Goal: Task Accomplishment & Management: Manage account settings

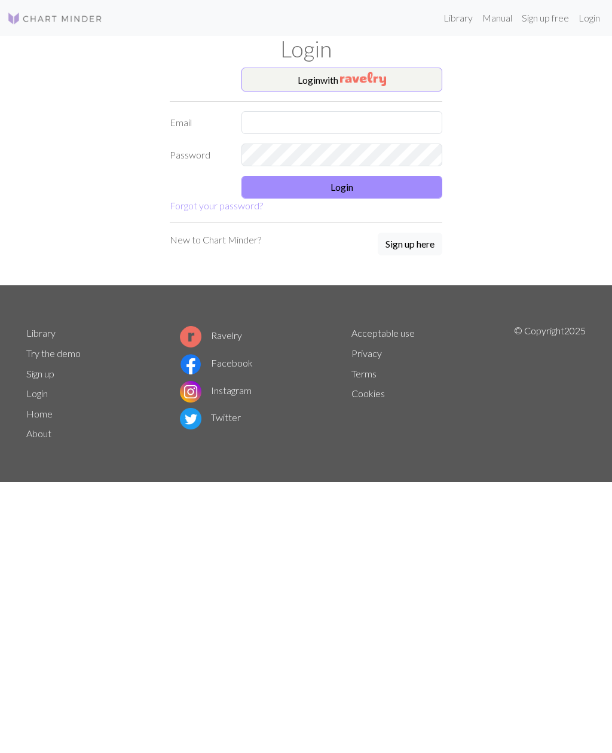
click at [264, 176] on button "Login" at bounding box center [342, 187] width 201 height 23
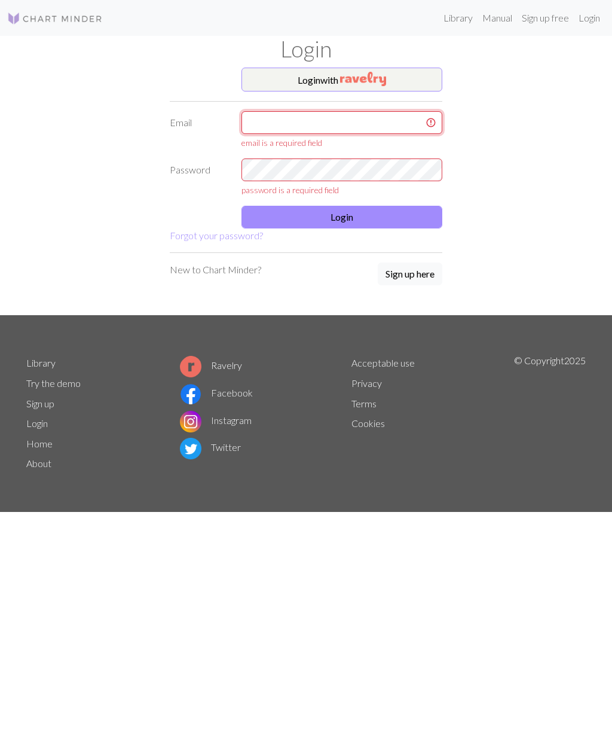
click at [268, 120] on input "text" at bounding box center [342, 122] width 201 height 23
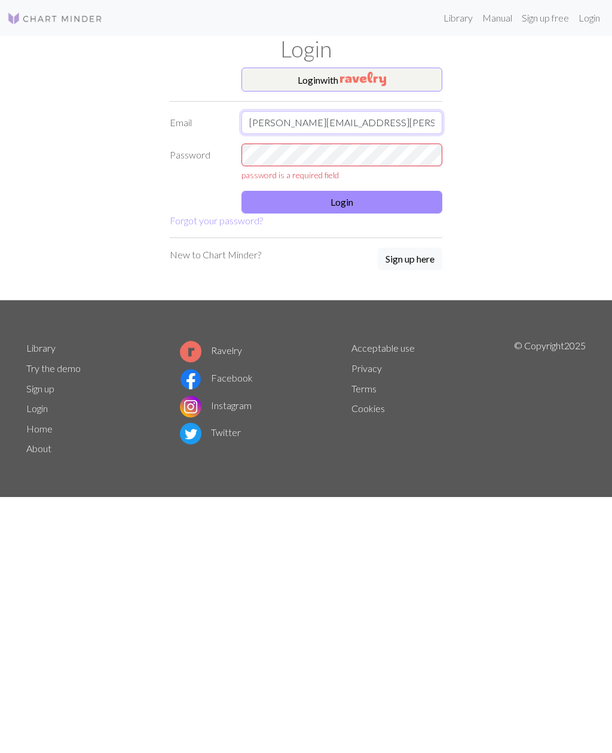
type input "Tracey.doyle@hotmail.co.uk"
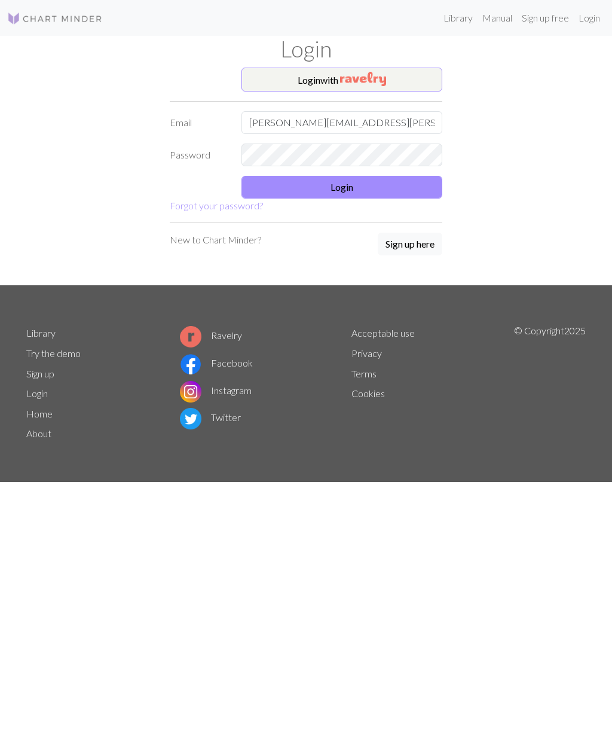
click at [330, 189] on button "Login" at bounding box center [342, 187] width 201 height 23
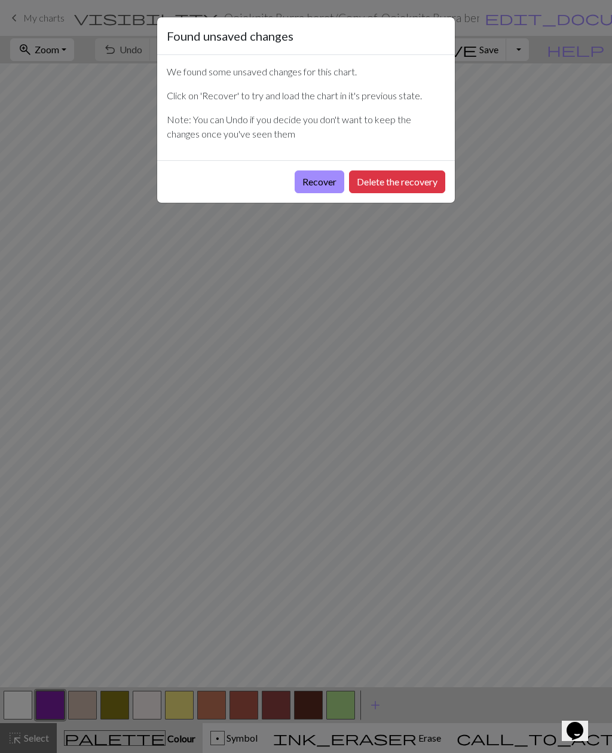
click at [315, 187] on button "Recover" at bounding box center [320, 181] width 50 height 23
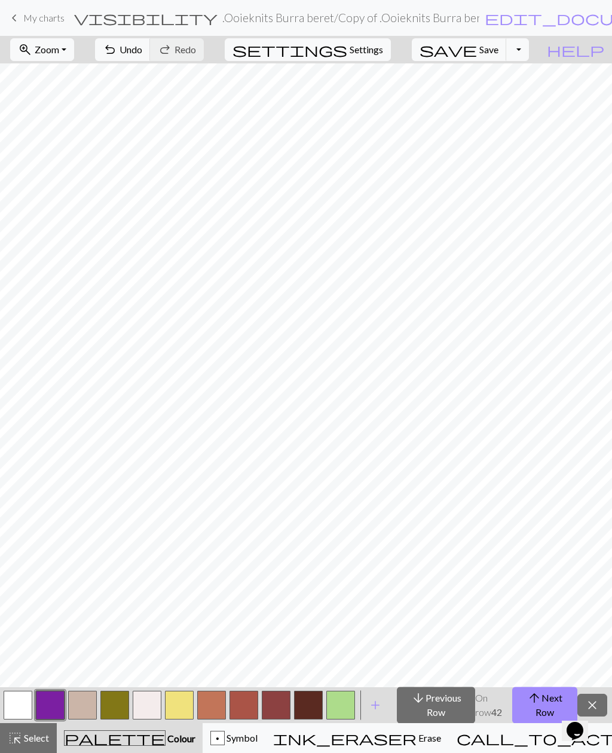
click at [50, 19] on span "My charts" at bounding box center [43, 17] width 41 height 11
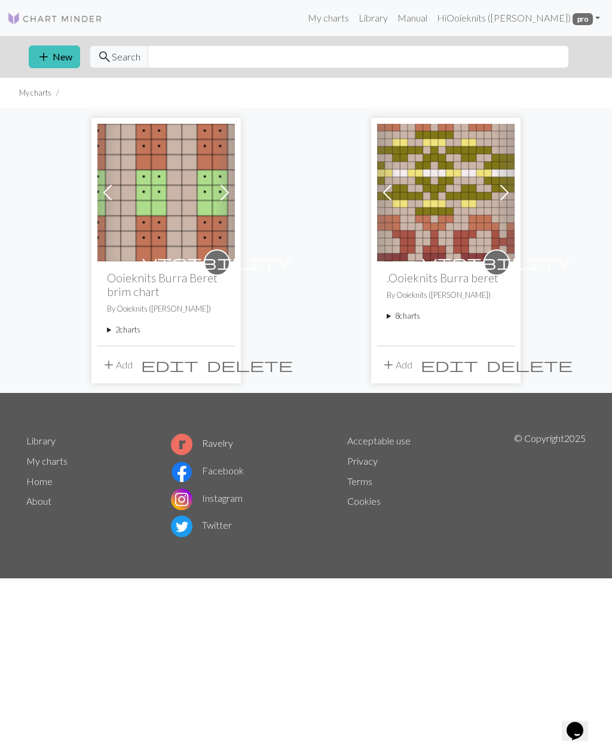
click at [141, 286] on h2 "Ooieknits Burra Beret brim chart" at bounding box center [166, 285] width 118 height 28
click at [408, 313] on summary "8 charts" at bounding box center [446, 315] width 118 height 11
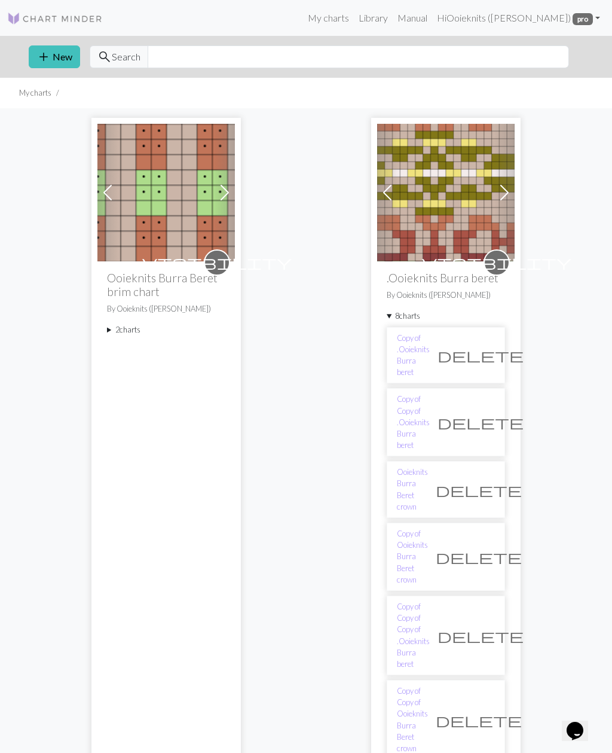
click at [422, 528] on link "Copy of Ooieknits Burra Beret crown" at bounding box center [412, 556] width 31 height 57
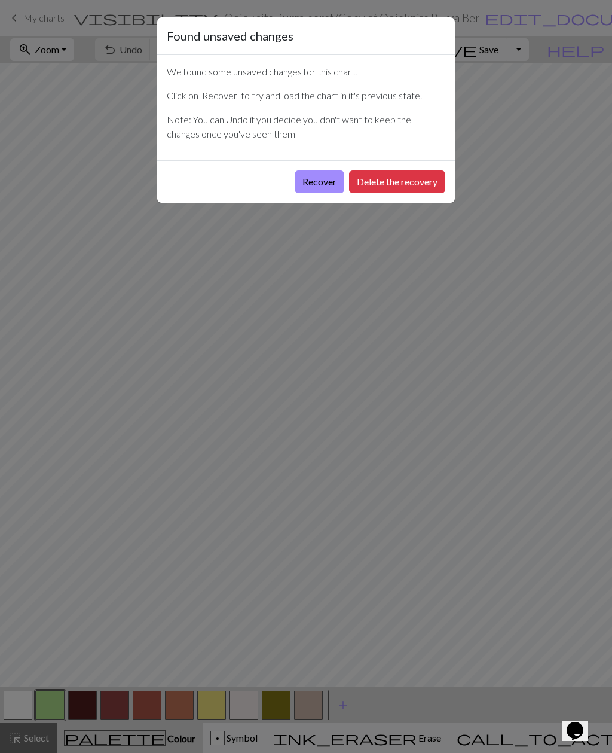
click at [310, 188] on button "Recover" at bounding box center [320, 181] width 50 height 23
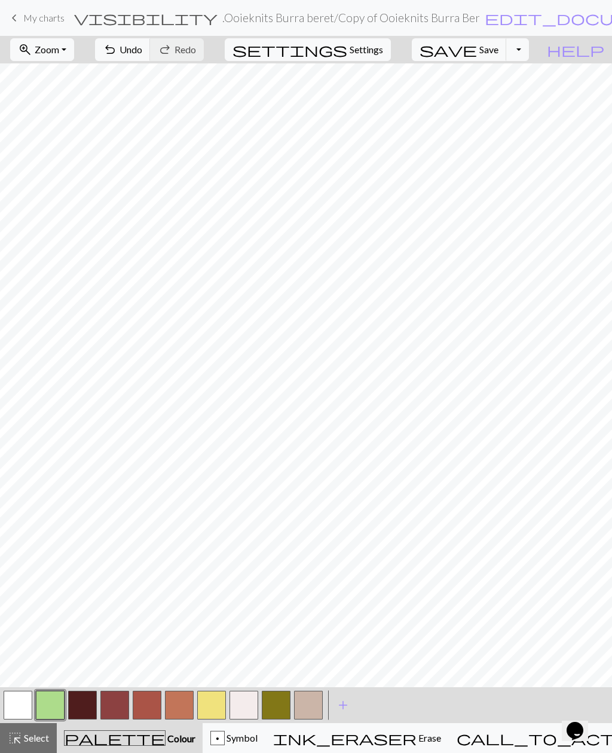
click at [44, 26] on link "keyboard_arrow_left My charts" at bounding box center [35, 18] width 57 height 20
click at [32, 19] on span "My charts" at bounding box center [43, 17] width 41 height 11
click at [42, 20] on span "My charts" at bounding box center [43, 17] width 41 height 11
click at [38, 22] on span "My charts" at bounding box center [43, 17] width 41 height 11
click at [27, 19] on span "My charts" at bounding box center [43, 17] width 41 height 11
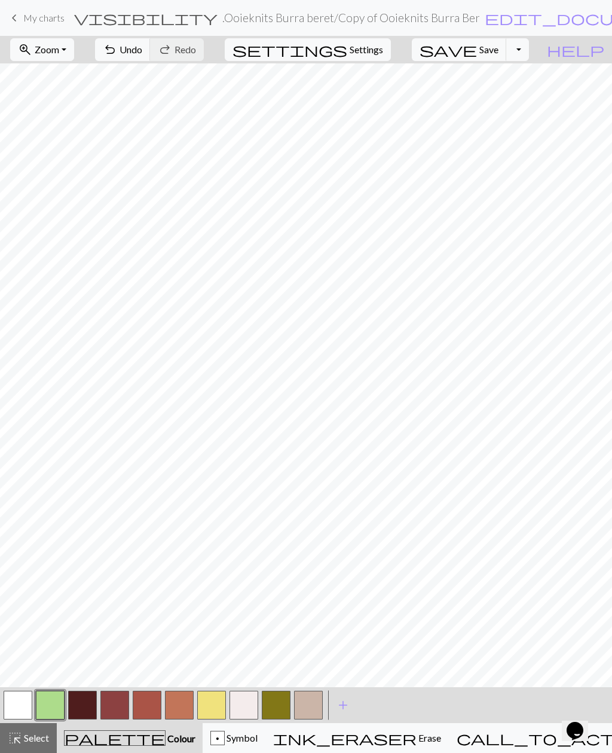
click at [15, 19] on span "keyboard_arrow_left" at bounding box center [14, 18] width 14 height 17
click at [14, 19] on span "keyboard_arrow_left" at bounding box center [14, 18] width 14 height 17
click at [46, 19] on span "My charts" at bounding box center [43, 17] width 41 height 11
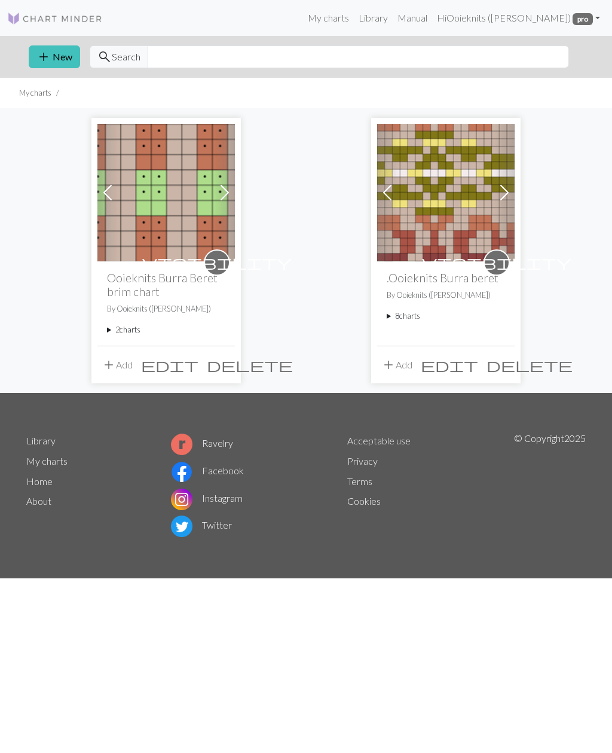
click at [401, 314] on summary "8 charts" at bounding box center [446, 315] width 118 height 11
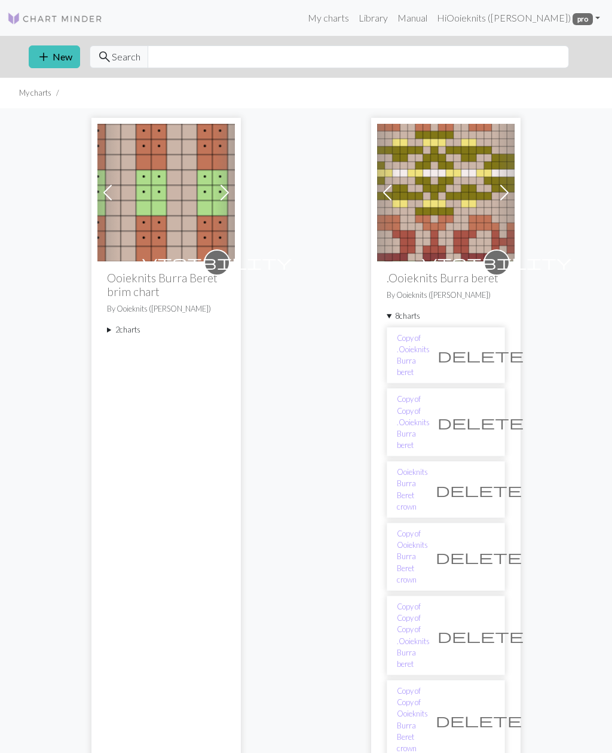
click at [416, 394] on link "Copy of Copy of .Ooieknits Burra beret" at bounding box center [413, 422] width 33 height 57
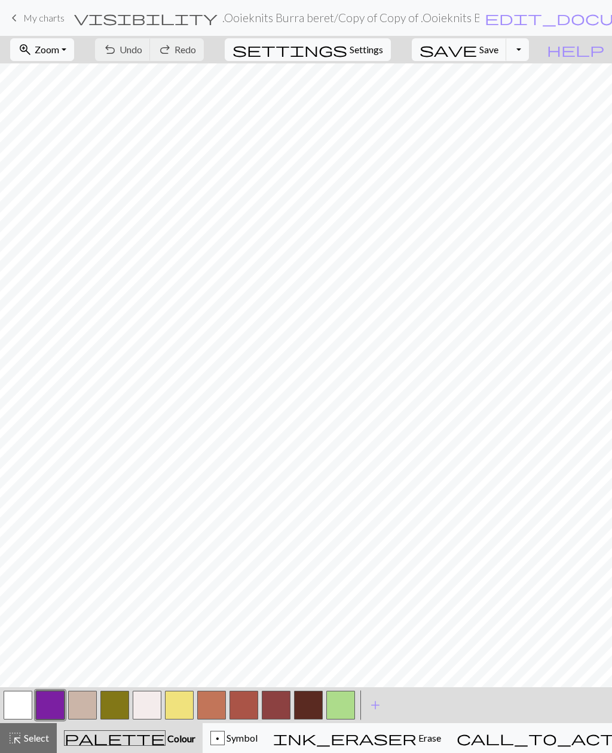
click at [374, 708] on span "add" at bounding box center [375, 705] width 14 height 17
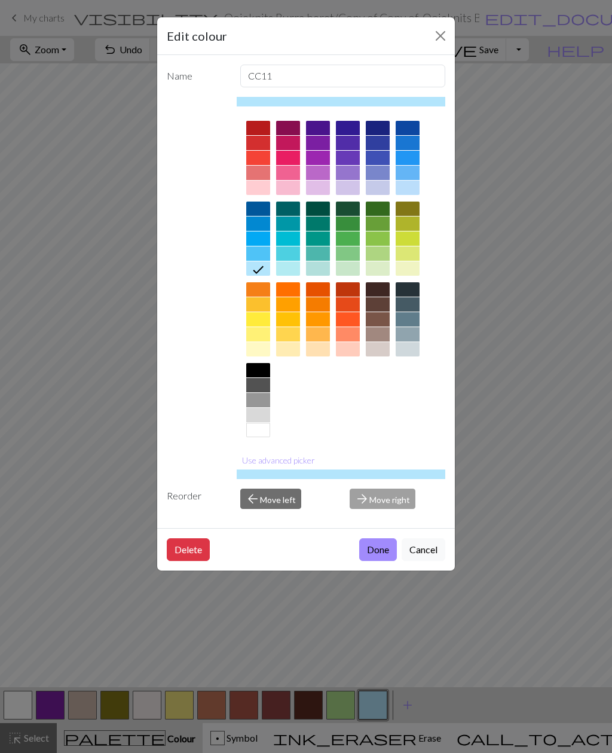
click at [257, 464] on button "Use advanced picker" at bounding box center [279, 460] width 84 height 19
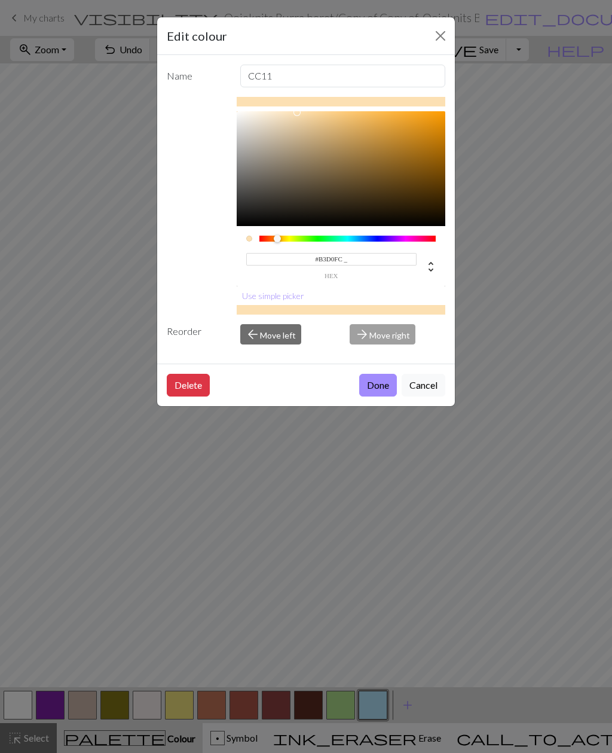
click at [301, 116] on div at bounding box center [297, 112] width 7 height 7
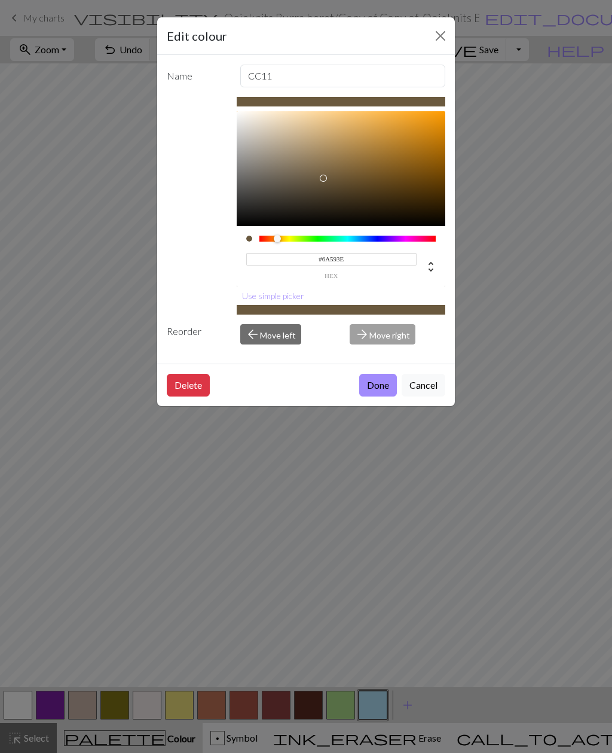
click at [322, 178] on div at bounding box center [323, 178] width 7 height 7
click at [333, 178] on div at bounding box center [332, 176] width 7 height 7
click at [330, 174] on div at bounding box center [333, 177] width 7 height 7
click at [329, 176] on div at bounding box center [330, 175] width 7 height 7
click at [342, 175] on div at bounding box center [342, 173] width 7 height 7
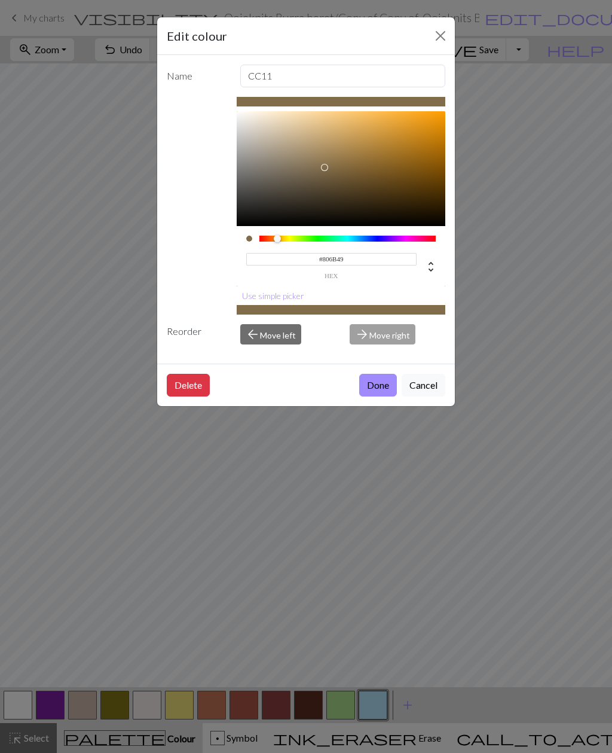
click at [326, 168] on div at bounding box center [324, 167] width 7 height 7
click at [337, 185] on div at bounding box center [336, 183] width 7 height 7
click at [336, 188] on div at bounding box center [336, 184] width 7 height 7
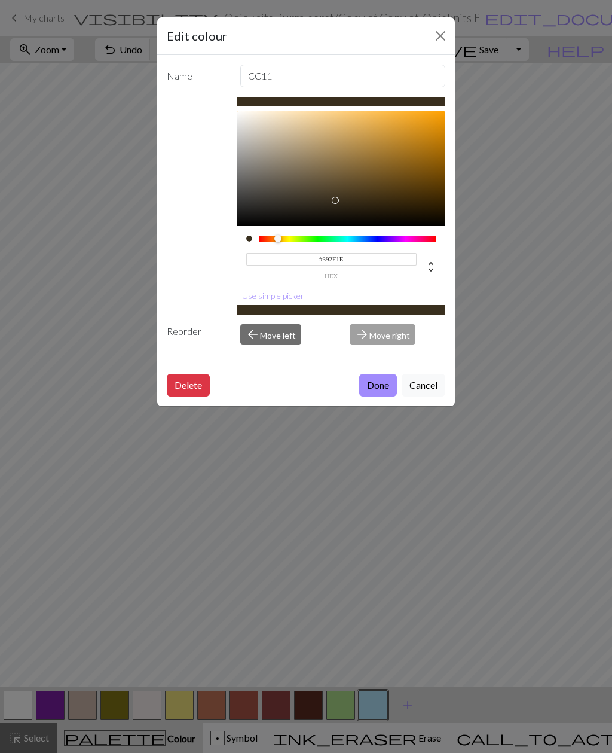
click at [336, 200] on div at bounding box center [335, 200] width 7 height 7
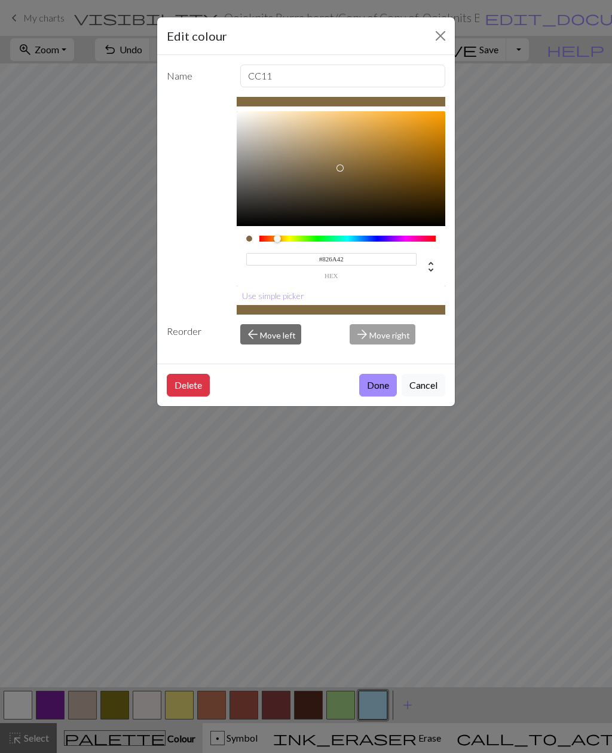
click at [340, 171] on div at bounding box center [340, 167] width 7 height 7
click at [327, 184] on div at bounding box center [326, 184] width 7 height 7
click at [327, 181] on div at bounding box center [326, 184] width 7 height 7
click at [322, 177] on div at bounding box center [325, 173] width 7 height 7
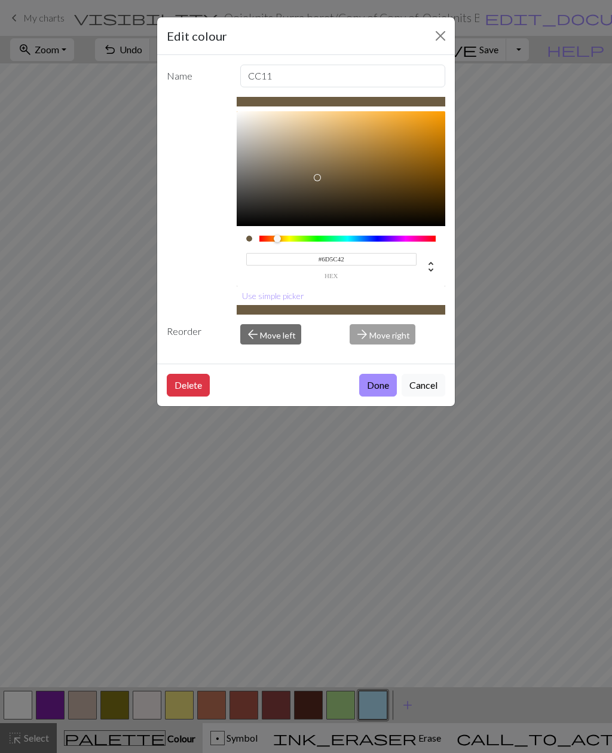
click at [319, 178] on div at bounding box center [317, 177] width 7 height 7
click at [324, 174] on div at bounding box center [319, 177] width 7 height 7
click at [328, 161] on div at bounding box center [324, 157] width 7 height 7
click at [344, 178] on div at bounding box center [343, 178] width 7 height 7
click at [332, 185] on div at bounding box center [330, 184] width 7 height 7
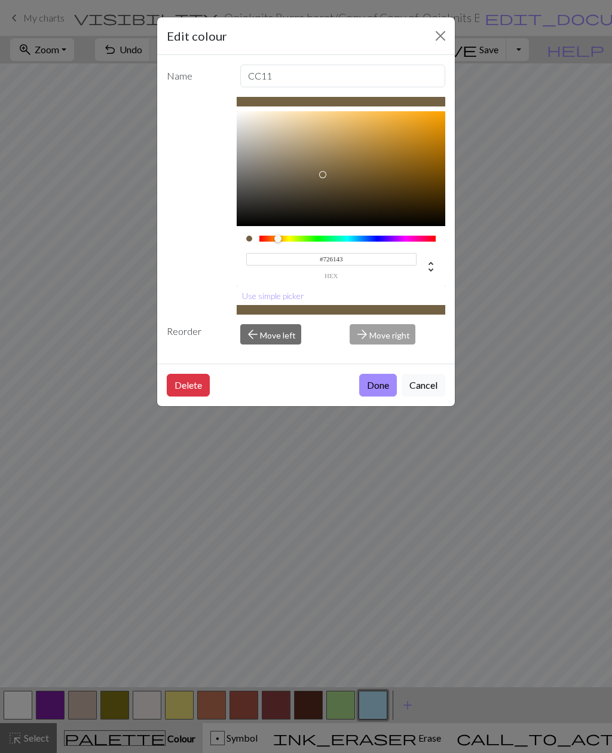
click at [324, 177] on div at bounding box center [322, 174] width 7 height 7
click at [327, 169] on div at bounding box center [326, 167] width 7 height 7
click at [347, 184] on div at bounding box center [347, 182] width 7 height 7
click at [344, 180] on div at bounding box center [347, 183] width 7 height 7
click at [354, 172] on div at bounding box center [356, 170] width 7 height 7
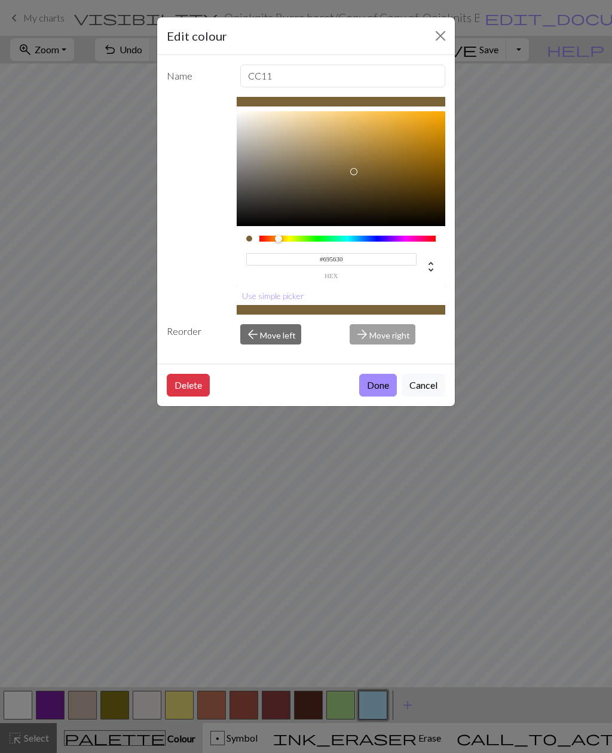
click at [351, 175] on div at bounding box center [353, 171] width 7 height 7
type input "#66542E"
click at [374, 388] on button "Done" at bounding box center [378, 385] width 38 height 23
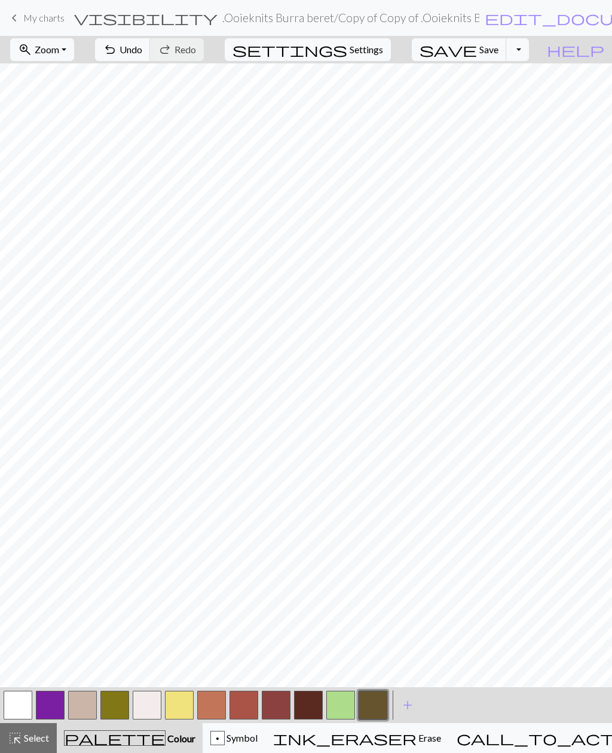
click at [374, 708] on button "button" at bounding box center [373, 705] width 29 height 29
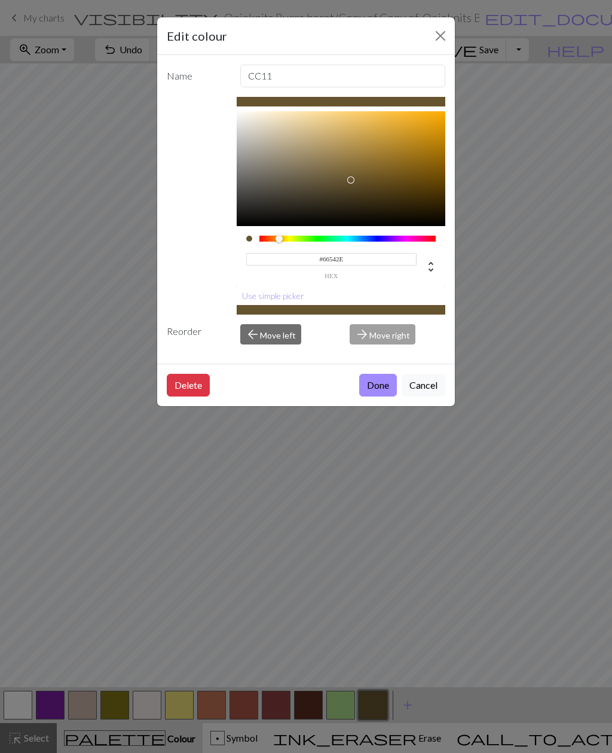
click at [377, 391] on button "Done" at bounding box center [378, 385] width 38 height 23
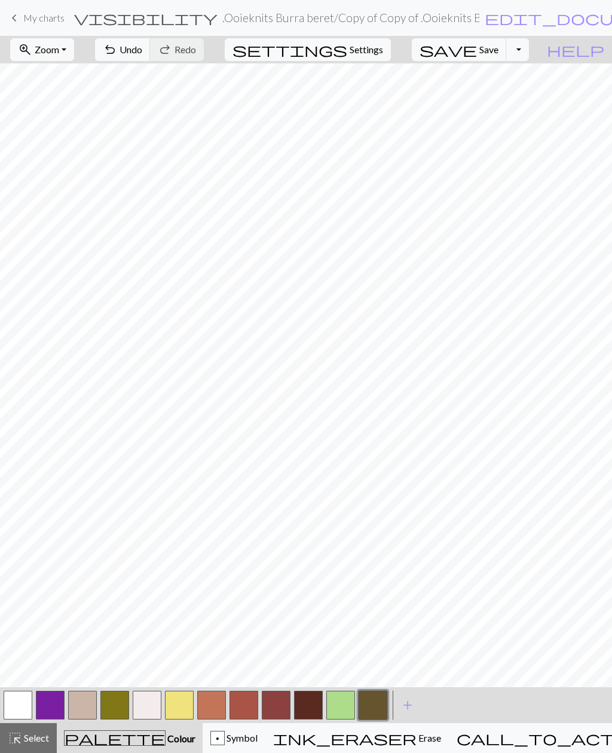
click at [114, 711] on button "button" at bounding box center [114, 705] width 29 height 29
click at [116, 708] on button "button" at bounding box center [114, 705] width 29 height 29
click at [115, 708] on div "Edit colour Name CC3 #827717 hex Use simple picker Reorder arrow_back Move left…" at bounding box center [306, 376] width 612 height 753
click at [115, 705] on button "button" at bounding box center [114, 705] width 29 height 29
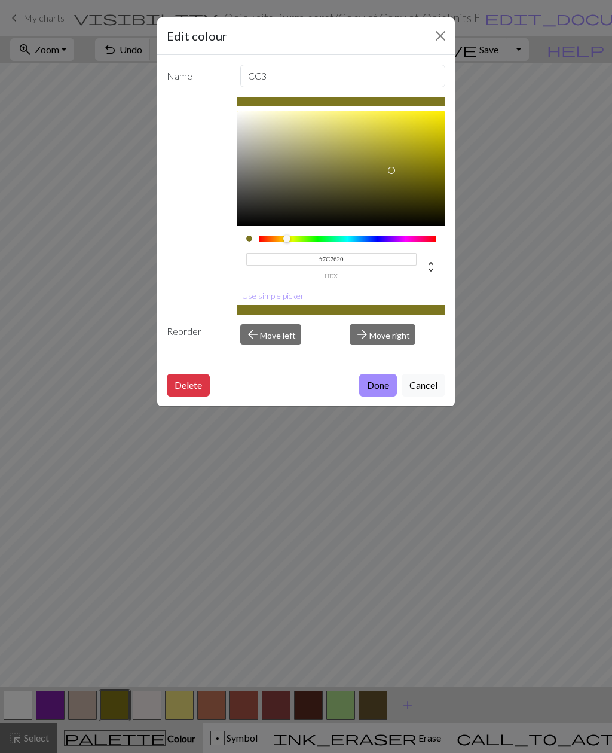
type input "#7A7421"
click at [420, 391] on button "Cancel" at bounding box center [424, 385] width 44 height 23
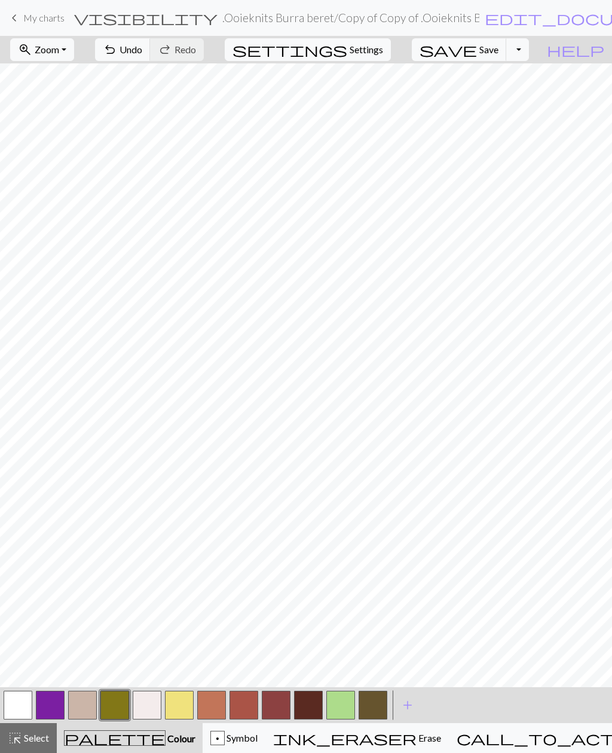
click at [408, 709] on span "add" at bounding box center [408, 705] width 14 height 17
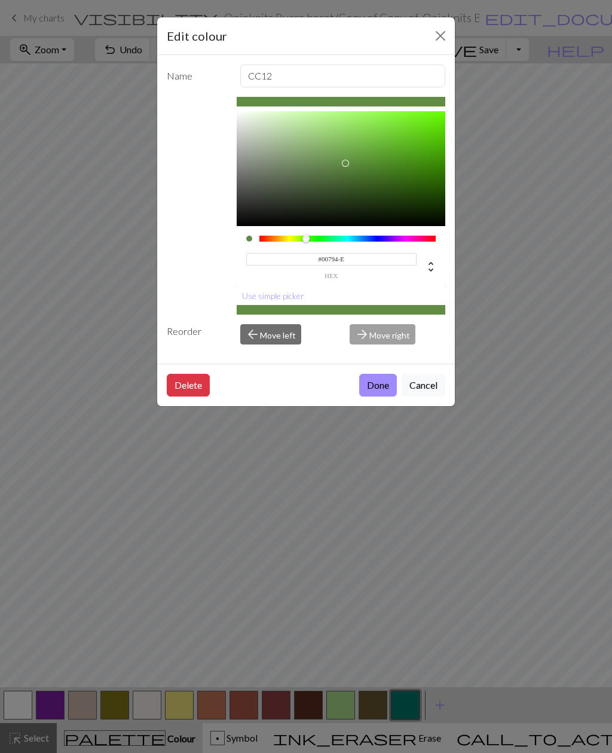
click at [345, 164] on div at bounding box center [345, 163] width 7 height 7
click at [349, 168] on div at bounding box center [345, 164] width 7 height 7
click at [352, 173] on div at bounding box center [348, 176] width 7 height 7
click at [357, 159] on div at bounding box center [353, 162] width 7 height 7
click at [366, 157] on div at bounding box center [362, 153] width 7 height 7
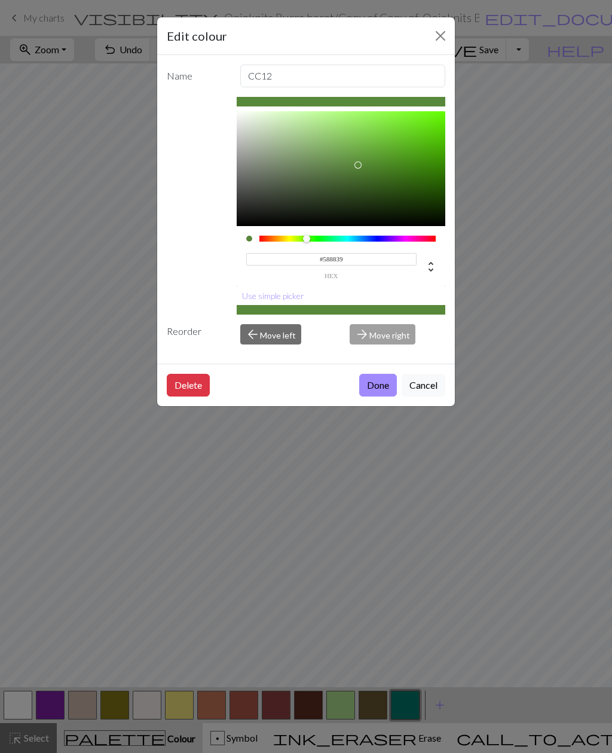
click at [358, 166] on div at bounding box center [358, 164] width 7 height 7
click at [354, 170] on div at bounding box center [357, 166] width 7 height 7
type input "#669547"
click at [346, 159] on div at bounding box center [345, 158] width 7 height 7
click at [373, 392] on button "Done" at bounding box center [378, 385] width 38 height 23
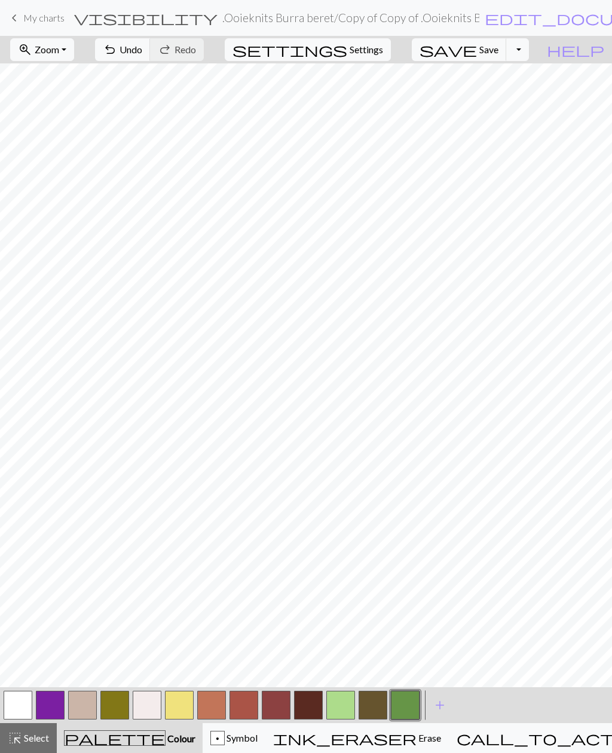
click at [404, 712] on button "button" at bounding box center [405, 705] width 29 height 29
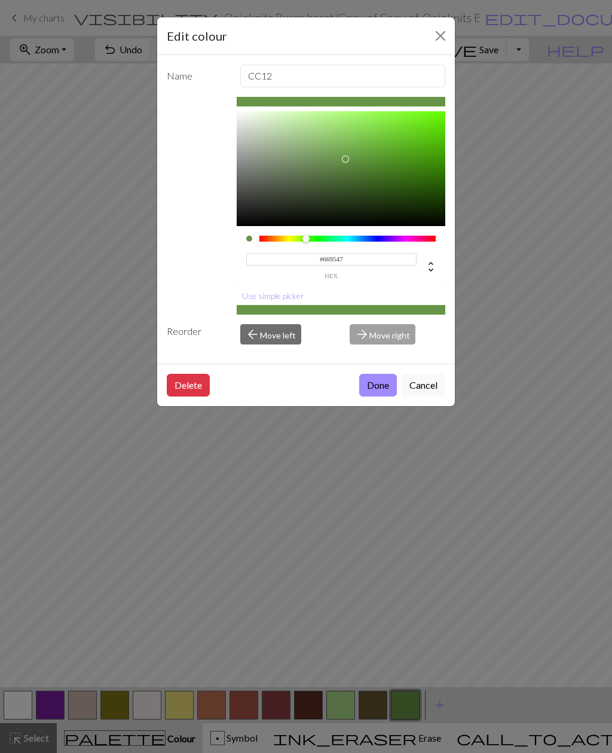
click at [375, 390] on button "Done" at bounding box center [378, 385] width 38 height 23
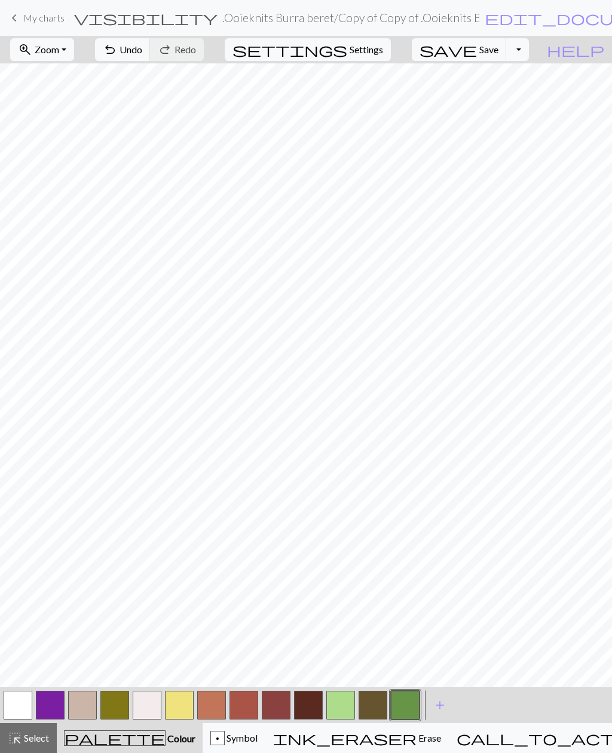
click at [438, 706] on span "add" at bounding box center [440, 705] width 14 height 17
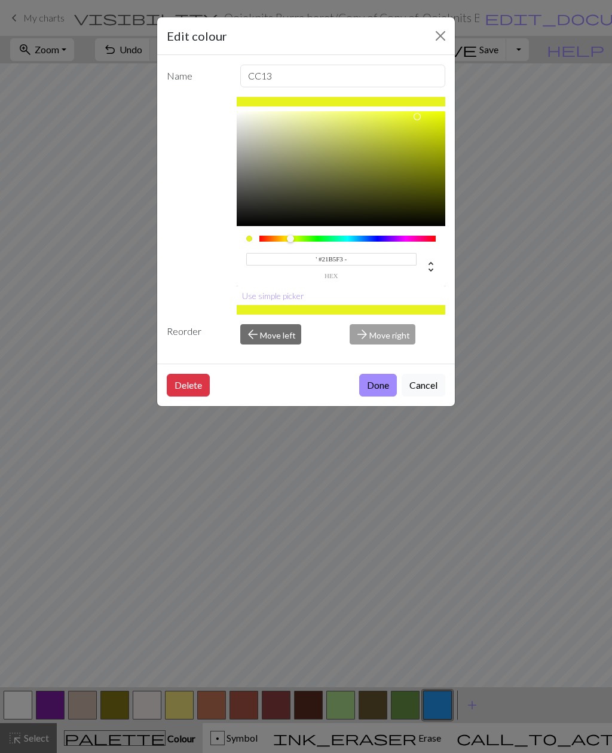
click at [414, 120] on div at bounding box center [417, 116] width 7 height 7
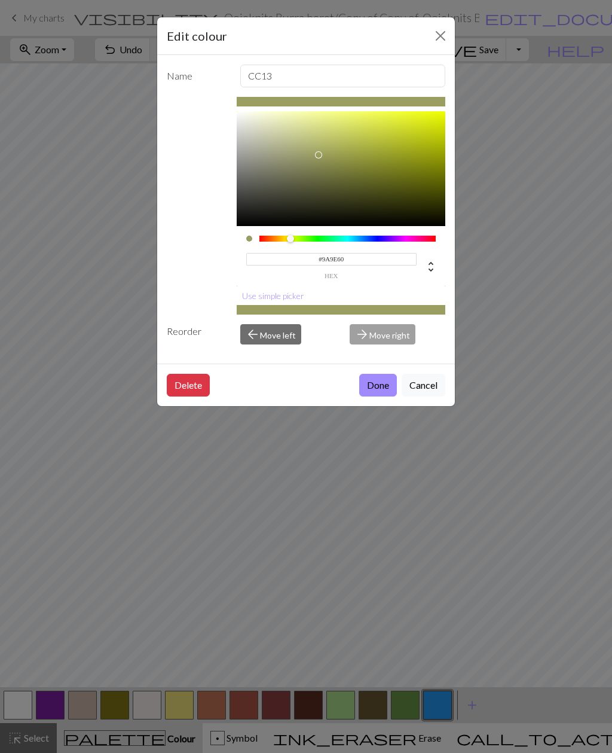
click at [318, 156] on div at bounding box center [318, 154] width 7 height 7
click at [320, 152] on div at bounding box center [317, 155] width 7 height 7
click at [310, 145] on div at bounding box center [312, 144] width 7 height 7
type input "#B1B575"
click at [379, 386] on button "Done" at bounding box center [378, 385] width 38 height 23
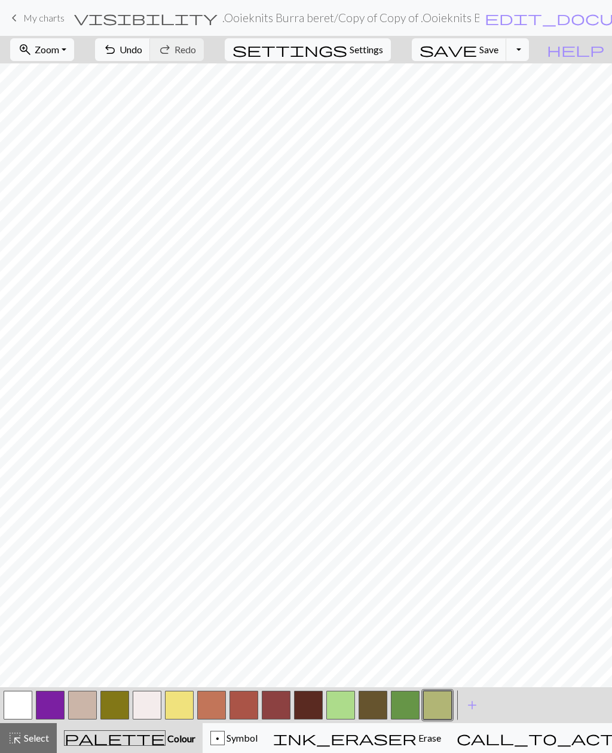
click at [344, 714] on button "button" at bounding box center [341, 705] width 29 height 29
click at [378, 714] on button "button" at bounding box center [373, 705] width 29 height 29
click at [404, 711] on button "button" at bounding box center [405, 705] width 29 height 29
click at [471, 706] on span "add" at bounding box center [472, 705] width 14 height 17
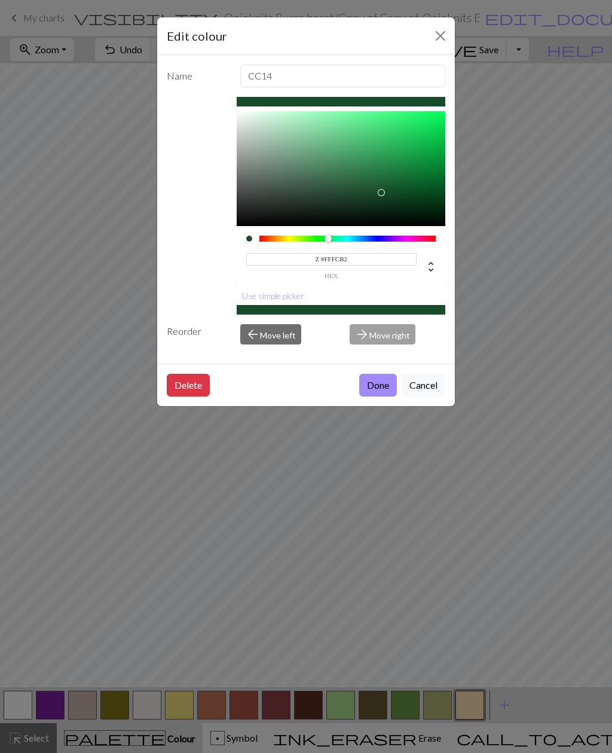
click at [380, 193] on div at bounding box center [381, 192] width 7 height 7
click at [383, 193] on div at bounding box center [379, 193] width 7 height 7
click at [368, 187] on div at bounding box center [367, 186] width 7 height 7
type input "#215833"
click at [379, 388] on button "Done" at bounding box center [378, 385] width 38 height 23
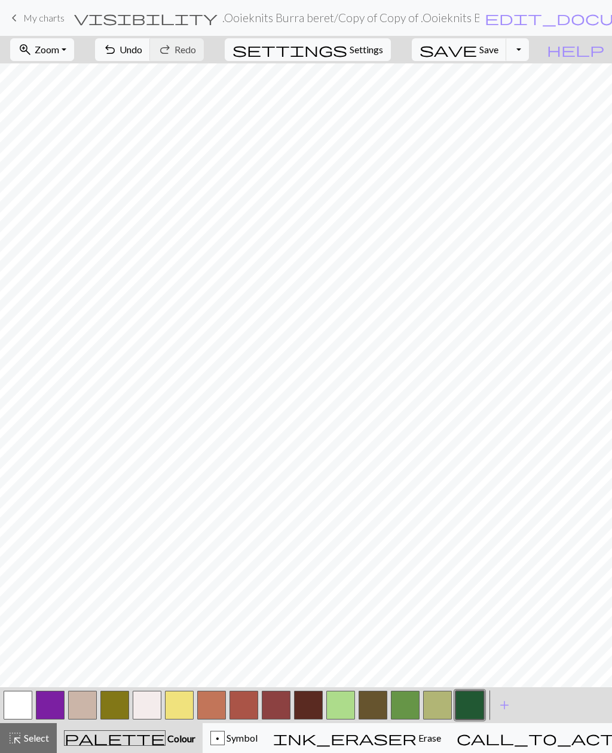
click at [279, 708] on button "button" at bounding box center [276, 705] width 29 height 29
click at [502, 707] on span "add" at bounding box center [505, 705] width 14 height 17
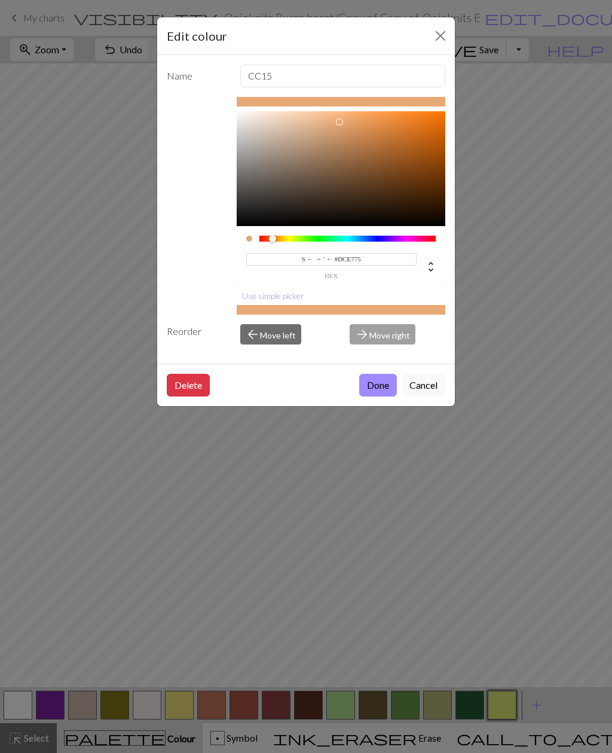
click at [406, 138] on div at bounding box center [341, 168] width 209 height 115
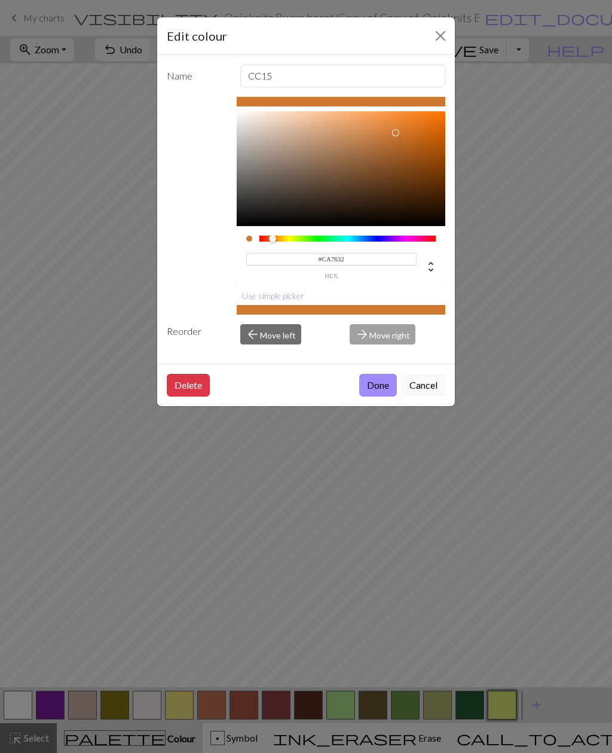
click at [394, 136] on div at bounding box center [395, 132] width 7 height 7
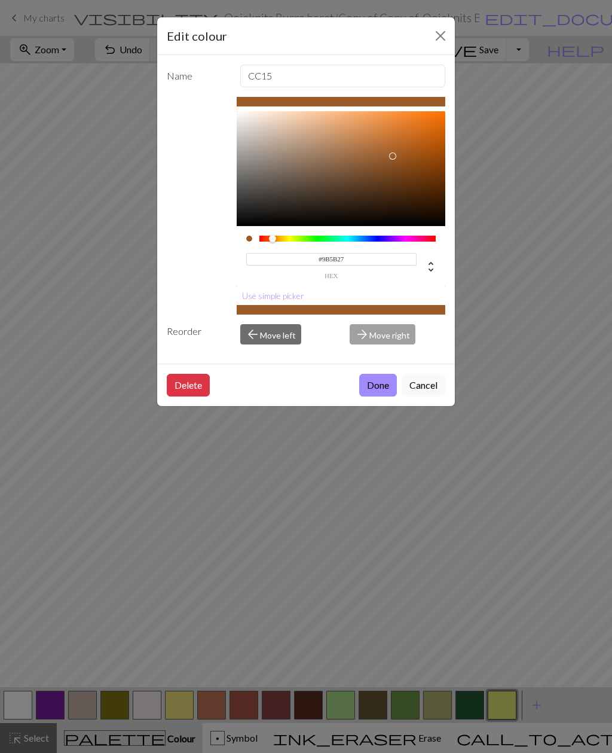
click at [391, 157] on div at bounding box center [392, 156] width 7 height 7
click at [391, 156] on div at bounding box center [389, 156] width 7 height 7
click at [387, 153] on div at bounding box center [390, 156] width 7 height 7
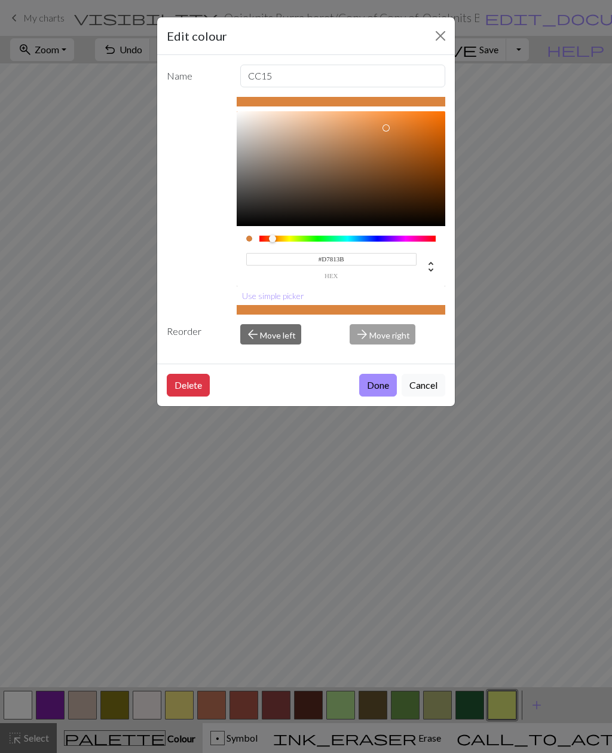
click at [386, 128] on div at bounding box center [386, 127] width 7 height 7
click at [390, 124] on div at bounding box center [386, 127] width 7 height 7
type input "#F38D3C"
click at [374, 390] on button "Done" at bounding box center [378, 385] width 38 height 23
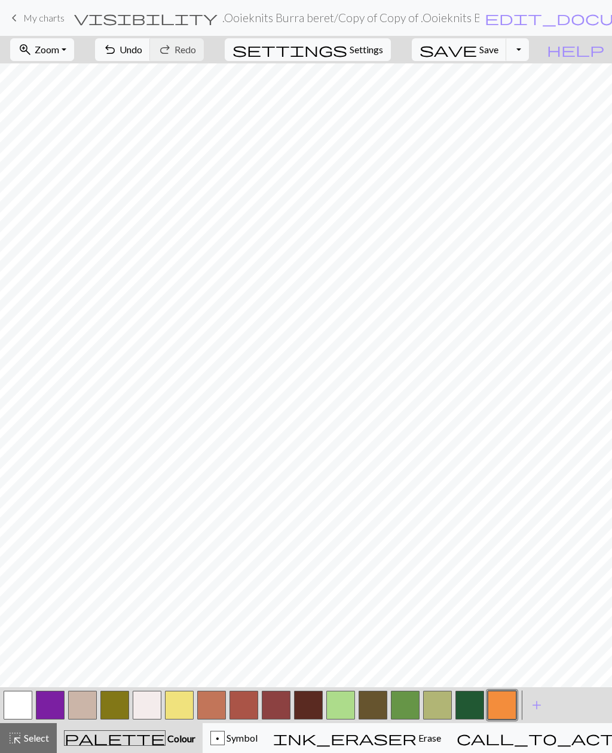
click at [117, 52] on span "undo" at bounding box center [110, 49] width 14 height 17
click at [117, 51] on span "undo" at bounding box center [110, 49] width 14 height 17
click at [117, 50] on span "undo" at bounding box center [110, 49] width 14 height 17
click at [117, 49] on span "undo" at bounding box center [110, 49] width 14 height 17
click at [371, 710] on button "button" at bounding box center [373, 705] width 29 height 29
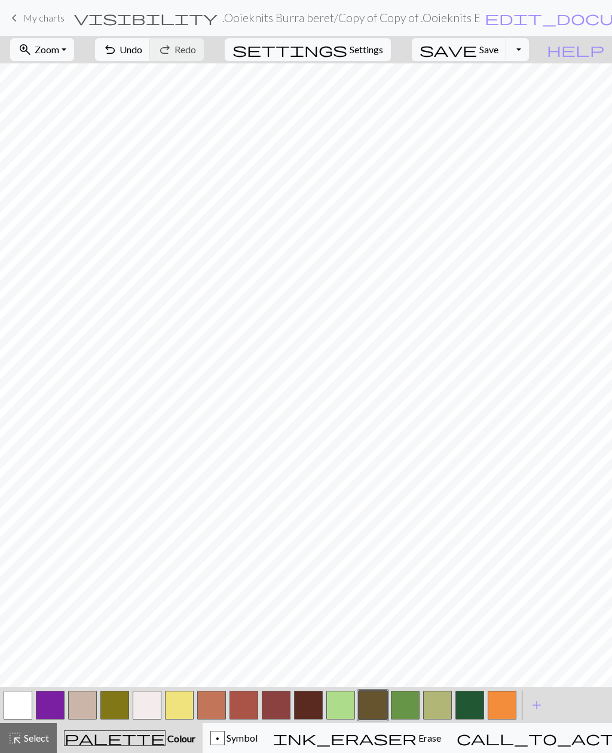
click at [151, 57] on button "undo Undo Undo" at bounding box center [123, 49] width 56 height 23
click at [117, 57] on span "undo" at bounding box center [110, 49] width 14 height 17
click at [117, 56] on span "undo" at bounding box center [110, 49] width 14 height 17
click at [117, 58] on span "undo" at bounding box center [110, 49] width 14 height 17
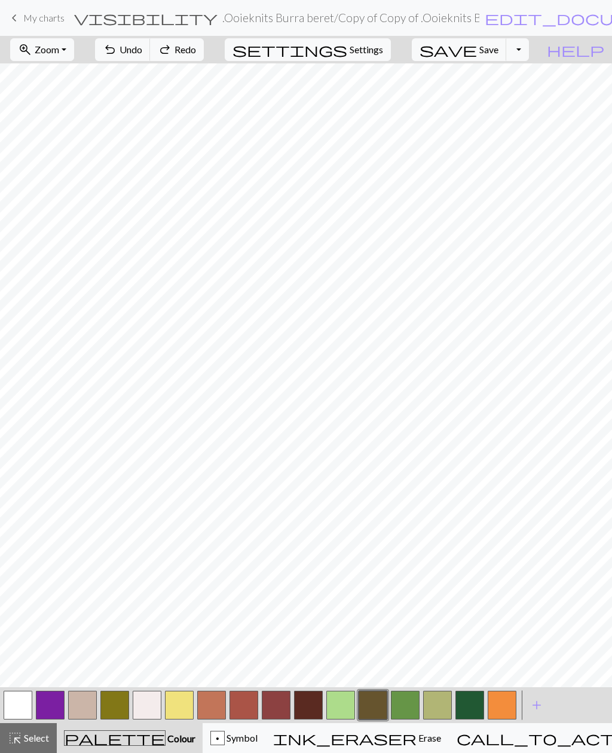
click at [117, 58] on span "undo" at bounding box center [110, 49] width 14 height 17
click at [151, 60] on button "undo Undo Undo" at bounding box center [123, 49] width 56 height 23
click at [186, 62] on div "undo Undo Undo redo Redo Redo" at bounding box center [149, 50] width 127 height 28
click at [117, 54] on span "undo" at bounding box center [110, 49] width 14 height 17
click at [119, 712] on button "button" at bounding box center [114, 705] width 29 height 29
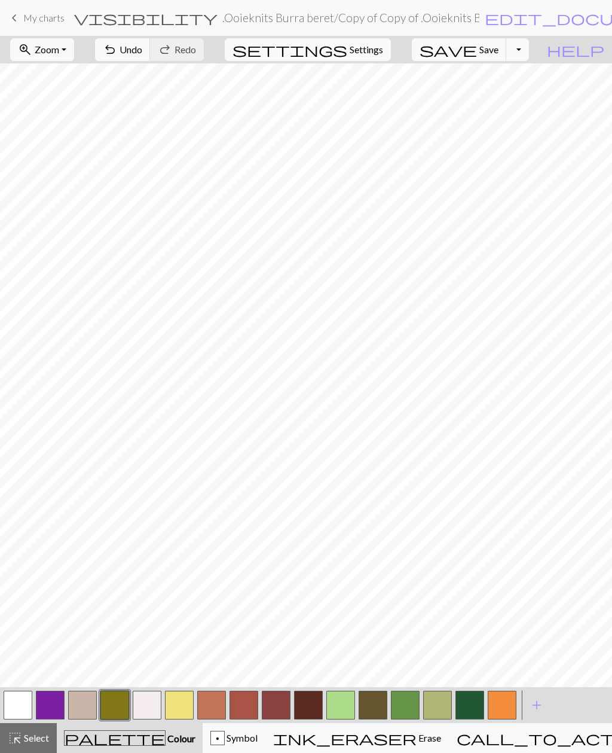
click at [437, 710] on button "button" at bounding box center [437, 705] width 29 height 29
click at [440, 712] on button "button" at bounding box center [437, 705] width 29 height 29
click at [440, 711] on div "Edit colour Name CC13 #B1B575 hex Use simple picker Reorder arrow_back Move lef…" at bounding box center [306, 376] width 612 height 753
click at [444, 705] on button "button" at bounding box center [437, 705] width 29 height 29
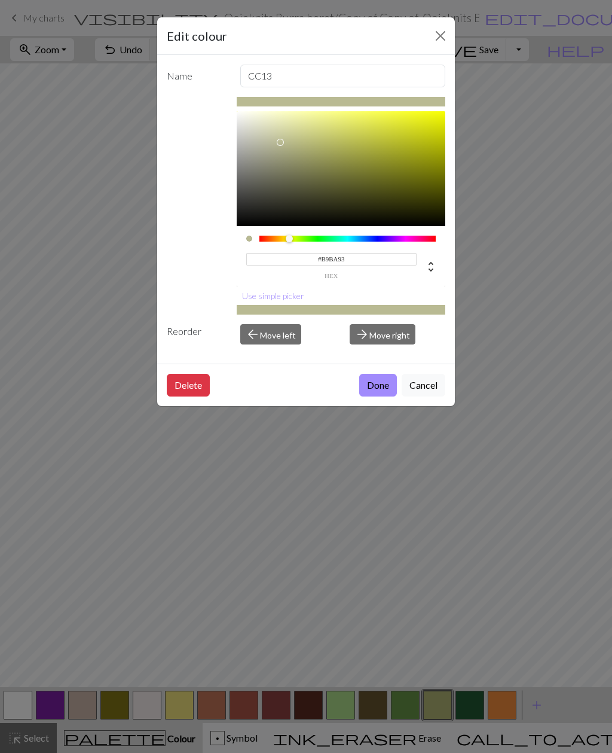
type input "#B9BA94"
click at [374, 388] on button "Done" at bounding box center [378, 385] width 38 height 23
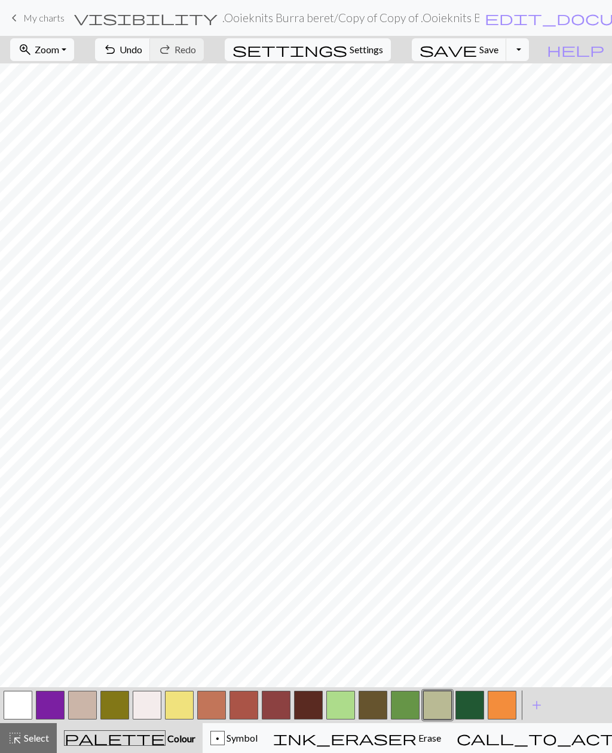
click at [438, 714] on button "button" at bounding box center [437, 705] width 29 height 29
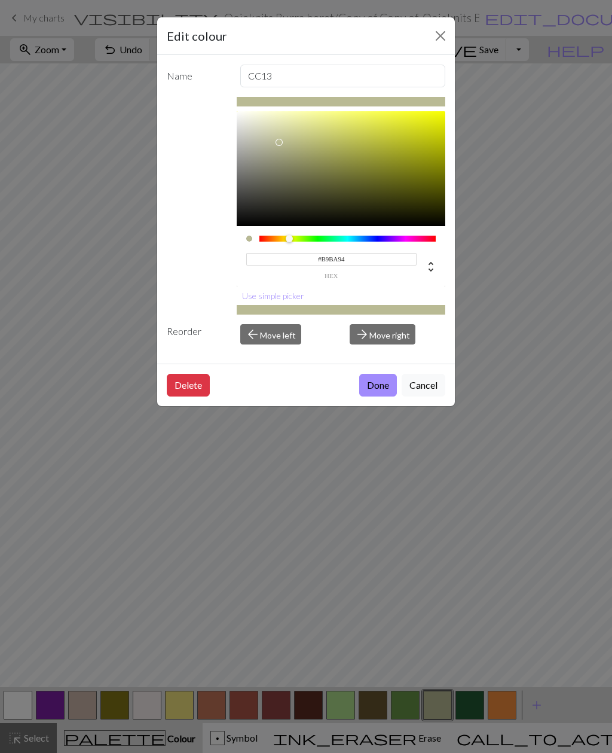
click at [373, 388] on button "Done" at bounding box center [378, 385] width 38 height 23
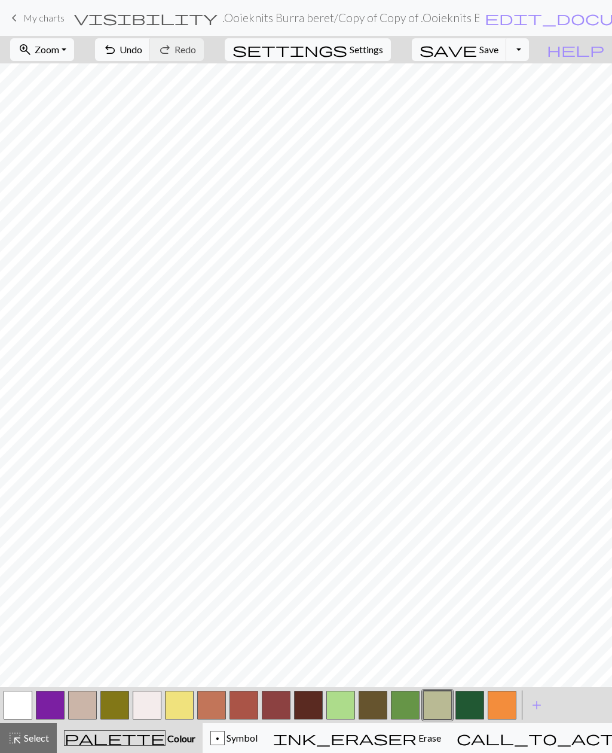
click at [119, 709] on button "button" at bounding box center [114, 705] width 29 height 29
click at [373, 710] on button "button" at bounding box center [373, 705] width 29 height 29
click at [279, 709] on button "button" at bounding box center [276, 705] width 29 height 29
click at [243, 711] on button "button" at bounding box center [244, 705] width 29 height 29
click at [438, 709] on button "button" at bounding box center [437, 705] width 29 height 29
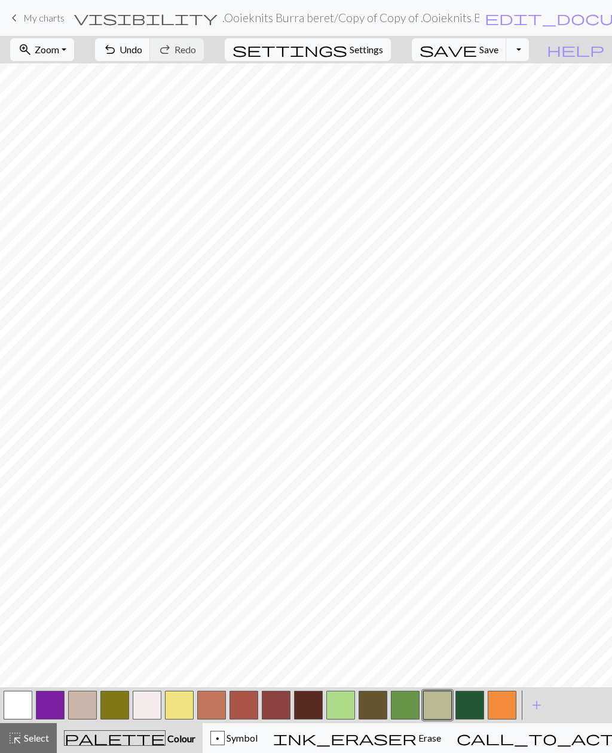
click at [123, 711] on button "button" at bounding box center [114, 705] width 29 height 29
click at [505, 705] on button "button" at bounding box center [502, 705] width 29 height 29
click at [441, 708] on button "button" at bounding box center [437, 705] width 29 height 29
click at [246, 705] on button "button" at bounding box center [244, 705] width 29 height 29
click at [118, 709] on button "button" at bounding box center [114, 705] width 29 height 29
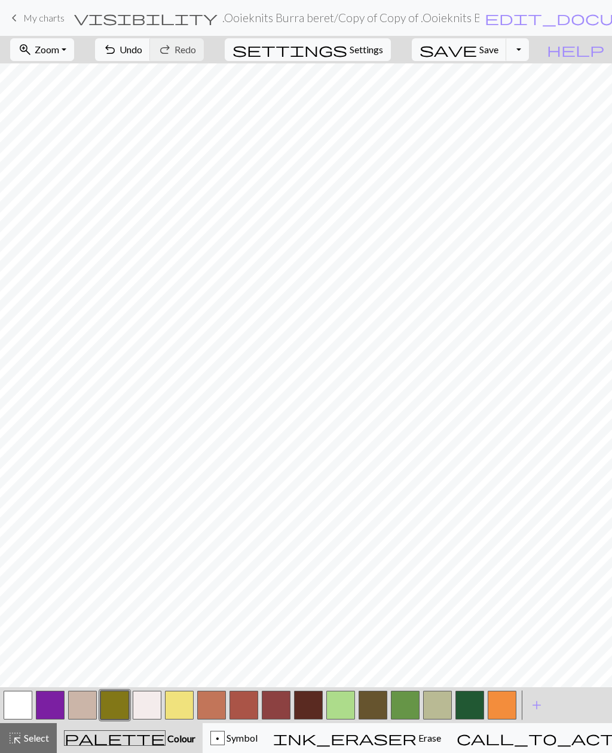
click at [340, 707] on button "button" at bounding box center [341, 705] width 29 height 29
click at [404, 704] on button "button" at bounding box center [405, 705] width 29 height 29
click at [340, 705] on button "button" at bounding box center [341, 705] width 29 height 29
click at [468, 708] on button "button" at bounding box center [470, 705] width 29 height 29
click at [500, 710] on button "button" at bounding box center [502, 705] width 29 height 29
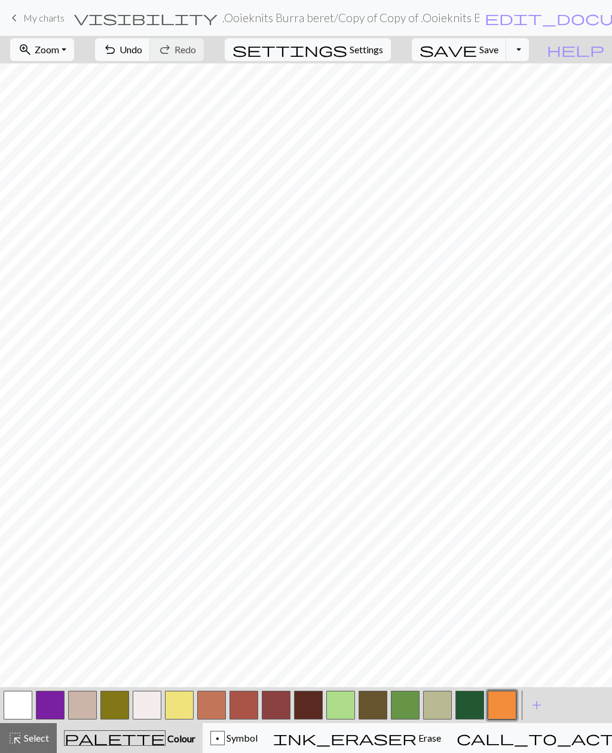
click at [277, 709] on button "button" at bounding box center [276, 705] width 29 height 29
click at [117, 706] on button "button" at bounding box center [114, 705] width 29 height 29
click at [151, 57] on button "undo Undo Undo" at bounding box center [123, 49] width 56 height 23
click at [117, 54] on span "undo" at bounding box center [110, 49] width 14 height 17
click at [118, 706] on button "button" at bounding box center [114, 705] width 29 height 29
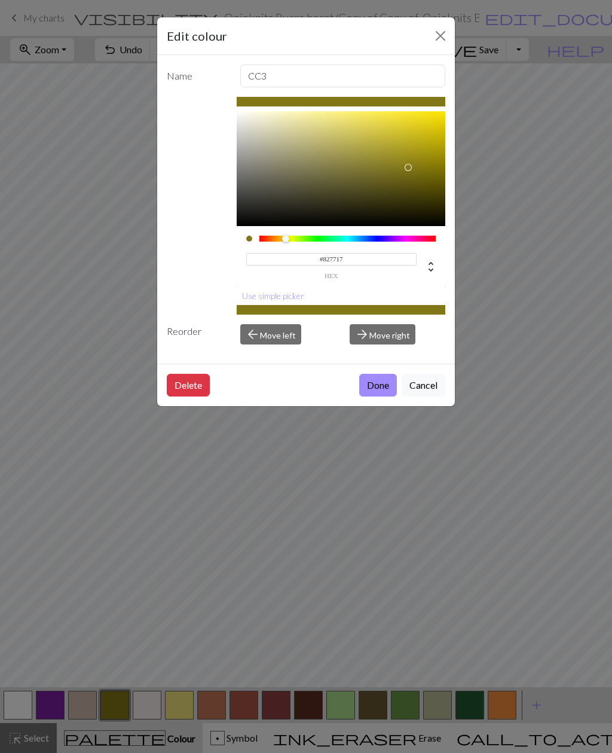
click at [374, 387] on button "Done" at bounding box center [378, 385] width 38 height 23
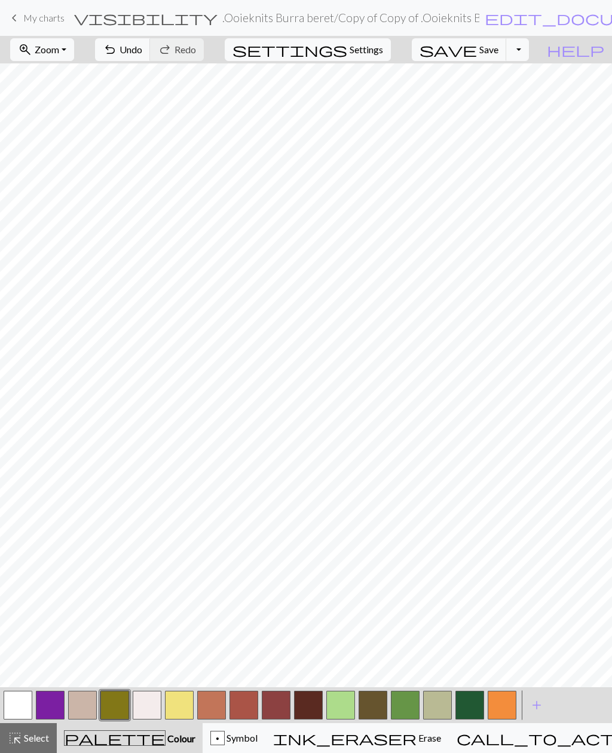
click at [477, 50] on span "save" at bounding box center [448, 49] width 57 height 17
click at [529, 51] on button "Toggle Dropdown" at bounding box center [518, 49] width 23 height 23
click at [491, 80] on button "file_copy Save a copy" at bounding box center [429, 75] width 197 height 19
click at [529, 49] on button "Toggle Dropdown" at bounding box center [518, 49] width 23 height 23
click at [529, 48] on button "Toggle Dropdown" at bounding box center [518, 49] width 23 height 23
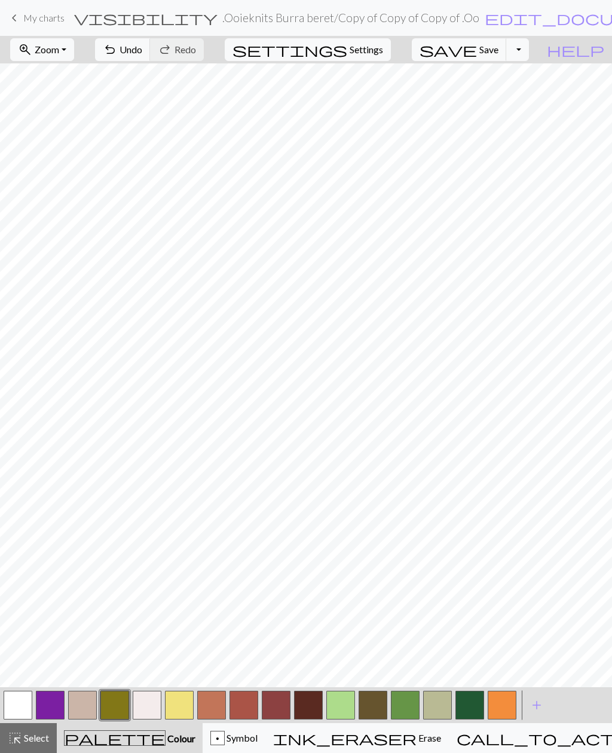
click at [529, 50] on button "Toggle Dropdown" at bounding box center [518, 49] width 23 height 23
click at [507, 95] on button "save_alt Download" at bounding box center [429, 95] width 197 height 19
click at [529, 52] on button "Toggle Dropdown" at bounding box center [518, 49] width 23 height 23
click at [492, 98] on button "save_alt Download" at bounding box center [429, 95] width 197 height 19
click at [529, 53] on button "Toggle Dropdown" at bounding box center [518, 49] width 23 height 23
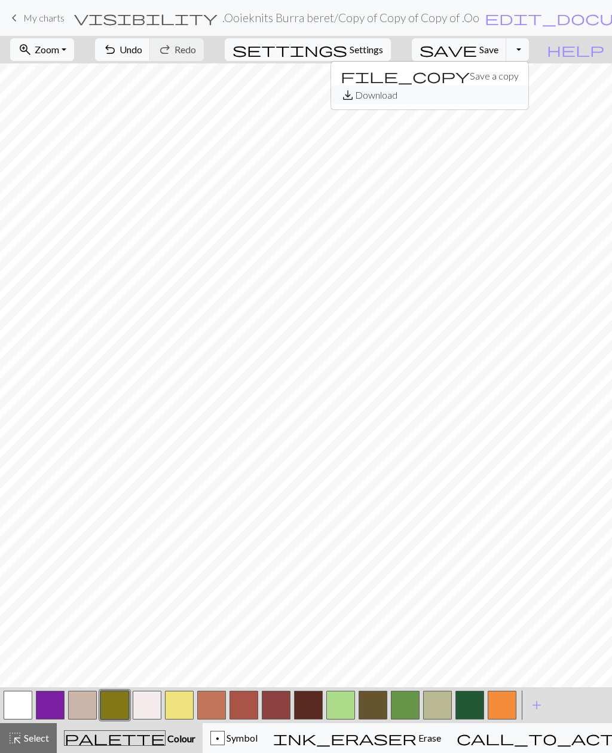
click at [498, 100] on button "save_alt Download" at bounding box center [429, 95] width 197 height 19
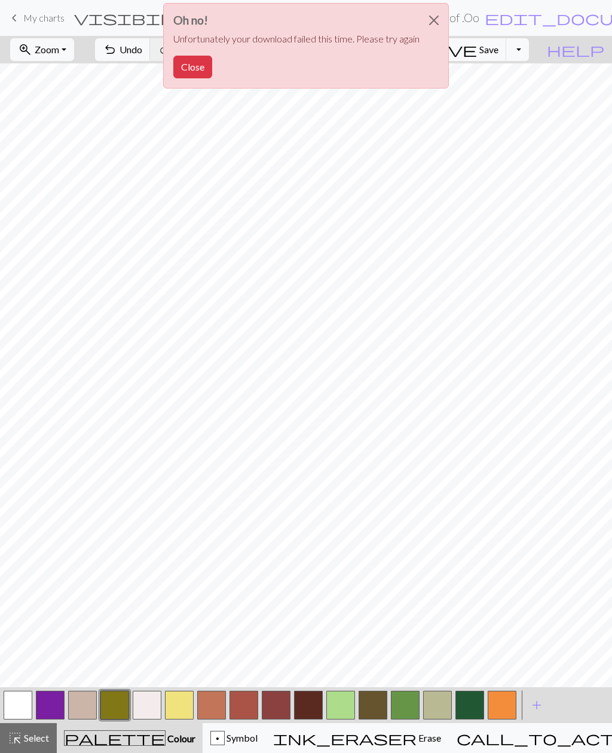
click at [184, 64] on button "Close" at bounding box center [192, 67] width 39 height 23
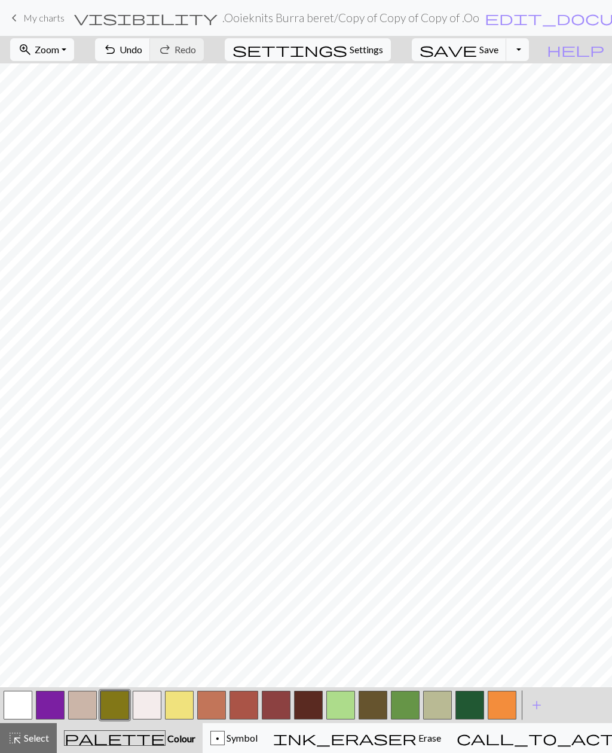
click at [529, 47] on button "Toggle Dropdown" at bounding box center [518, 49] width 23 height 23
click at [490, 94] on button "save_alt Download" at bounding box center [429, 95] width 197 height 19
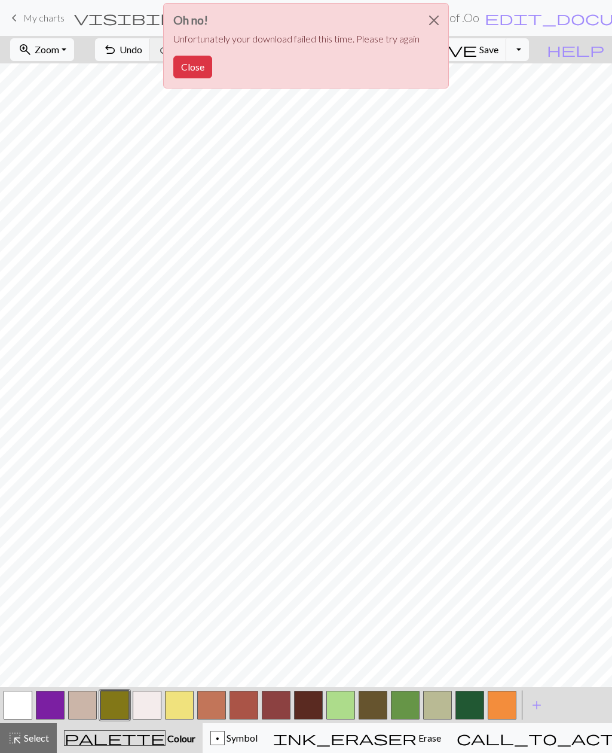
click at [191, 71] on button "Close" at bounding box center [192, 67] width 39 height 23
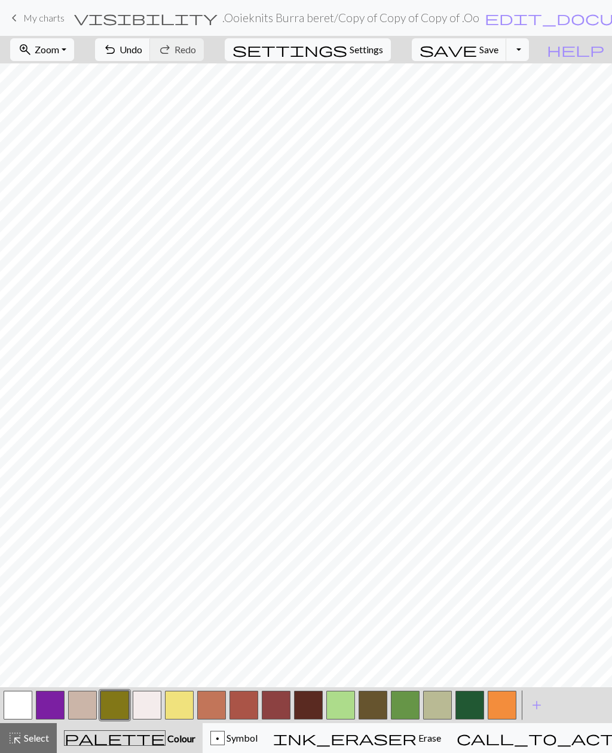
click at [529, 57] on button "Toggle Dropdown" at bounding box center [518, 49] width 23 height 23
click at [501, 93] on button "save_alt Download" at bounding box center [429, 95] width 197 height 19
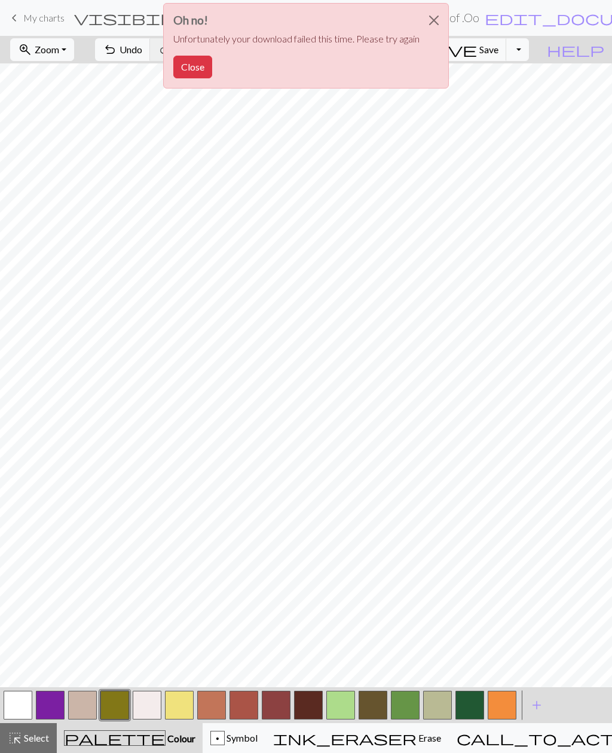
click at [202, 65] on button "Close" at bounding box center [192, 67] width 39 height 23
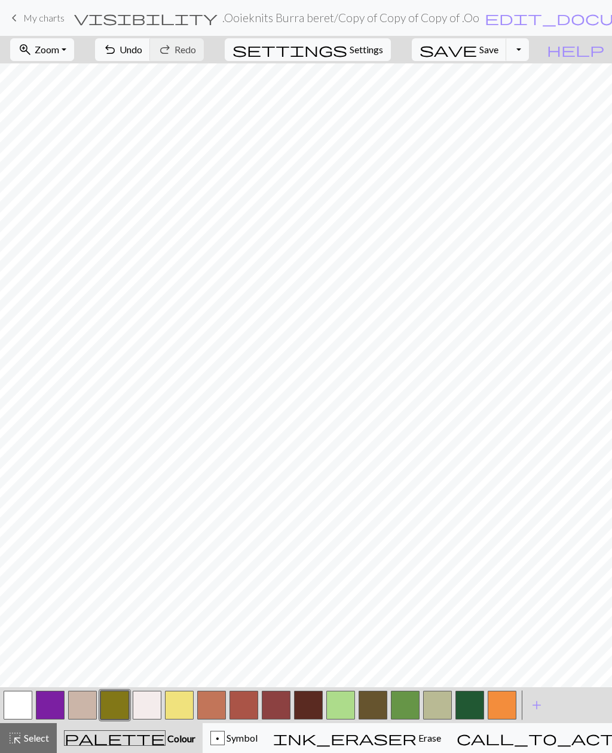
click at [529, 50] on button "Toggle Dropdown" at bounding box center [518, 49] width 23 height 23
click at [507, 98] on button "save_alt Download" at bounding box center [429, 95] width 197 height 19
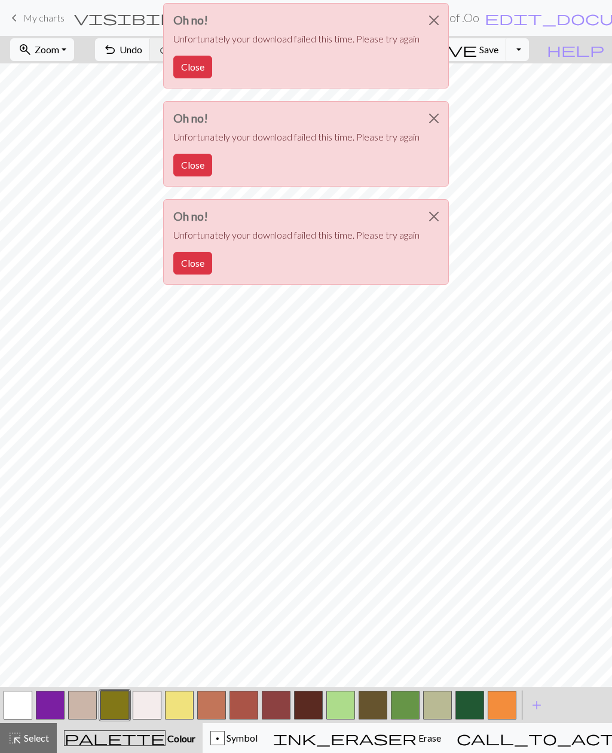
click at [123, 709] on button "button" at bounding box center [114, 705] width 29 height 29
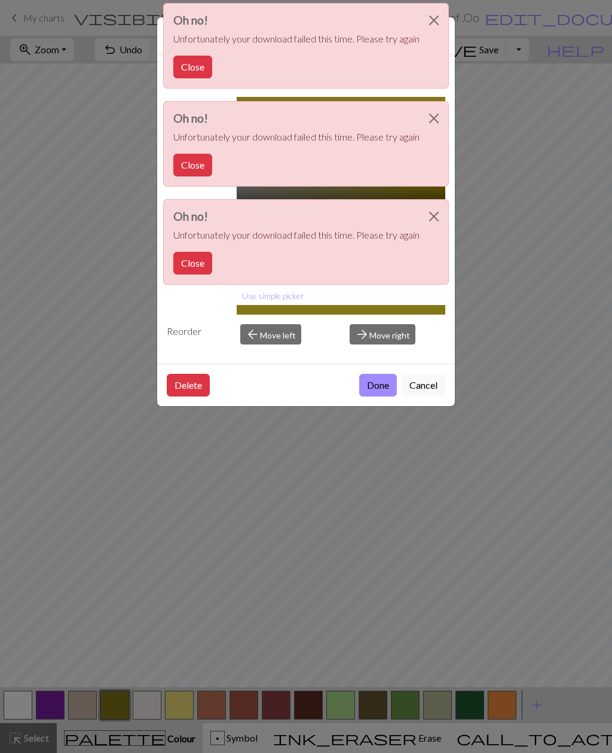
click at [379, 391] on button "Done" at bounding box center [378, 385] width 38 height 23
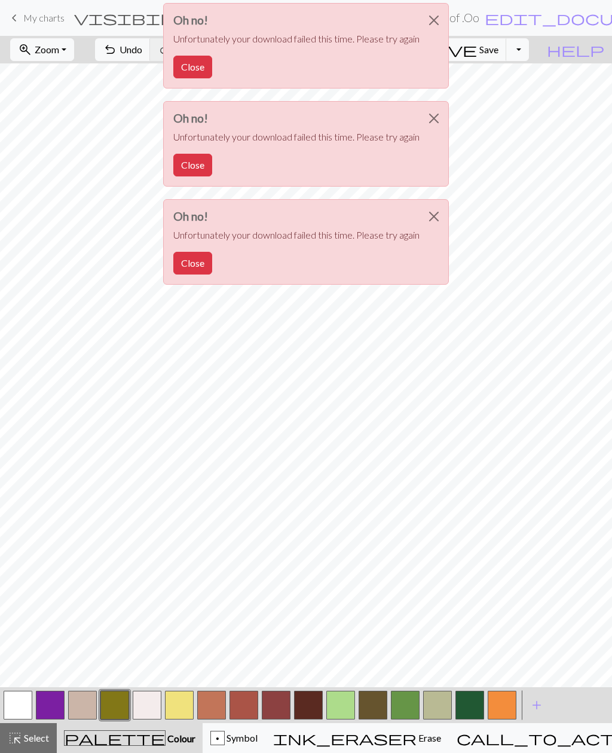
click at [192, 69] on button "Close" at bounding box center [192, 67] width 39 height 23
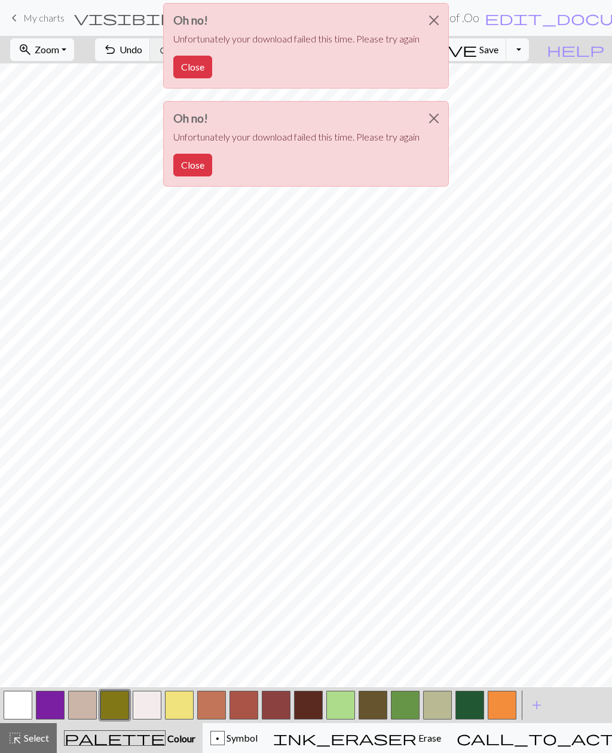
click at [187, 166] on button "Close" at bounding box center [192, 165] width 39 height 23
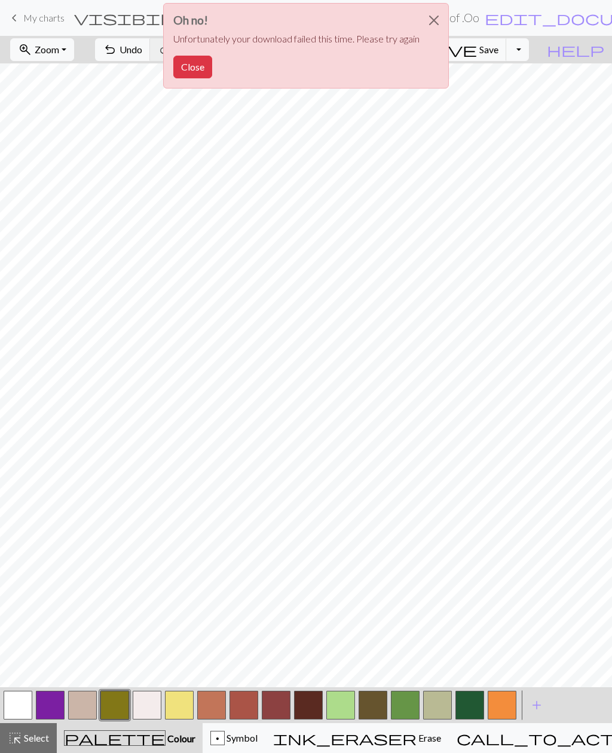
click at [188, 65] on button "Close" at bounding box center [192, 67] width 39 height 23
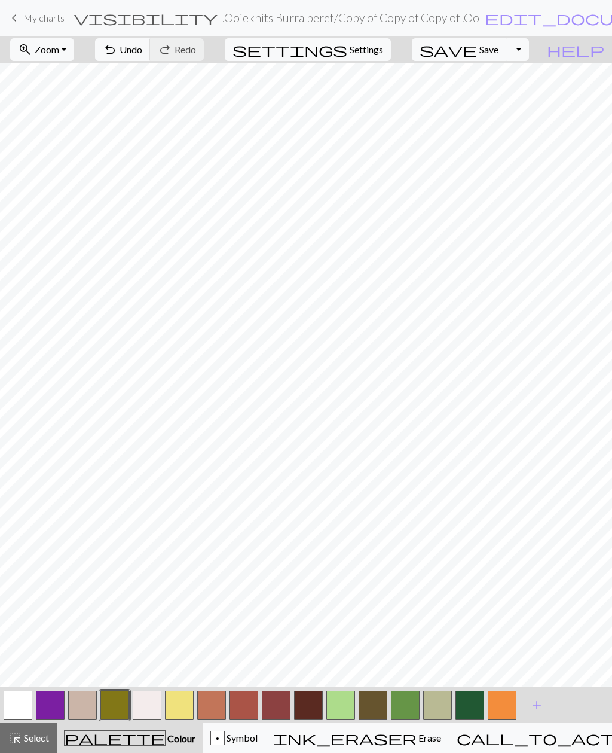
click at [477, 54] on span "save" at bounding box center [448, 49] width 57 height 17
click at [529, 50] on button "Toggle Dropdown" at bounding box center [518, 49] width 23 height 23
click at [489, 79] on button "file_copy Save a copy" at bounding box center [429, 75] width 197 height 19
click at [529, 51] on button "Toggle Dropdown" at bounding box center [518, 49] width 23 height 23
click at [489, 96] on button "save_alt Download" at bounding box center [429, 95] width 197 height 19
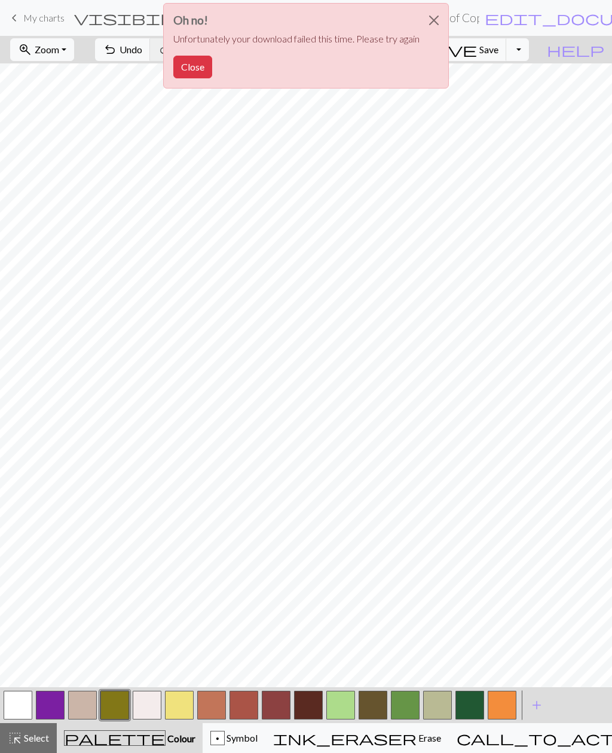
click at [190, 65] on button "Close" at bounding box center [192, 67] width 39 height 23
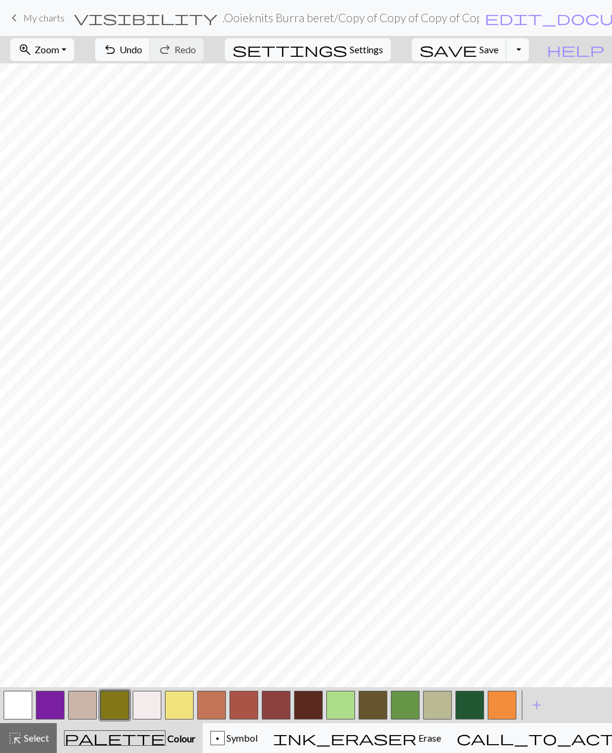
click at [529, 50] on button "Toggle Dropdown" at bounding box center [518, 49] width 23 height 23
click at [493, 97] on button "save_alt Download" at bounding box center [429, 95] width 197 height 19
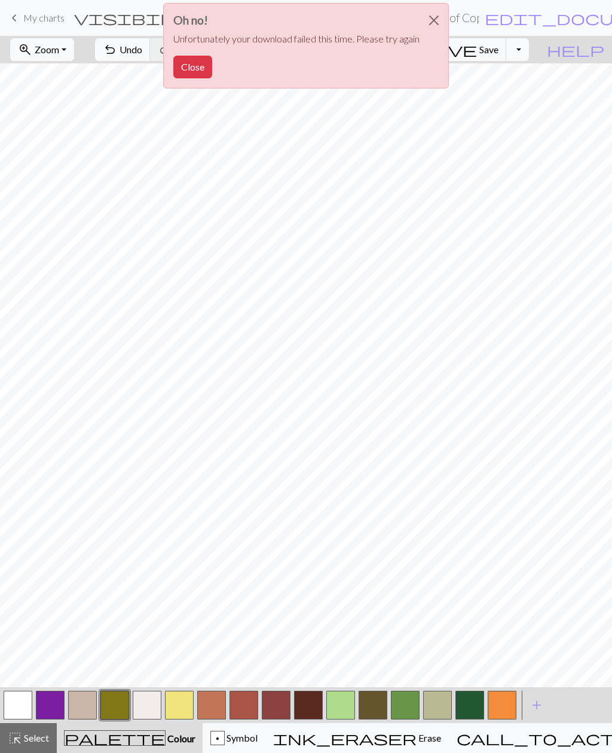
click at [197, 75] on button "Close" at bounding box center [192, 67] width 39 height 23
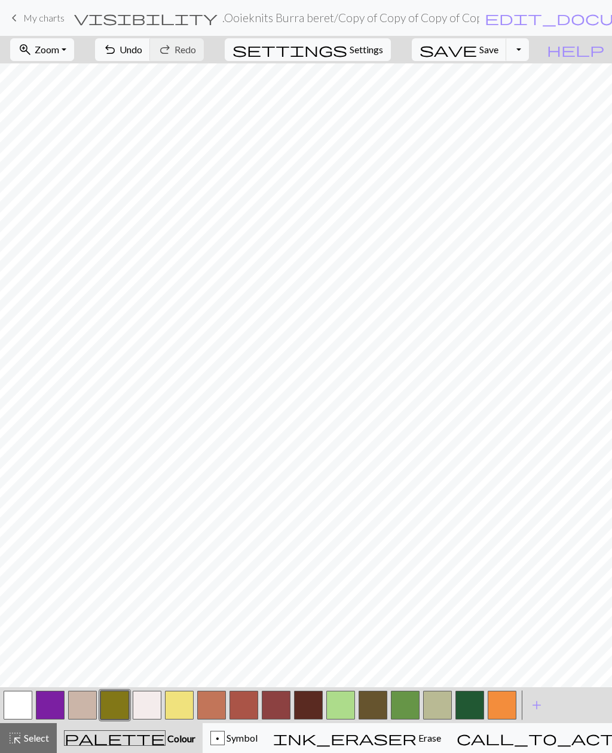
click at [498, 57] on button "save Save Save" at bounding box center [459, 49] width 95 height 23
click at [529, 55] on button "Toggle Dropdown" at bounding box center [518, 49] width 23 height 23
click at [491, 102] on button "save_alt Download" at bounding box center [429, 95] width 197 height 19
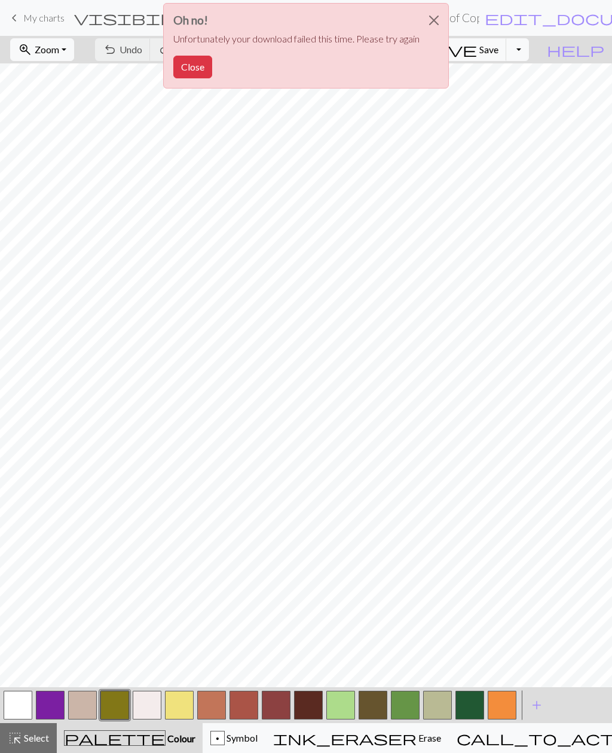
click at [433, 22] on button "Close" at bounding box center [434, 20] width 29 height 33
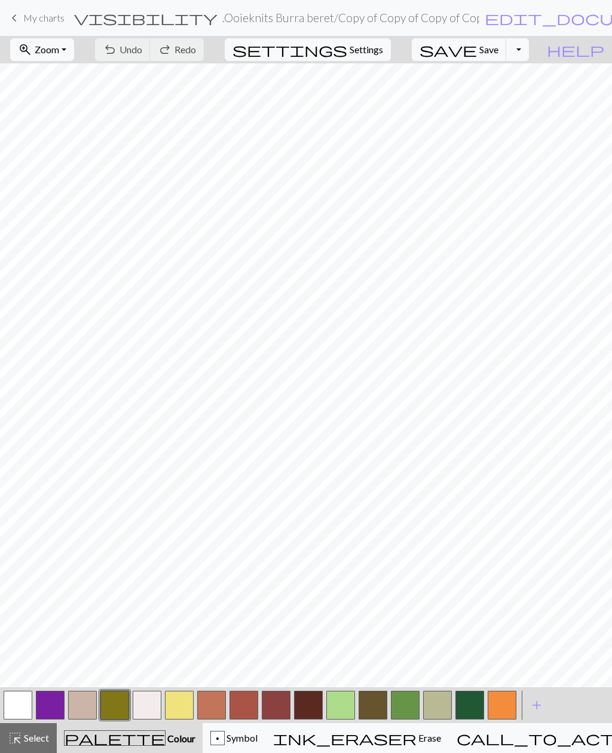
click at [529, 51] on button "Toggle Dropdown" at bounding box center [518, 49] width 23 height 23
click at [525, 94] on button "save_alt Download" at bounding box center [429, 95] width 197 height 19
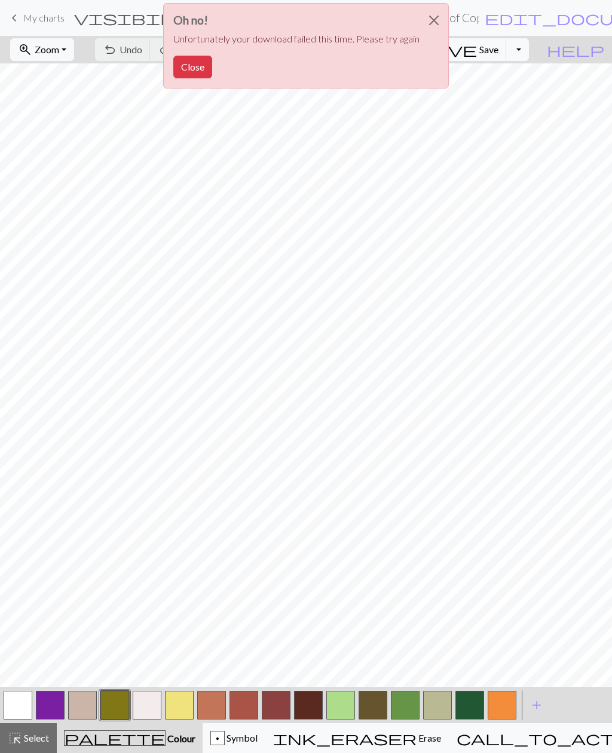
click at [425, 15] on button "Close" at bounding box center [434, 20] width 29 height 33
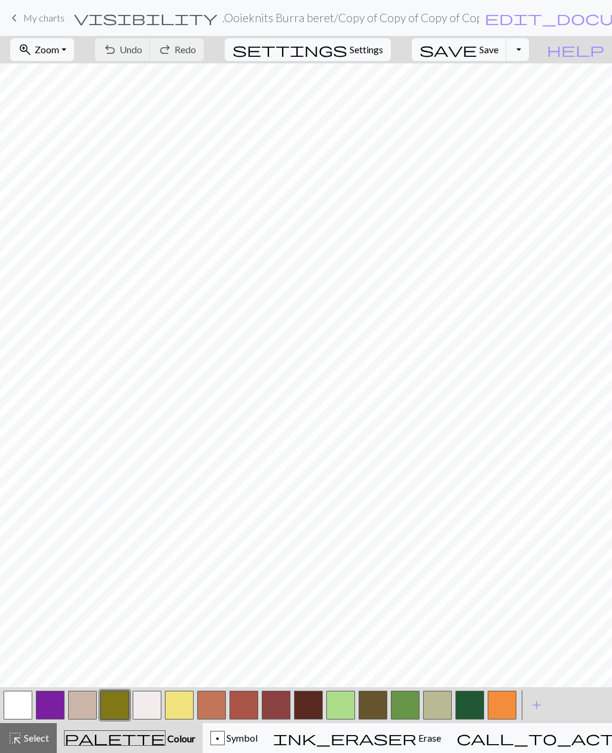
click at [368, 56] on span "Settings" at bounding box center [366, 49] width 33 height 14
select select "aran"
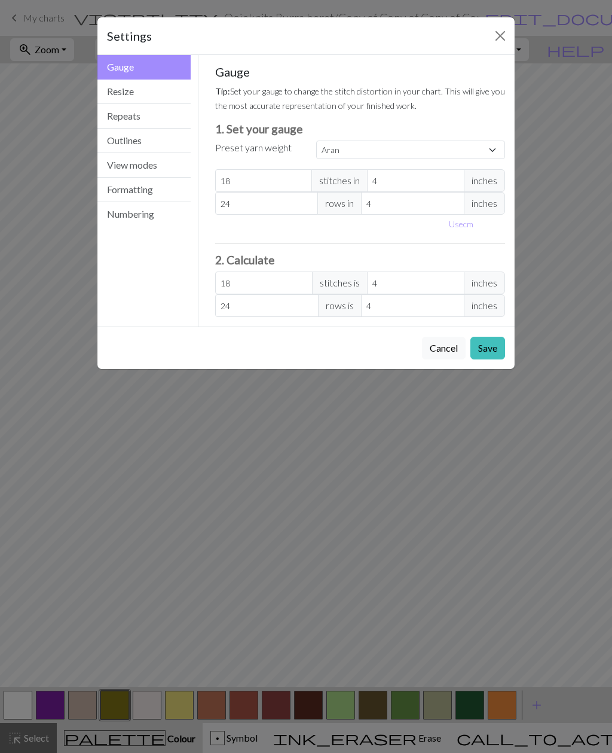
click at [91, 417] on div "Settings Gauge Gauge Resize Repeats Outlines View modes Formatting Numbering Ga…" at bounding box center [306, 376] width 612 height 753
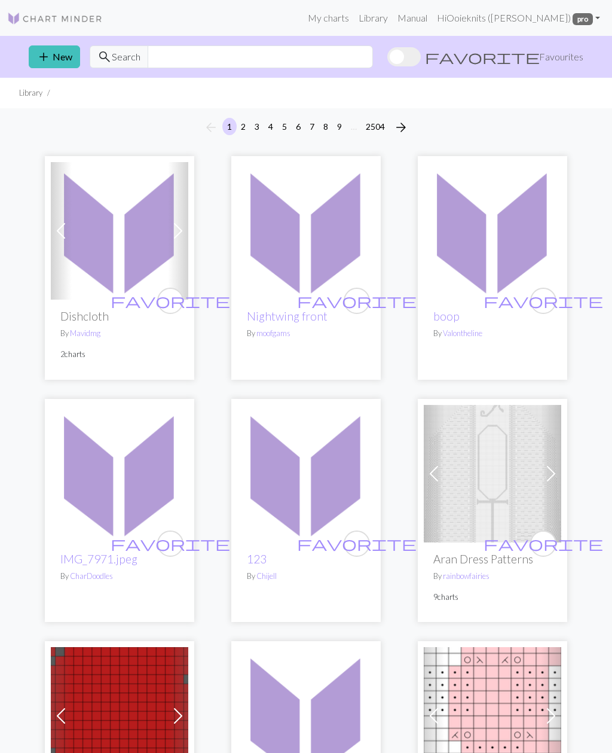
click at [393, 14] on link "Library" at bounding box center [373, 18] width 39 height 24
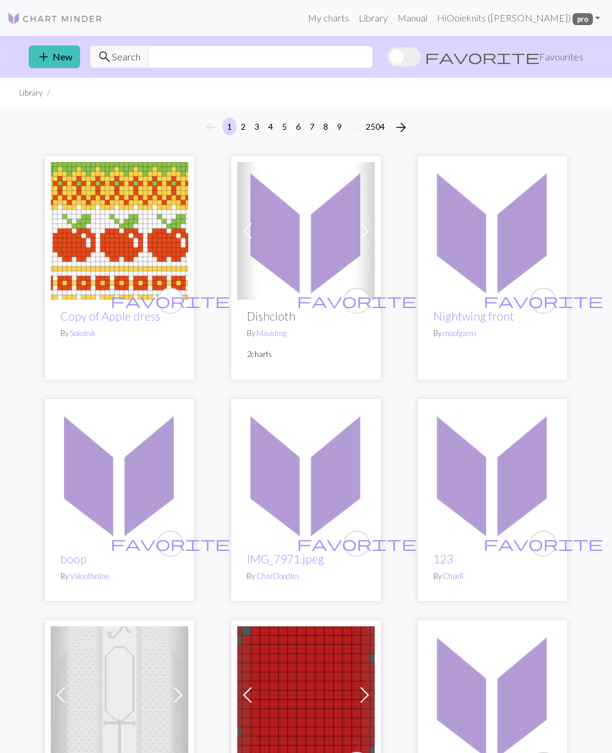
click at [354, 16] on link "My charts" at bounding box center [328, 18] width 51 height 24
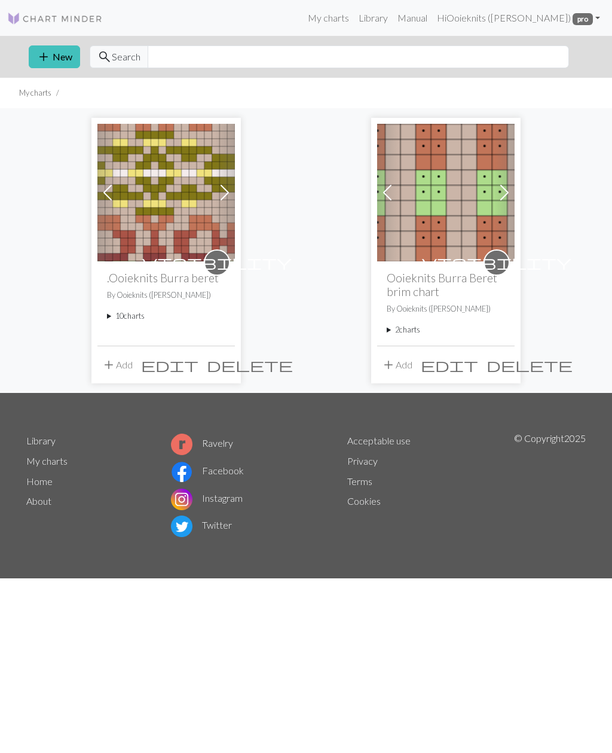
click at [160, 212] on img at bounding box center [166, 193] width 138 height 138
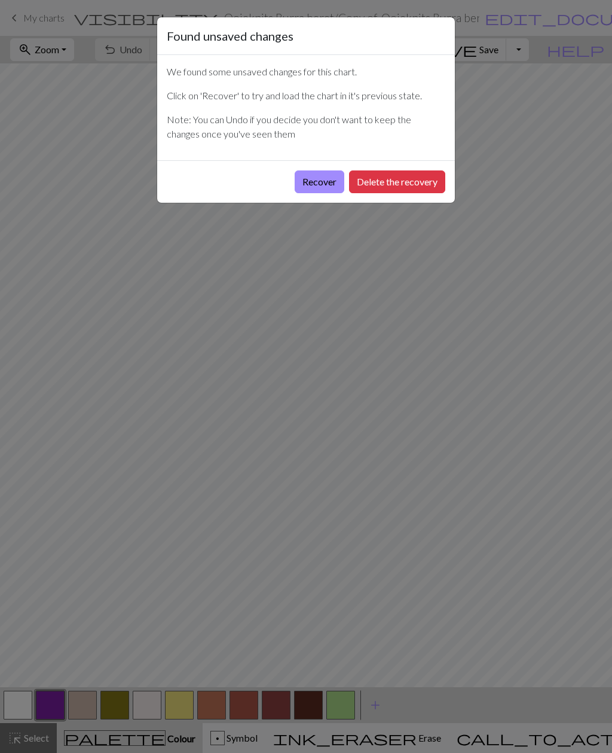
click at [318, 187] on button "Recover" at bounding box center [320, 181] width 50 height 23
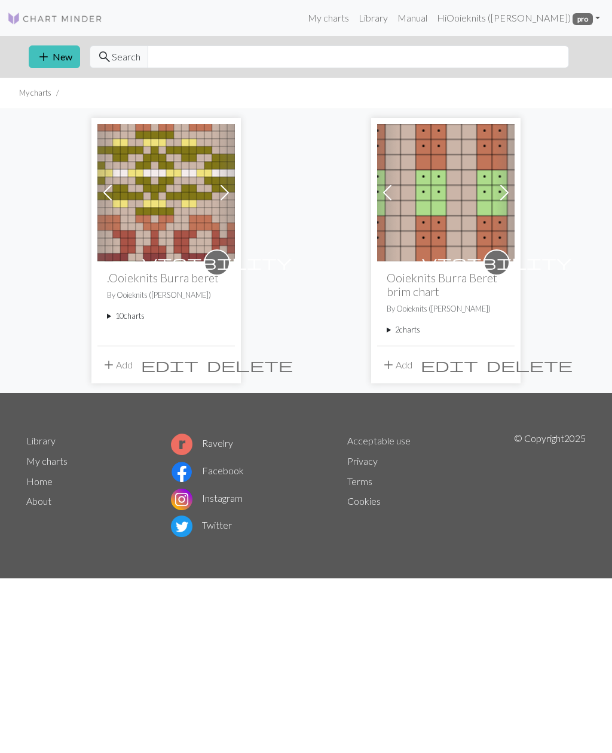
click at [453, 206] on img at bounding box center [446, 193] width 138 height 138
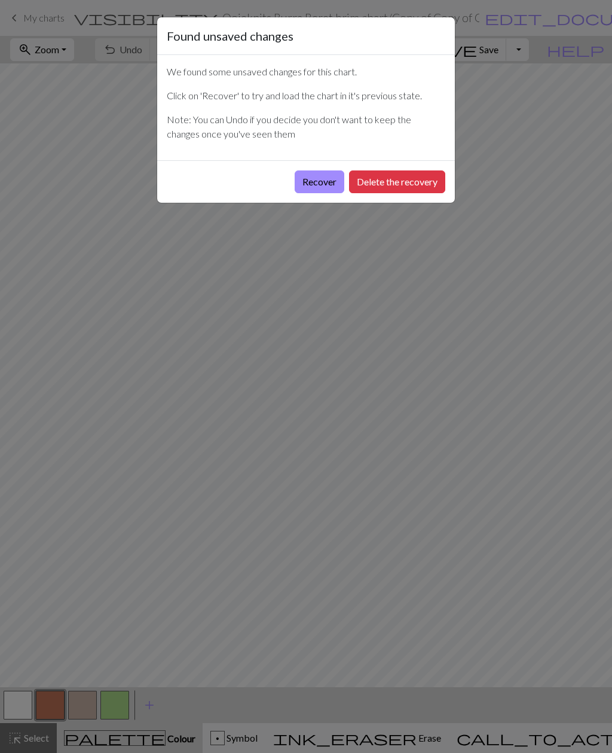
click at [325, 182] on button "Recover" at bounding box center [320, 181] width 50 height 23
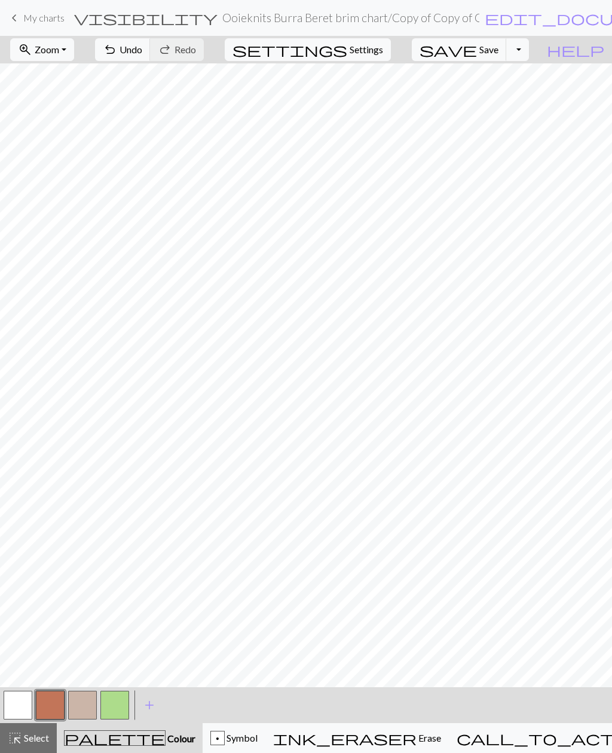
click at [499, 52] on span "Save" at bounding box center [489, 49] width 19 height 11
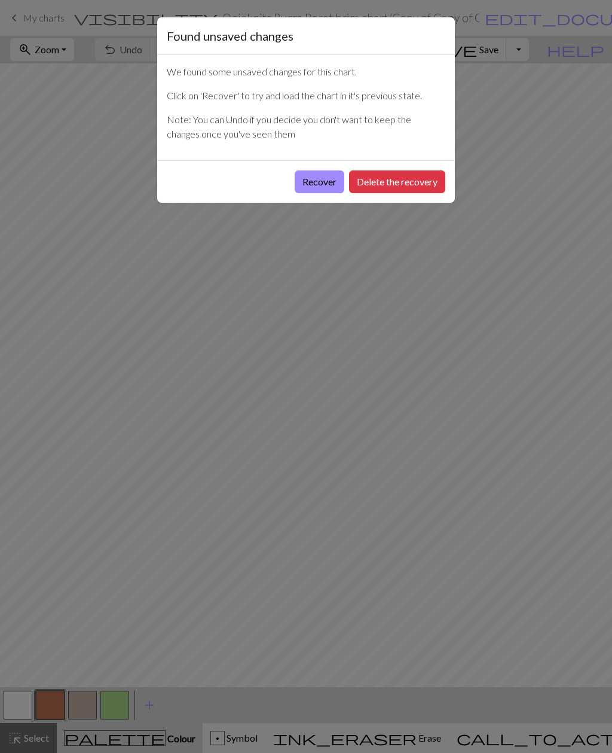
click at [319, 187] on button "Recover" at bounding box center [320, 181] width 50 height 23
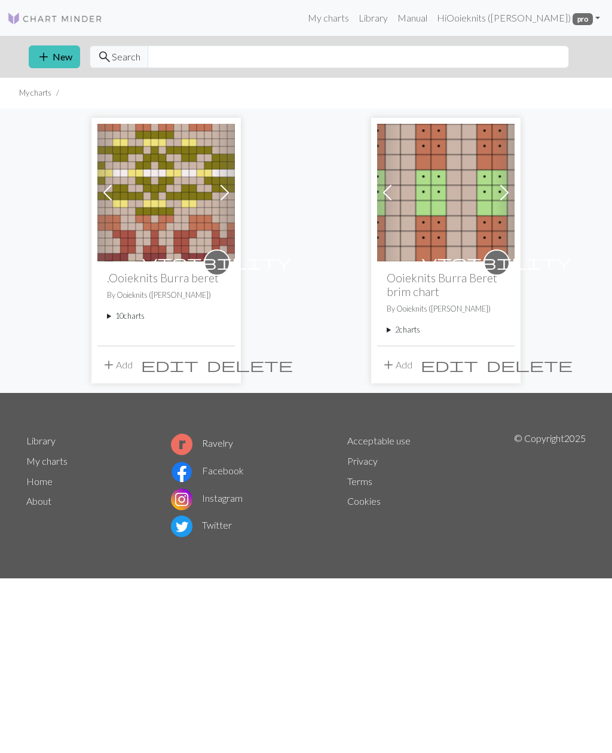
click at [116, 318] on summary "10 charts" at bounding box center [166, 315] width 118 height 11
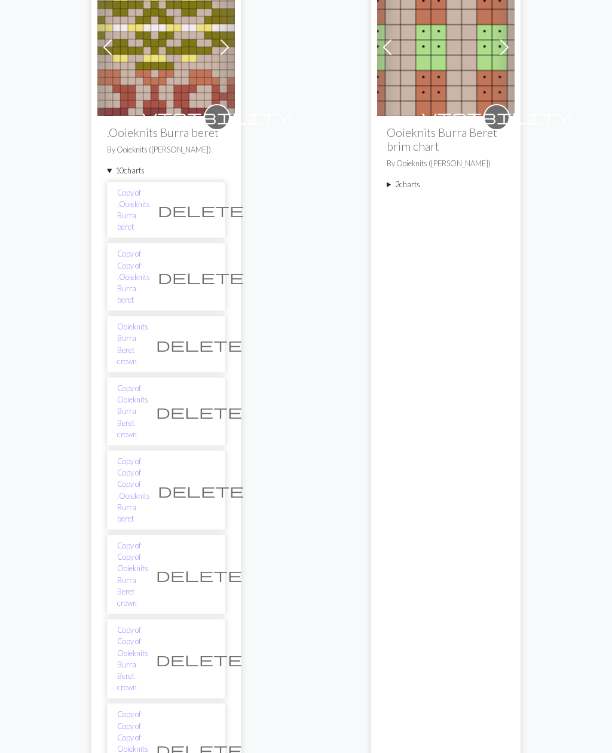
scroll to position [147, 0]
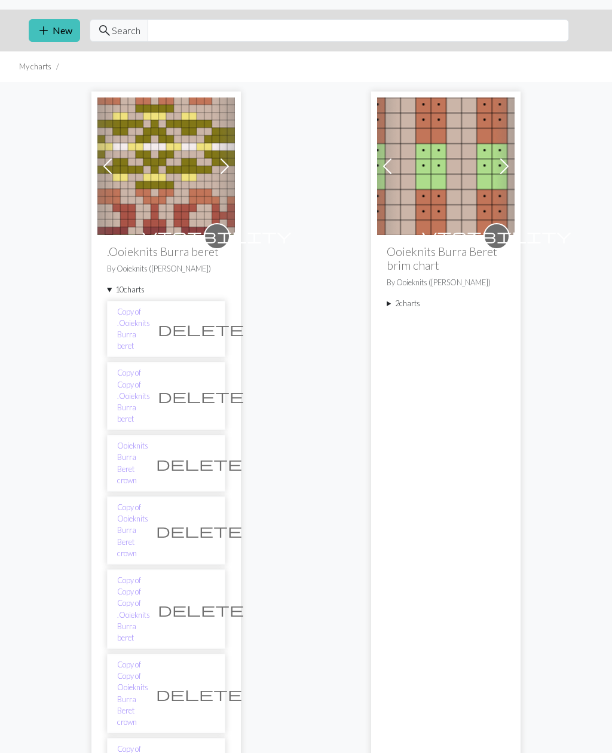
click at [226, 158] on span at bounding box center [224, 166] width 19 height 19
click at [226, 167] on span at bounding box center [224, 166] width 19 height 19
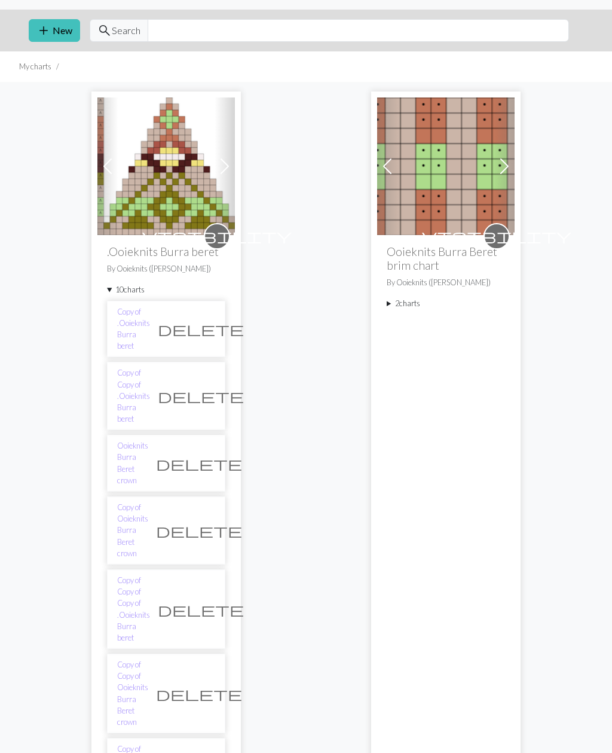
click at [226, 166] on span at bounding box center [224, 166] width 19 height 19
click at [228, 168] on span at bounding box center [224, 166] width 19 height 19
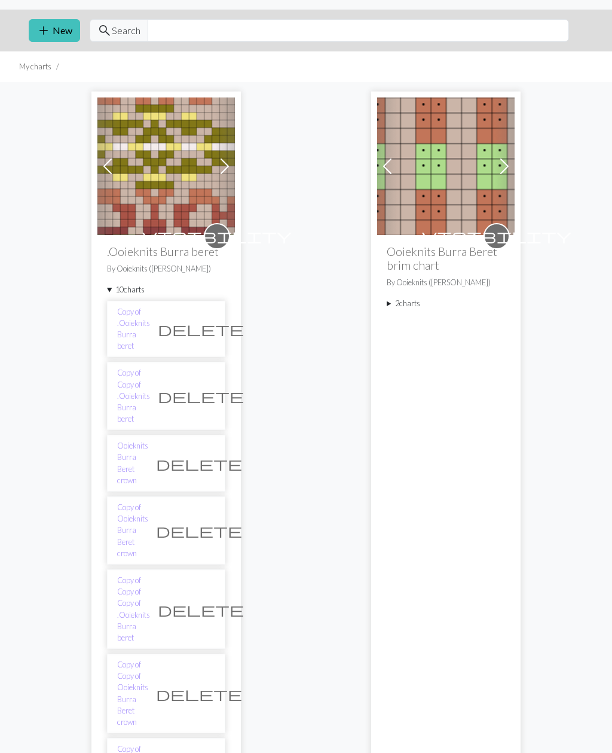
click at [224, 167] on span at bounding box center [224, 166] width 19 height 19
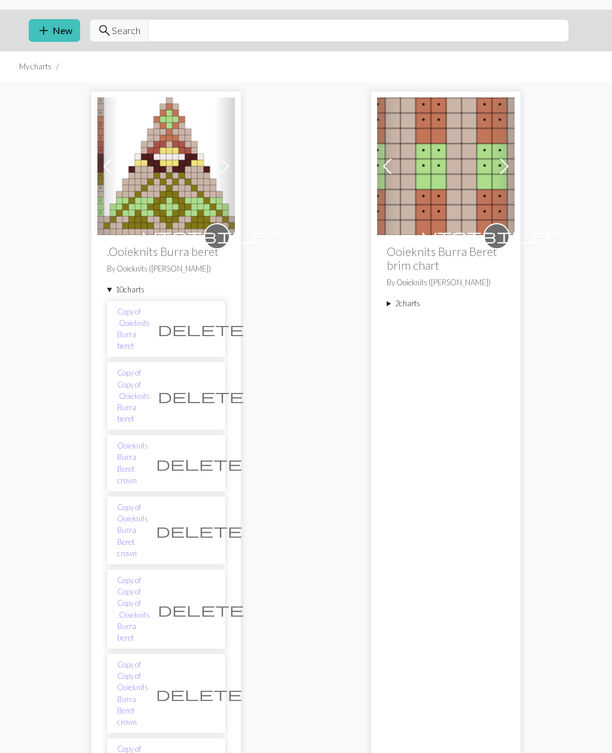
click at [230, 163] on span at bounding box center [224, 166] width 19 height 19
click at [231, 168] on span at bounding box center [224, 166] width 19 height 19
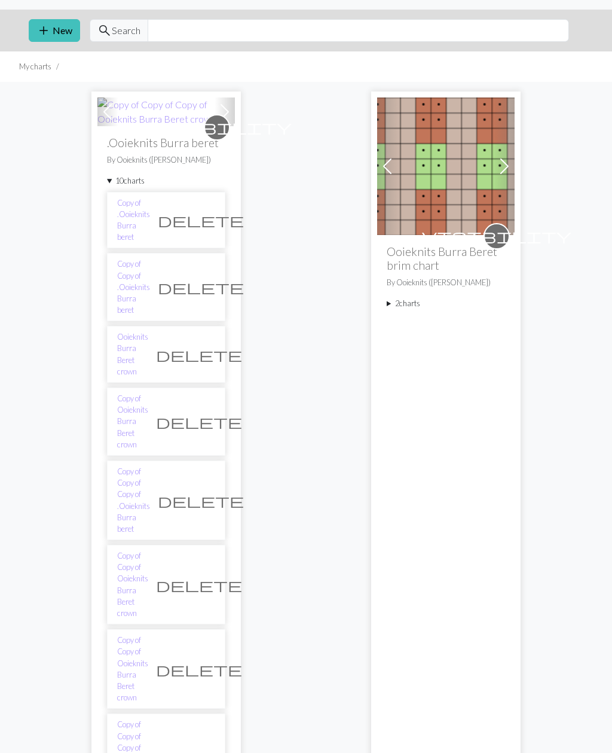
click at [226, 121] on span at bounding box center [224, 111] width 19 height 19
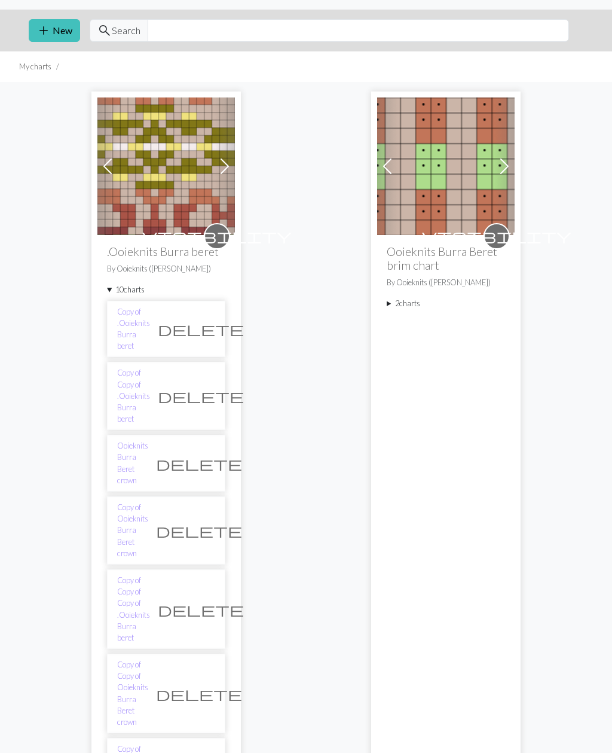
click at [188, 164] on img at bounding box center [166, 166] width 138 height 138
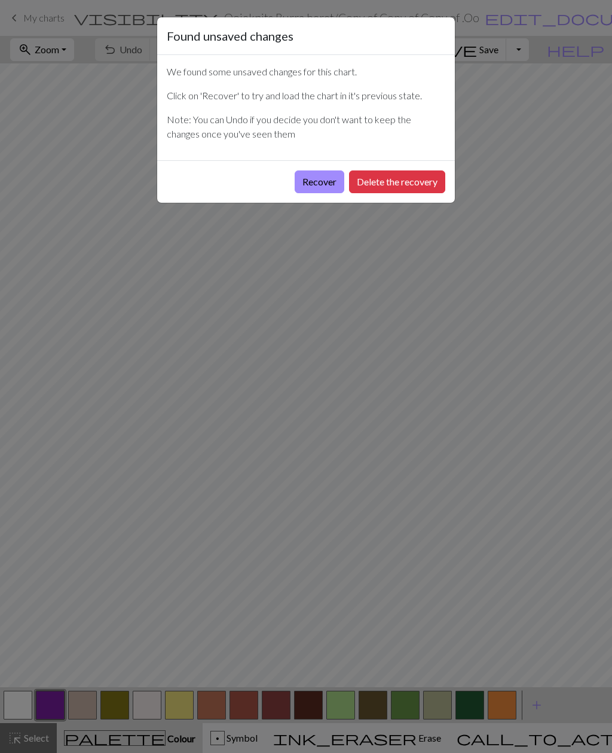
click at [324, 183] on button "Recover" at bounding box center [320, 181] width 50 height 23
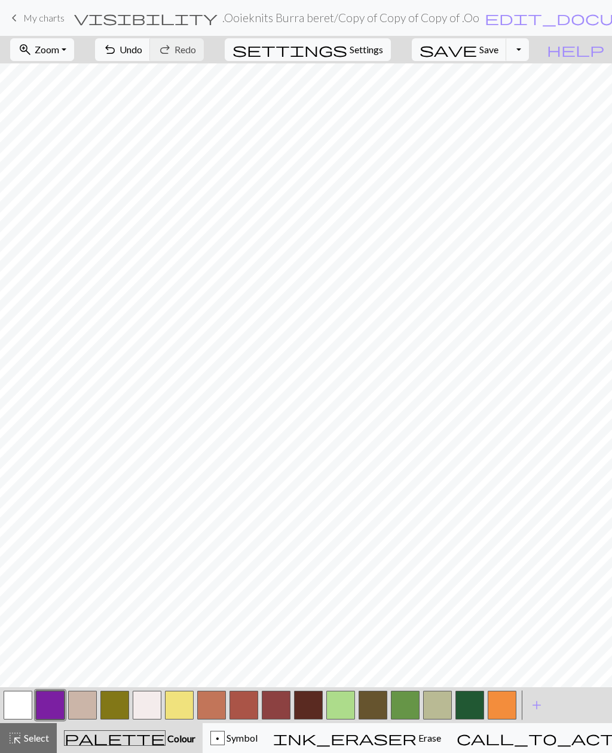
click at [485, 12] on span "edit_document" at bounding box center [578, 18] width 187 height 17
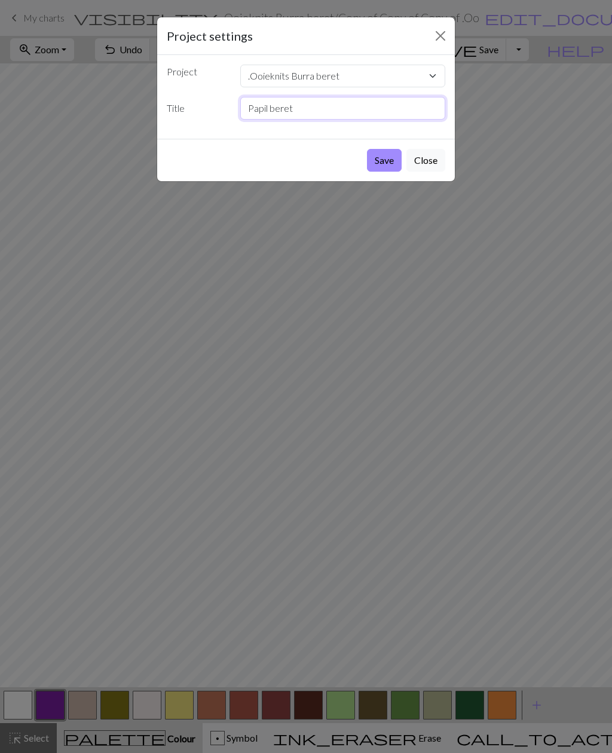
type input "Papil beret"
click at [389, 166] on button "Save" at bounding box center [384, 160] width 35 height 23
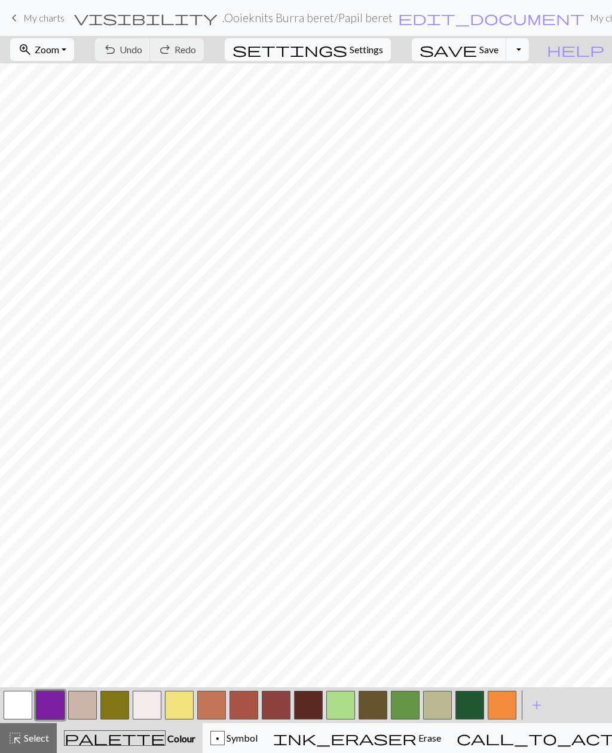
click at [498, 51] on button "save Save Save" at bounding box center [459, 49] width 95 height 23
click at [586, 15] on link "My charts" at bounding box center [611, 18] width 51 height 24
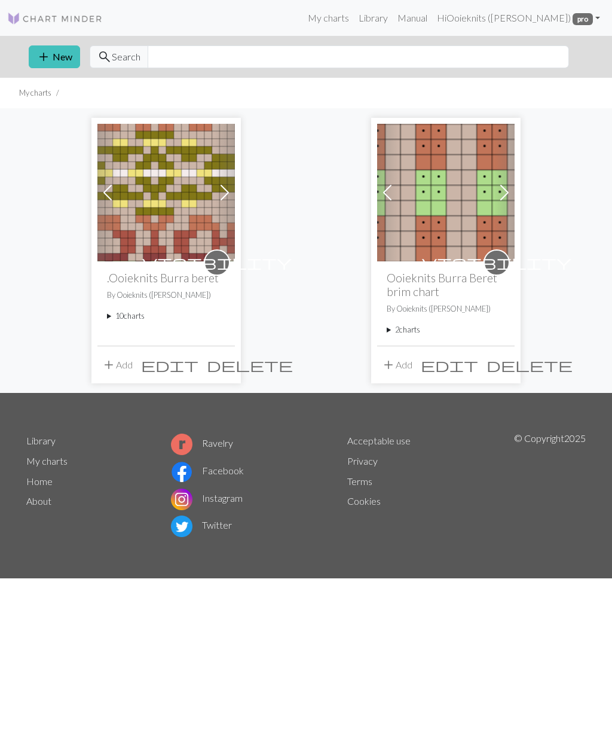
click at [391, 15] on link "Library" at bounding box center [373, 18] width 39 height 24
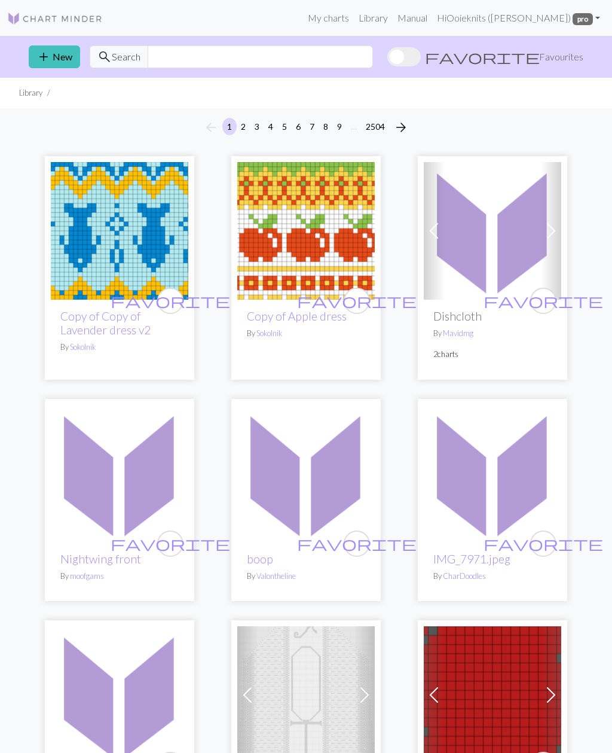
click at [350, 19] on link "My charts" at bounding box center [328, 18] width 51 height 24
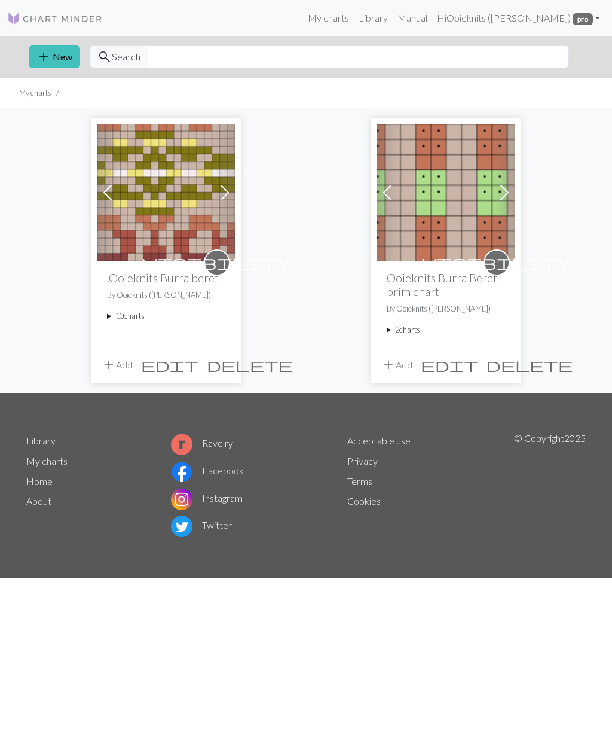
click at [157, 206] on img at bounding box center [166, 193] width 138 height 138
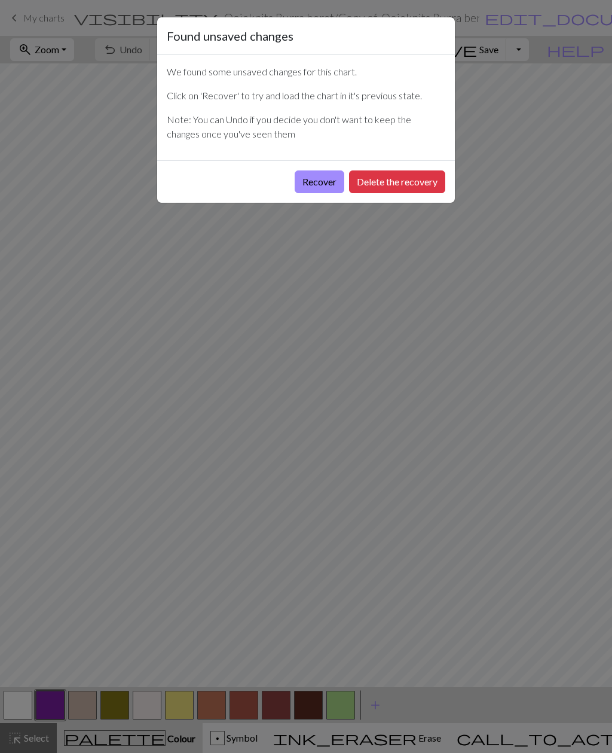
click at [321, 179] on button "Recover" at bounding box center [320, 181] width 50 height 23
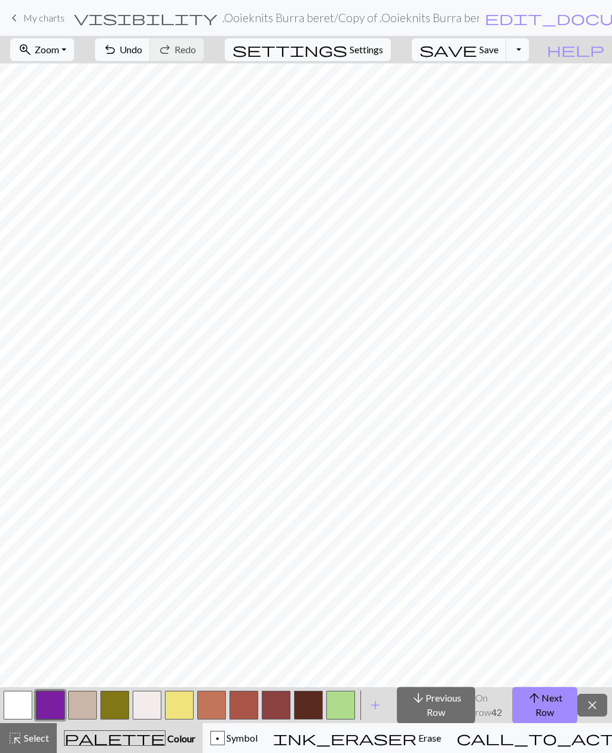
click at [8, 14] on span "keyboard_arrow_left" at bounding box center [14, 18] width 14 height 17
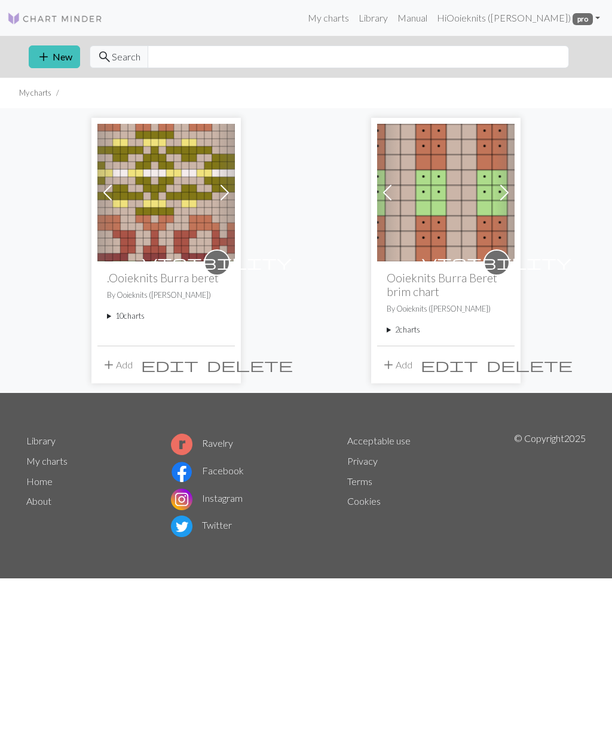
click at [124, 315] on summary "10 charts" at bounding box center [166, 315] width 118 height 11
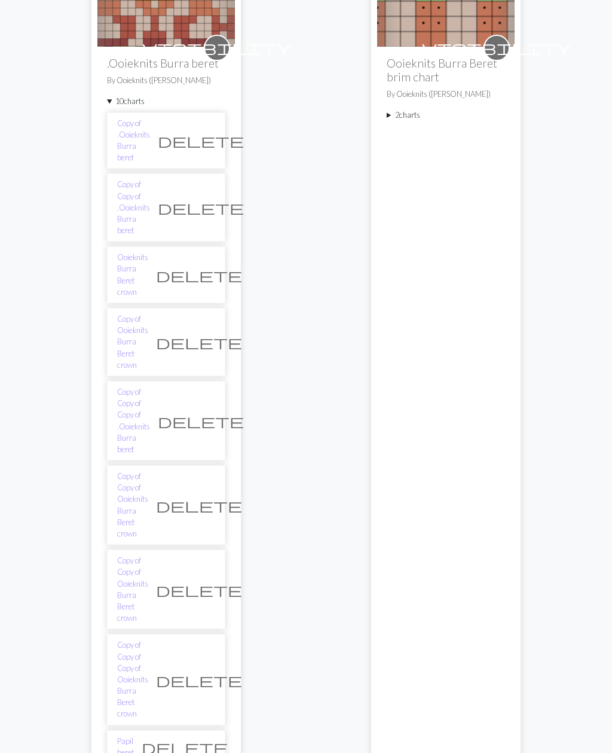
scroll to position [218, 0]
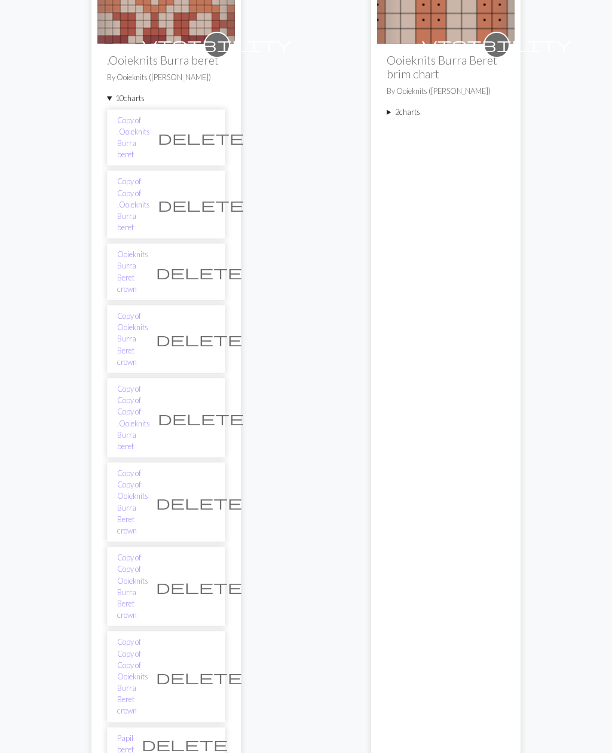
click at [164, 727] on li "Papil beret delete" at bounding box center [166, 743] width 118 height 33
click at [209, 736] on span "delete" at bounding box center [185, 744] width 86 height 17
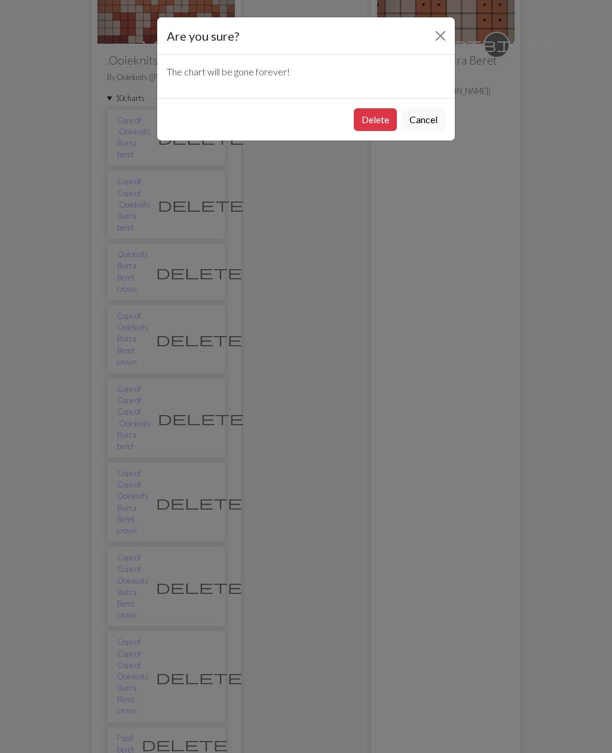
click at [429, 118] on button "Cancel" at bounding box center [424, 119] width 44 height 23
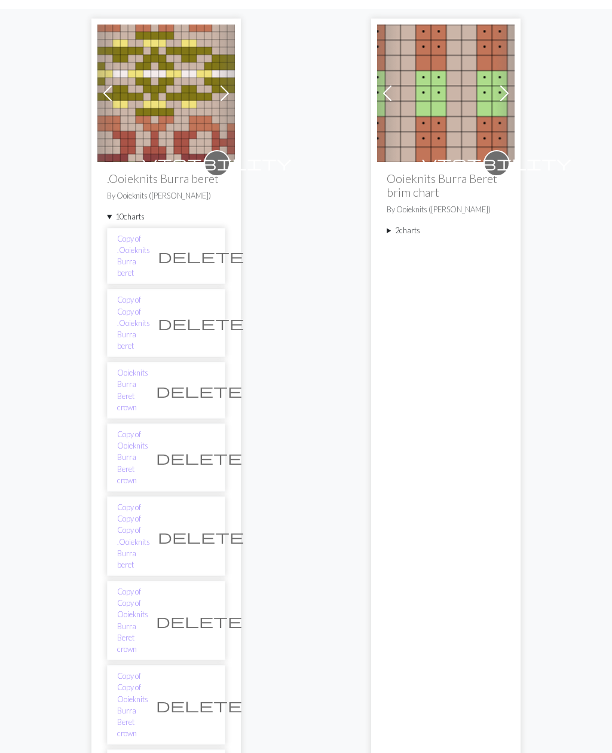
scroll to position [99, 0]
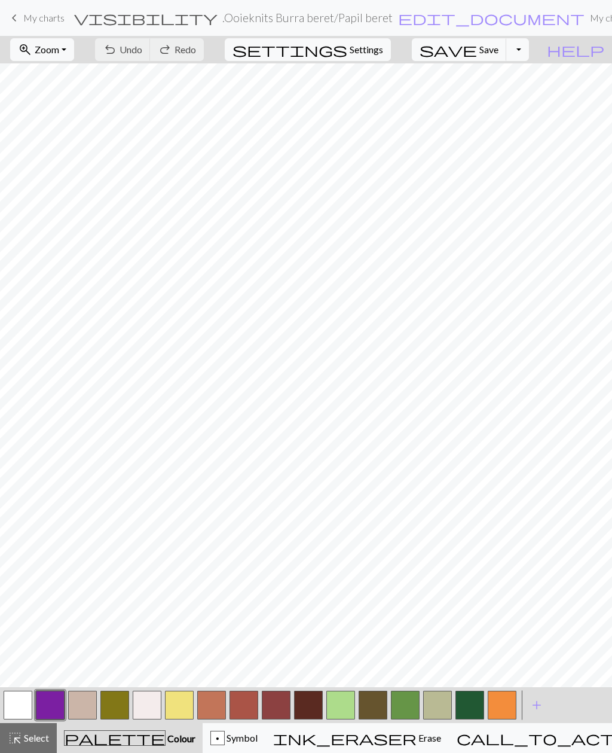
click at [529, 51] on button "Toggle Dropdown" at bounding box center [518, 49] width 23 height 23
click at [518, 97] on button "save_alt Download" at bounding box center [429, 95] width 197 height 19
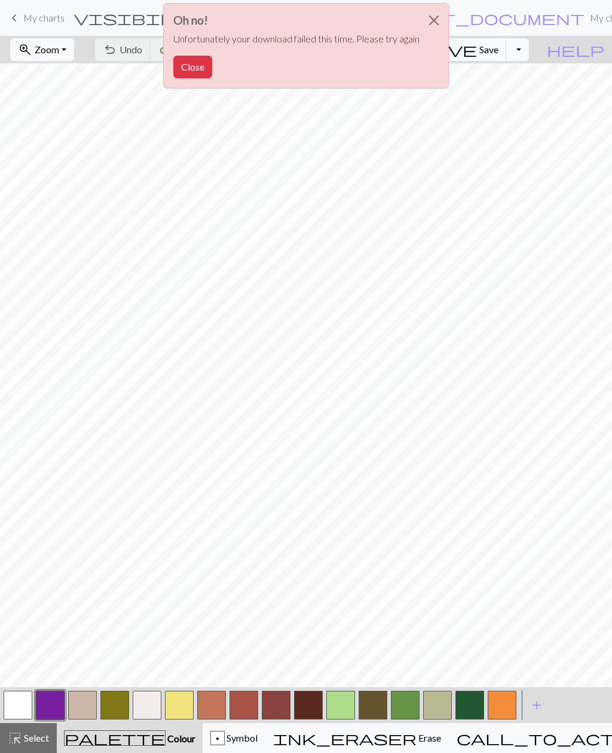
click at [433, 23] on button "Close" at bounding box center [434, 20] width 29 height 33
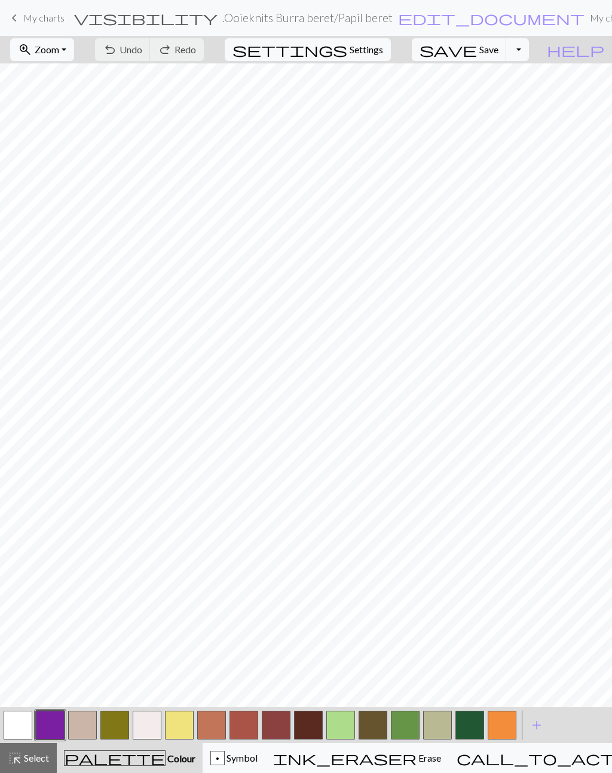
click at [529, 50] on button "Toggle Dropdown" at bounding box center [518, 49] width 23 height 23
click at [527, 78] on button "file_copy Save a copy" at bounding box center [429, 75] width 197 height 19
click at [529, 52] on button "Toggle Dropdown" at bounding box center [518, 49] width 23 height 23
click at [517, 102] on button "save_alt Download" at bounding box center [429, 95] width 197 height 19
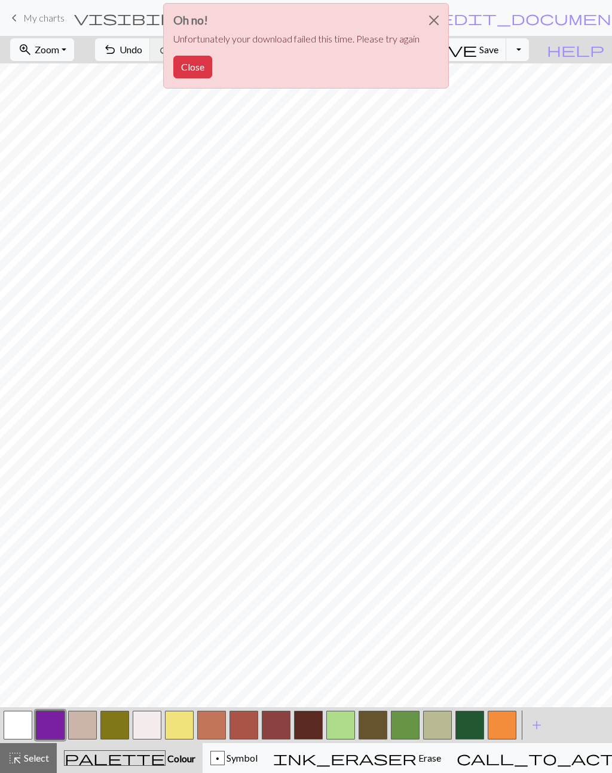
click at [431, 12] on button "Close" at bounding box center [434, 20] width 29 height 33
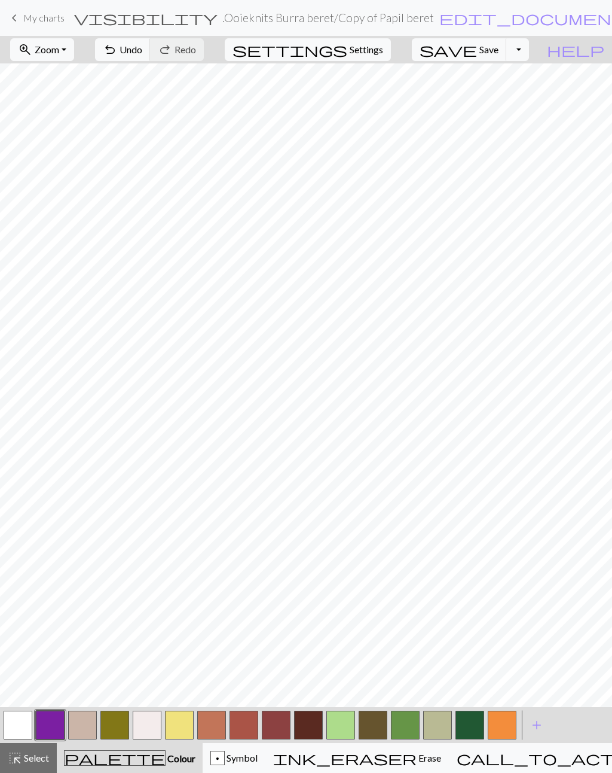
click at [598, 51] on span "help" at bounding box center [575, 49] width 57 height 17
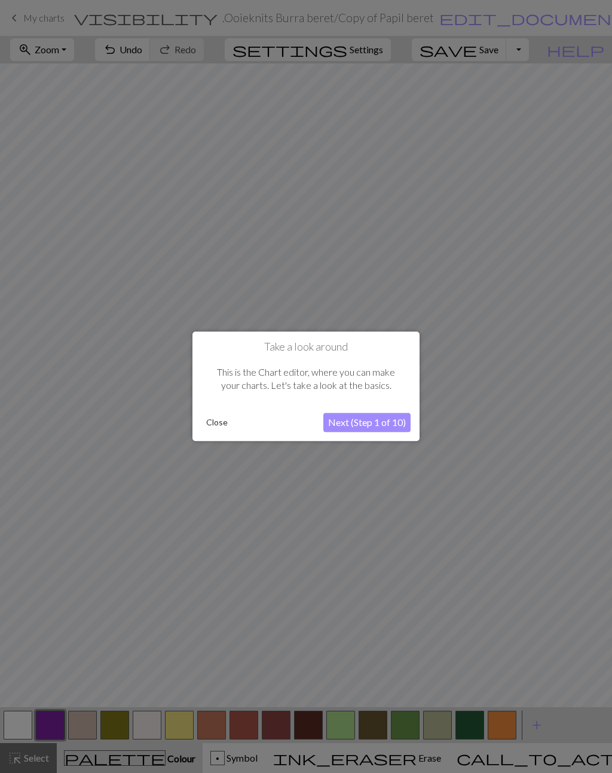
click at [524, 304] on div at bounding box center [306, 386] width 612 height 773
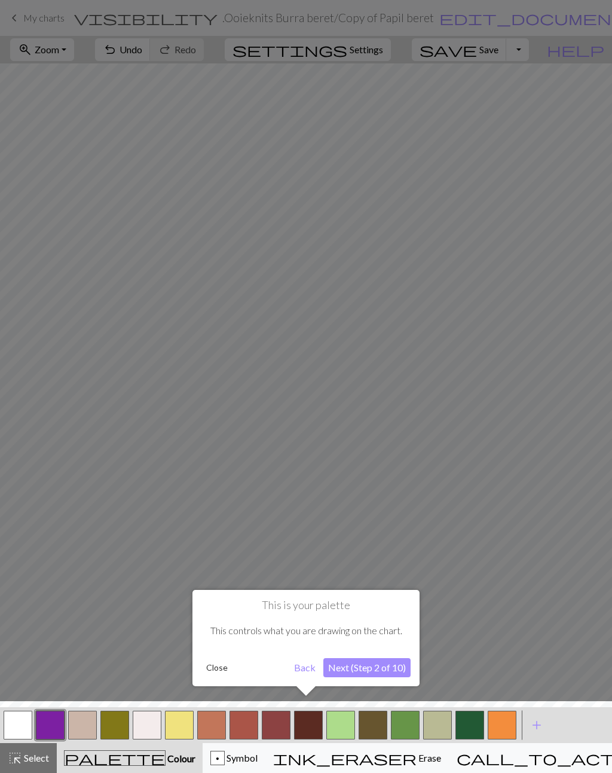
click at [220, 667] on button "Close" at bounding box center [217, 668] width 31 height 18
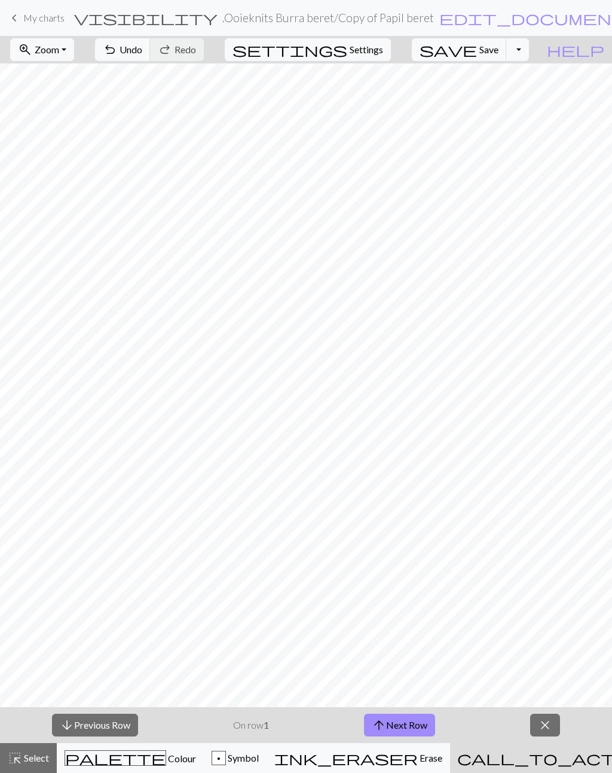
click at [529, 44] on button "Toggle Dropdown" at bounding box center [518, 49] width 23 height 23
click at [525, 98] on button "save_alt Download" at bounding box center [429, 95] width 197 height 19
click at [166, 752] on span "Colour" at bounding box center [181, 757] width 30 height 11
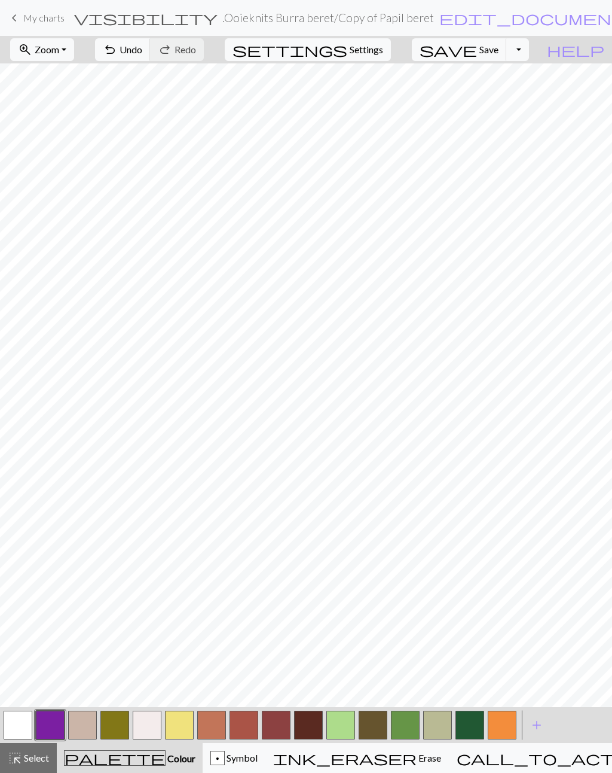
click at [365, 53] on span "Settings" at bounding box center [366, 49] width 33 height 14
select select "aran"
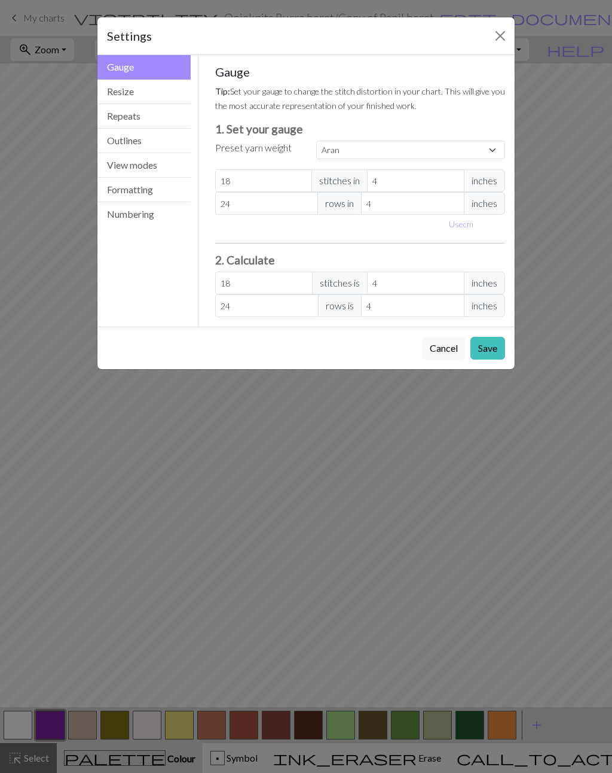
click at [153, 166] on button "View modes" at bounding box center [143, 165] width 93 height 25
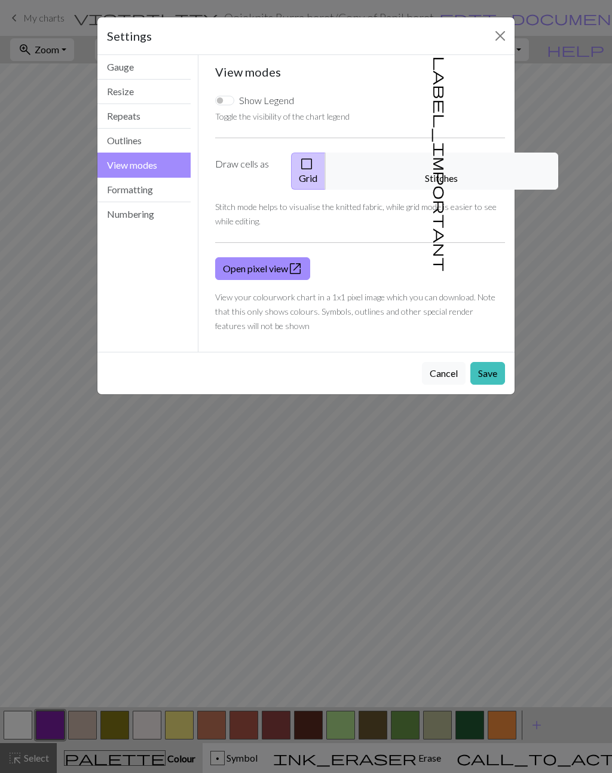
click at [155, 193] on button "Formatting" at bounding box center [143, 190] width 93 height 25
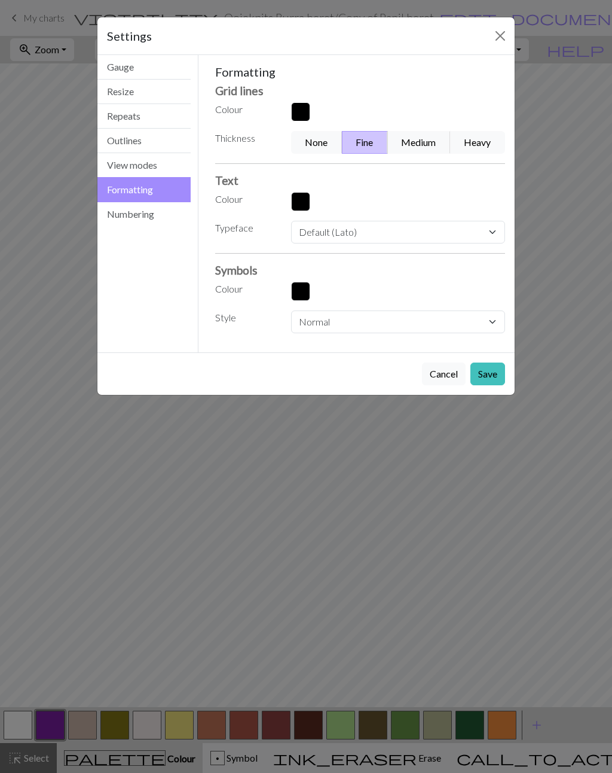
click at [150, 220] on button "Numbering" at bounding box center [143, 214] width 93 height 24
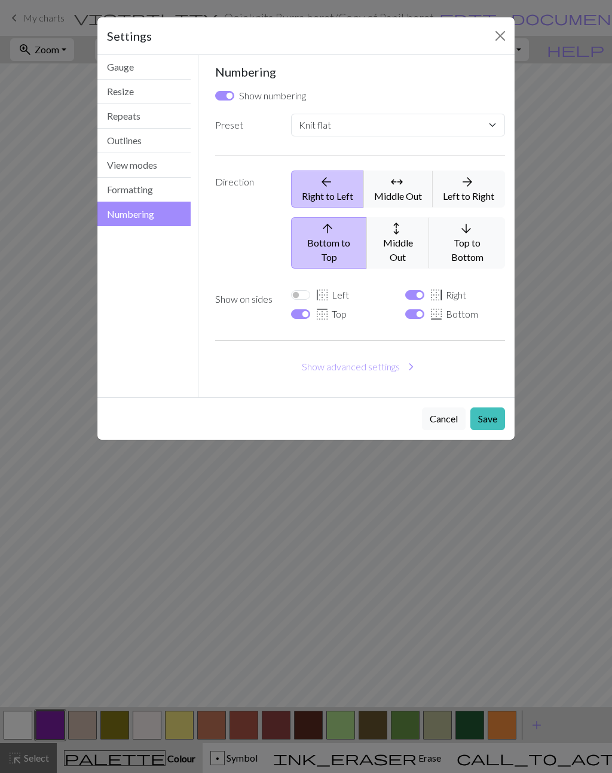
click at [139, 68] on button "Gauge" at bounding box center [143, 67] width 93 height 25
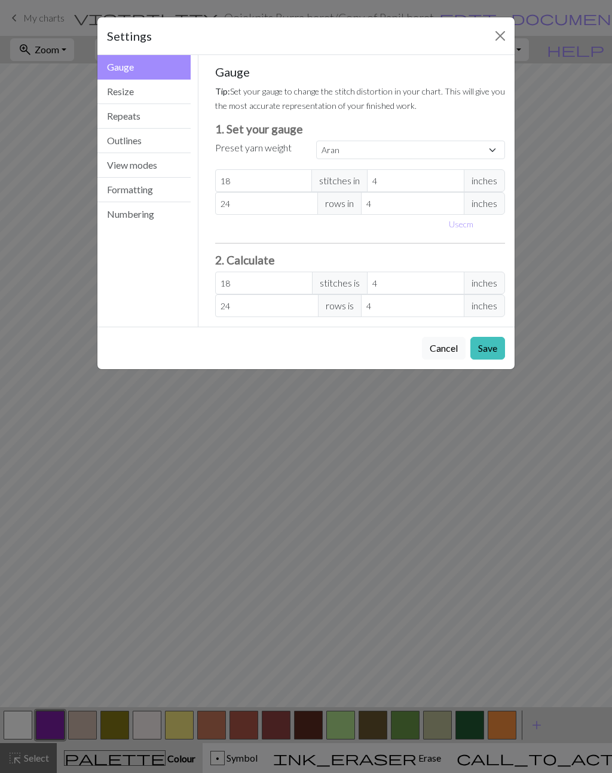
click at [566, 249] on div "Settings Gauge Gauge Resize Repeats Outlines View modes Formatting Numbering Ga…" at bounding box center [306, 386] width 612 height 773
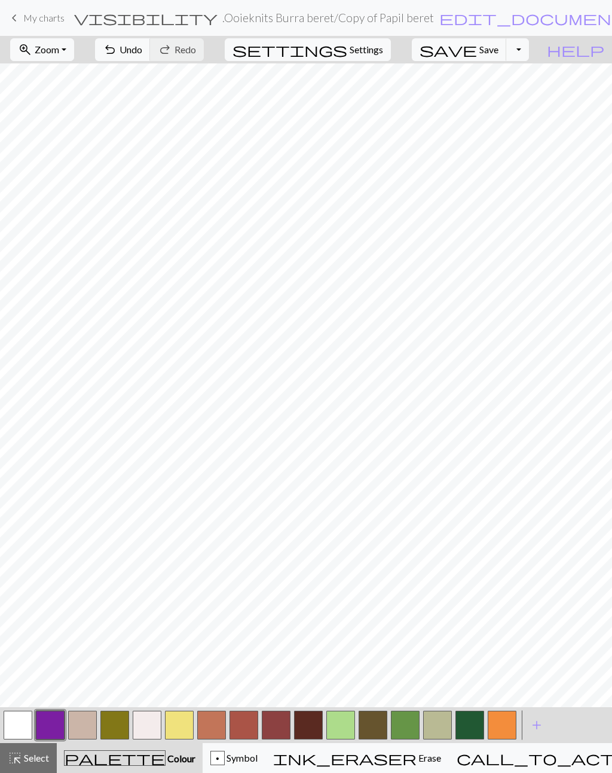
click at [59, 51] on span "Zoom" at bounding box center [47, 49] width 25 height 11
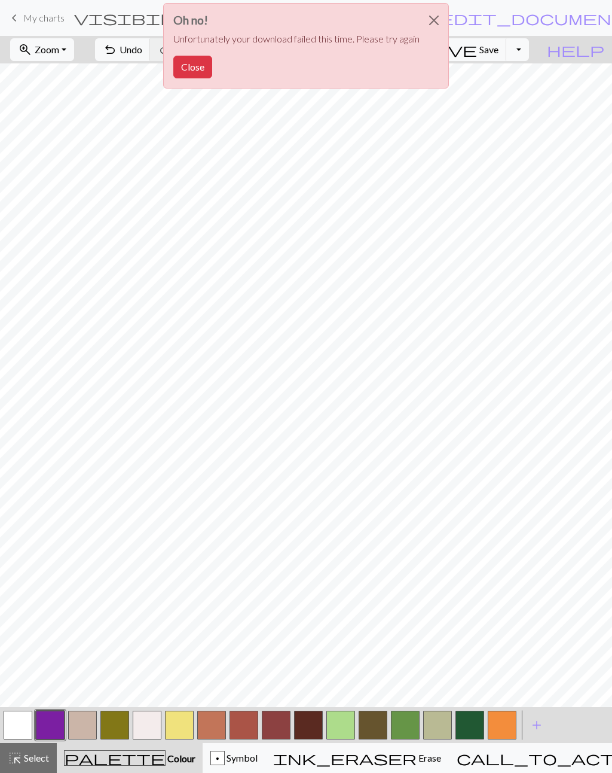
click at [196, 69] on button "Close" at bounding box center [192, 67] width 39 height 23
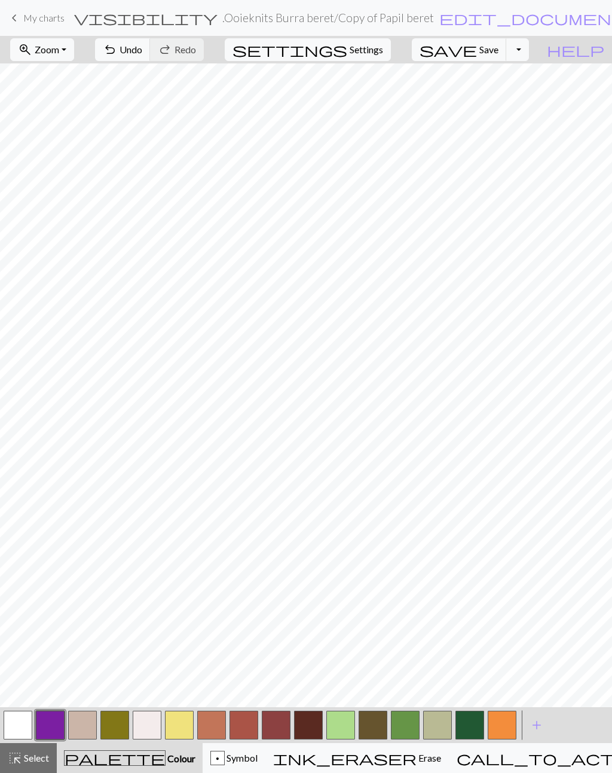
click at [115, 725] on button "button" at bounding box center [114, 725] width 29 height 29
click at [115, 727] on button "button" at bounding box center [114, 725] width 29 height 29
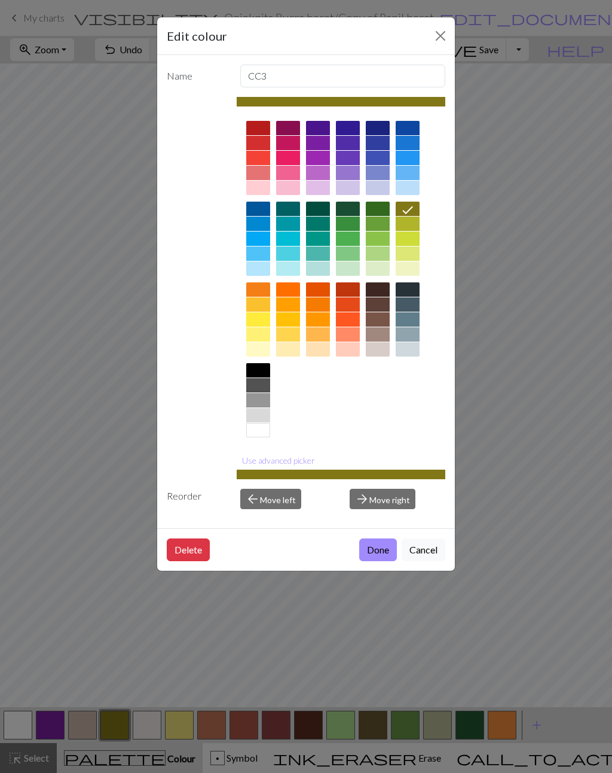
click at [377, 552] on button "Done" at bounding box center [378, 549] width 38 height 23
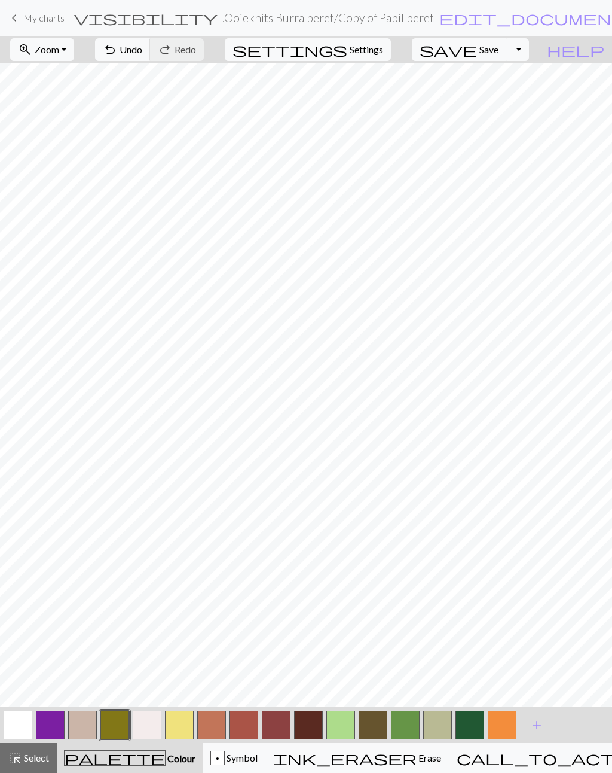
click at [166, 752] on span "Colour" at bounding box center [181, 757] width 30 height 11
click at [120, 727] on button "button" at bounding box center [114, 725] width 29 height 29
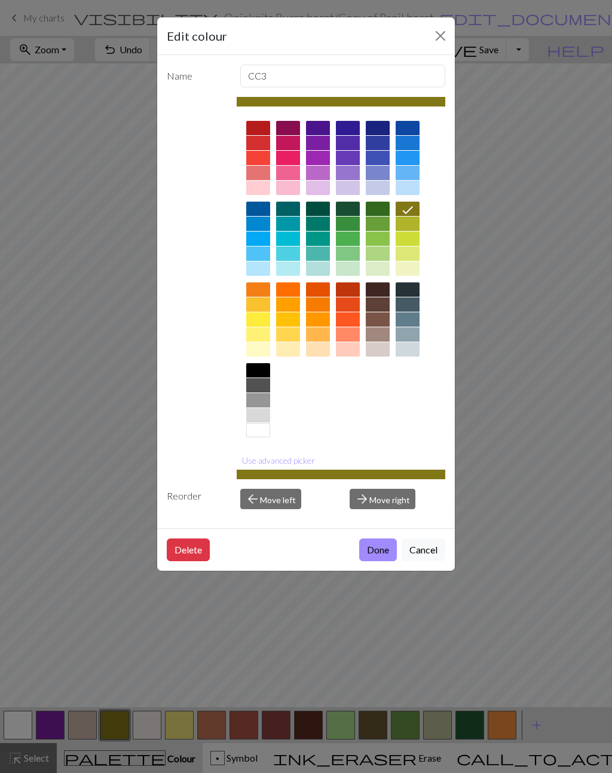
click at [380, 554] on button "Done" at bounding box center [378, 549] width 38 height 23
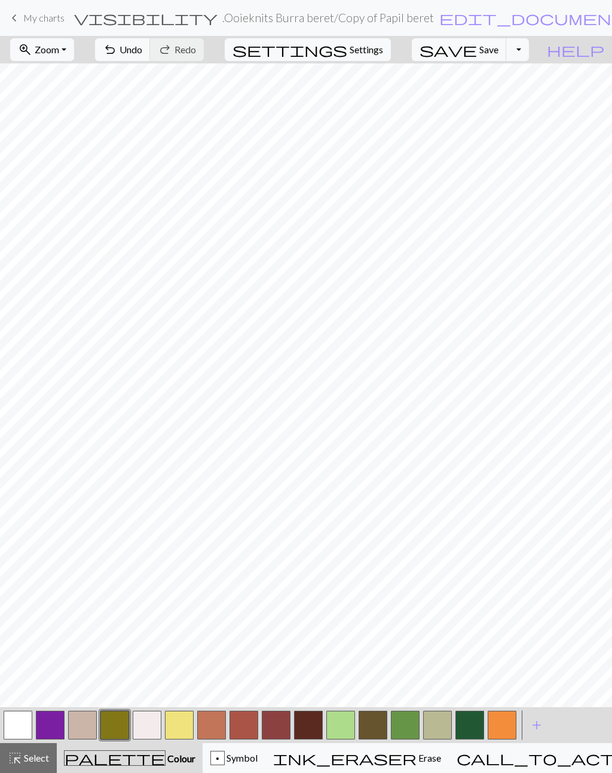
click at [120, 728] on button "button" at bounding box center [114, 725] width 29 height 29
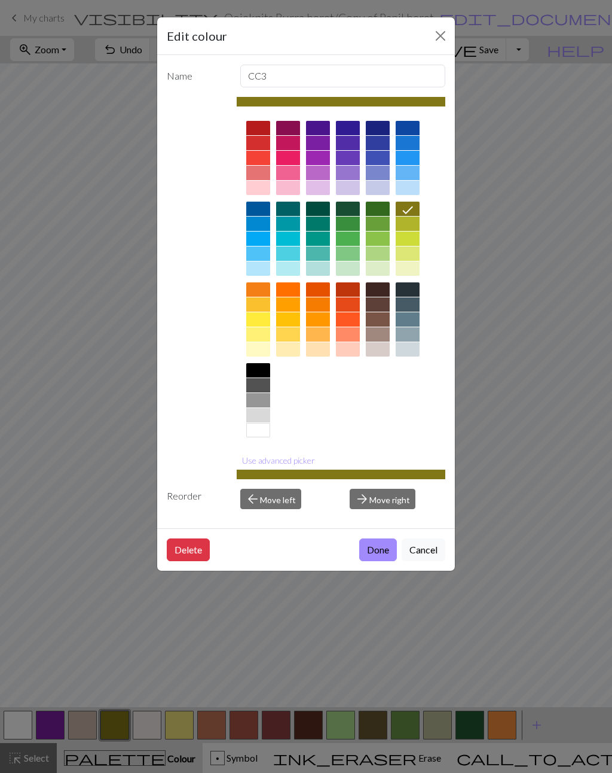
click at [420, 551] on button "Cancel" at bounding box center [424, 549] width 44 height 23
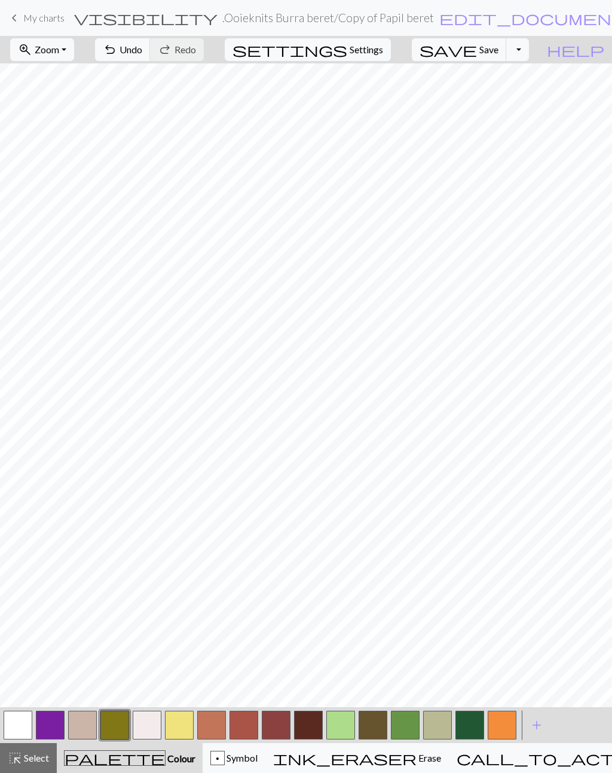
click at [258, 752] on span "Symbol" at bounding box center [241, 757] width 33 height 11
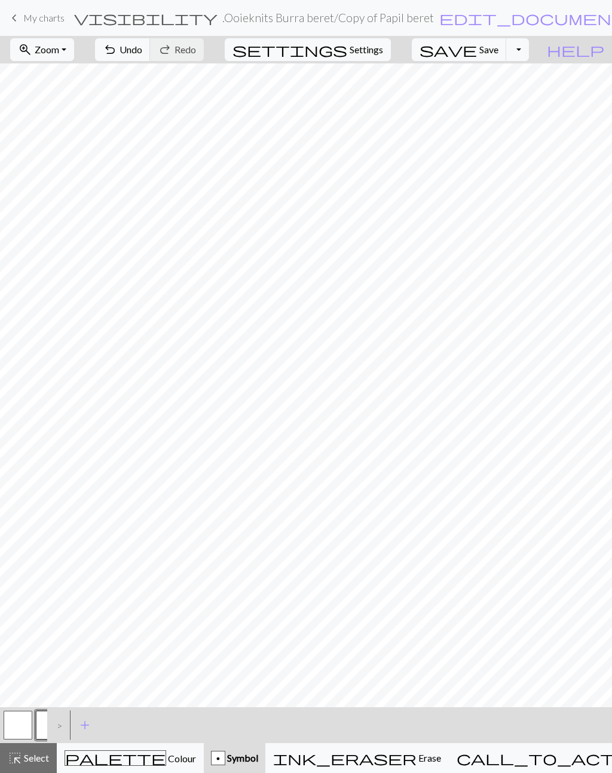
click at [166, 752] on span "Colour" at bounding box center [181, 757] width 30 height 11
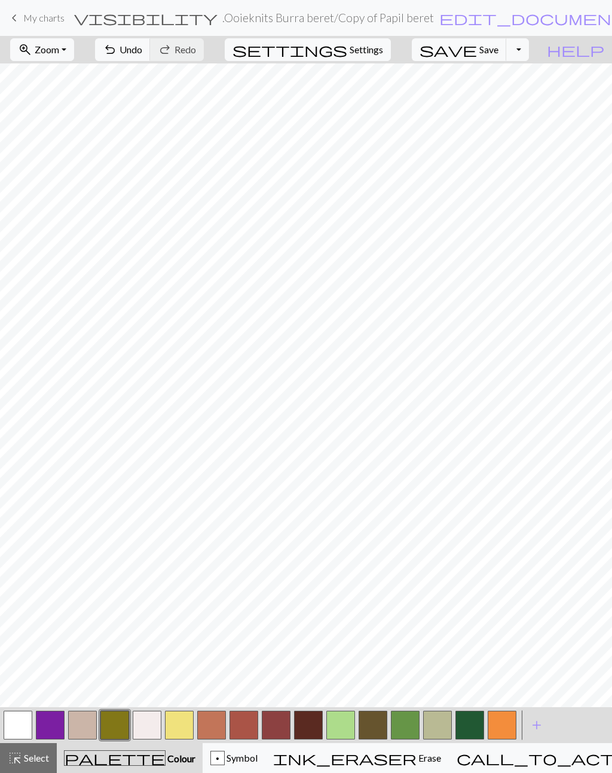
click at [119, 725] on button "button" at bounding box center [114, 725] width 29 height 29
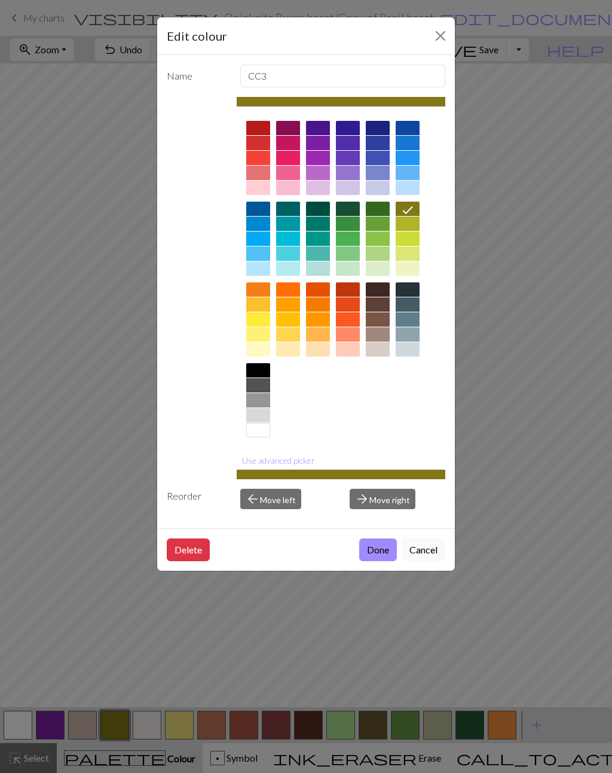
click at [377, 553] on button "Done" at bounding box center [378, 549] width 38 height 23
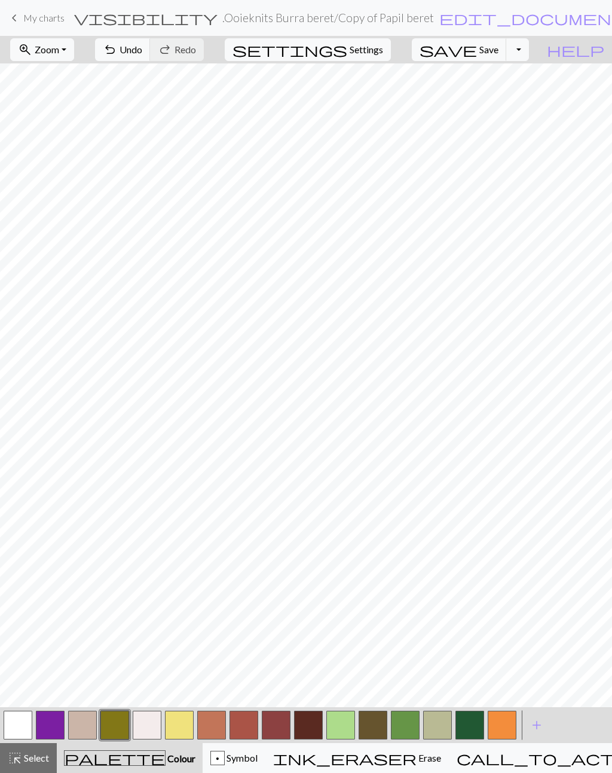
click at [118, 724] on button "button" at bounding box center [114, 725] width 29 height 29
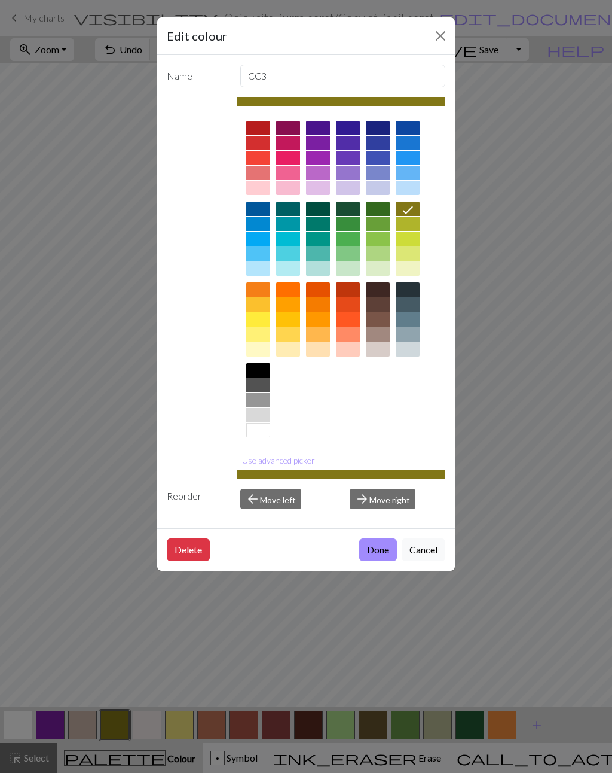
click at [377, 551] on button "Done" at bounding box center [378, 549] width 38 height 23
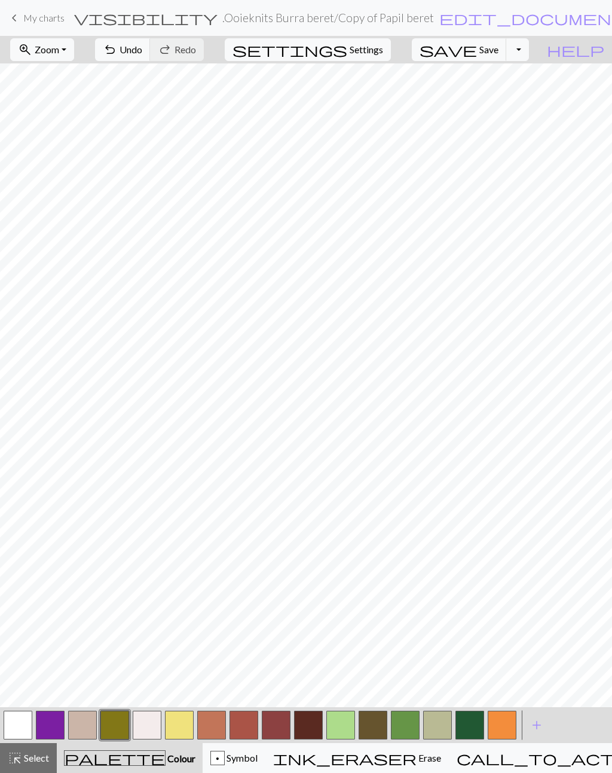
click at [258, 752] on span "Symbol" at bounding box center [241, 757] width 33 height 11
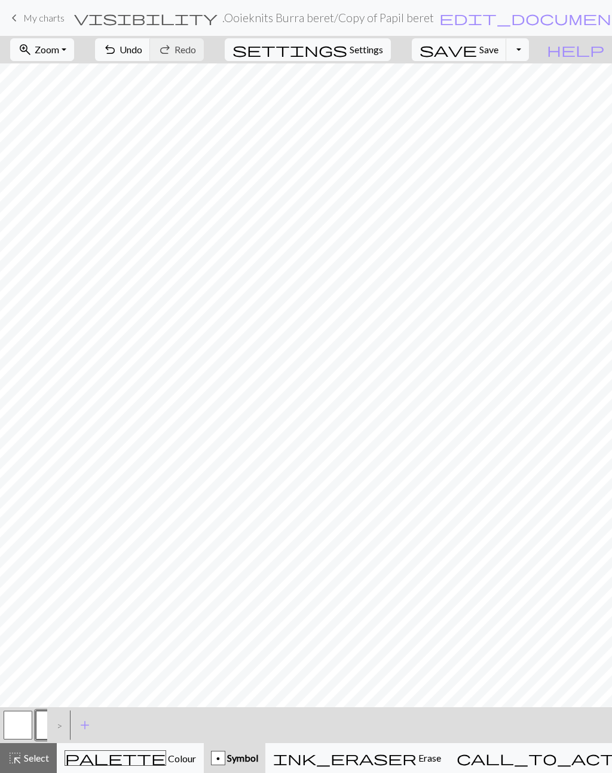
click at [54, 725] on div ">" at bounding box center [56, 725] width 19 height 32
click at [59, 724] on div ">" at bounding box center [56, 725] width 19 height 32
click at [58, 724] on div ">" at bounding box center [56, 725] width 19 height 32
click at [63, 725] on div ">" at bounding box center [56, 725] width 19 height 32
click at [62, 725] on div ">" at bounding box center [56, 725] width 19 height 32
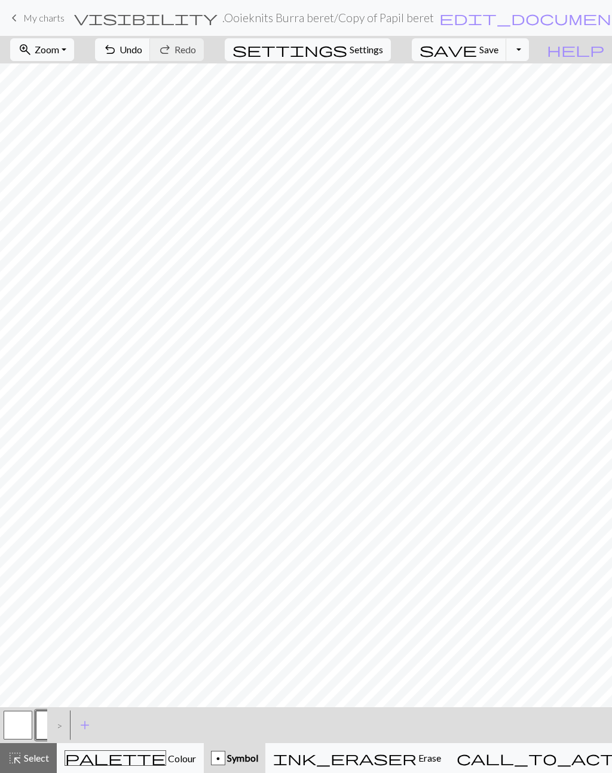
click at [75, 723] on button "add Add a symbol" at bounding box center [85, 725] width 30 height 30
click at [75, 723] on button "button" at bounding box center [82, 725] width 29 height 29
click at [54, 727] on button "p" at bounding box center [50, 725] width 29 height 29
click at [166, 752] on span "Colour" at bounding box center [181, 757] width 30 height 11
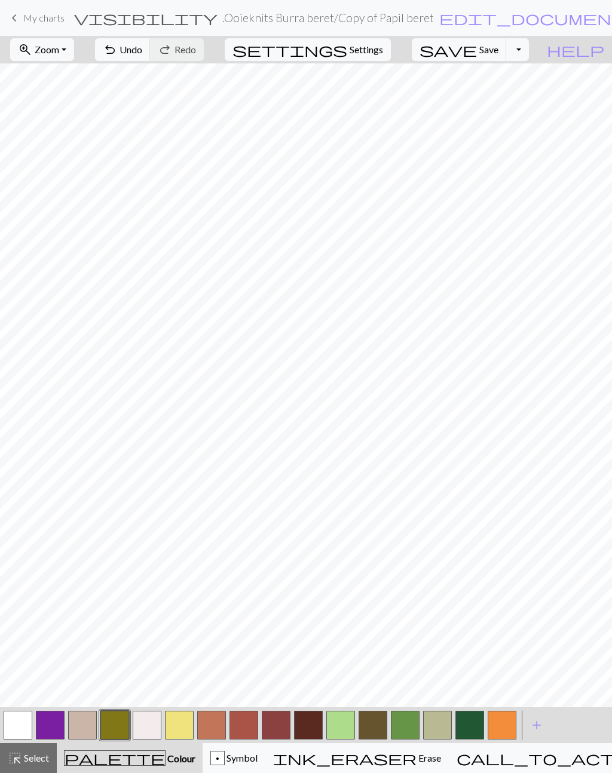
click at [47, 21] on span "My charts" at bounding box center [43, 17] width 41 height 11
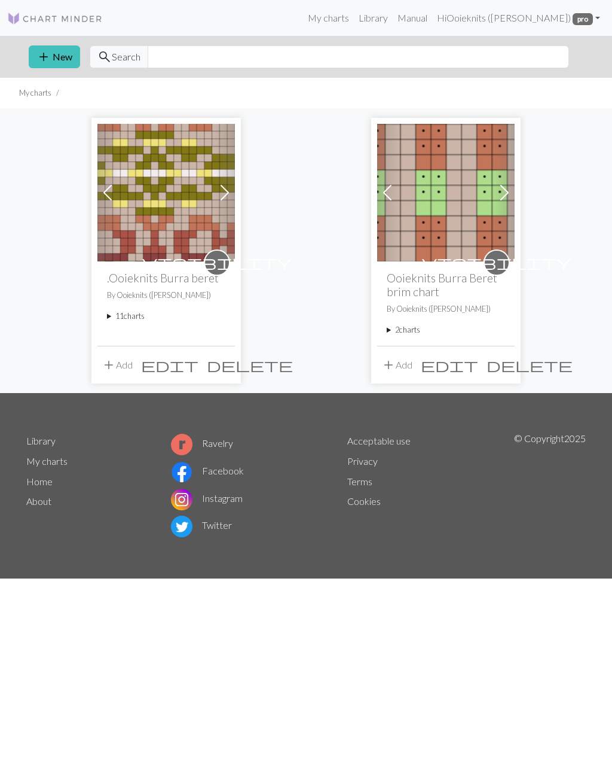
click at [403, 331] on summary "2 charts" at bounding box center [446, 329] width 118 height 11
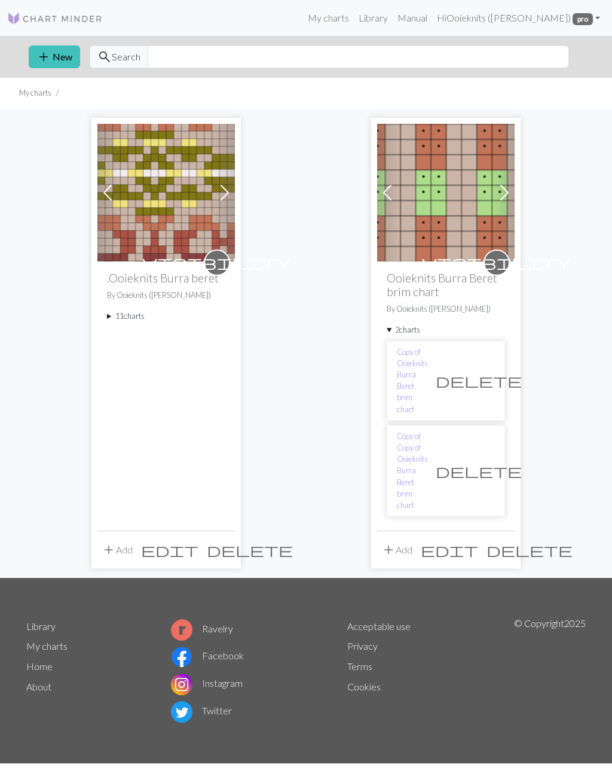
click at [124, 318] on summary "11 charts" at bounding box center [166, 315] width 118 height 11
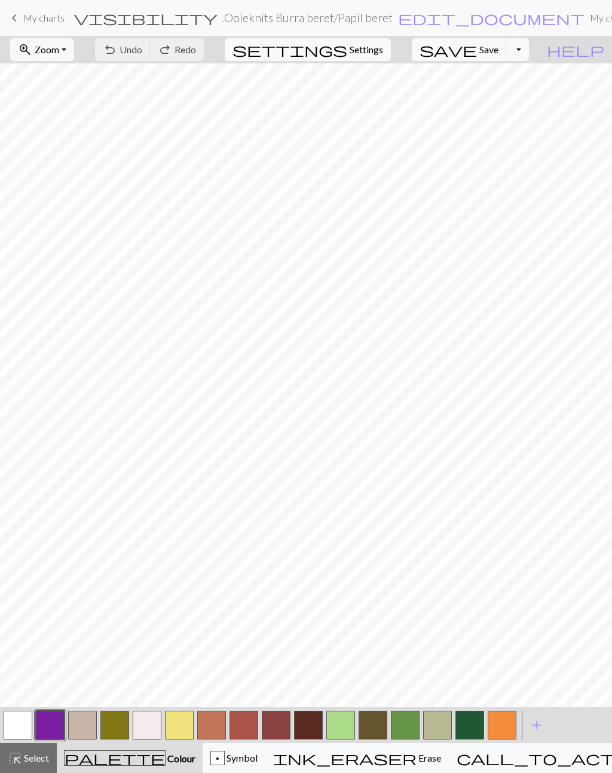
click at [119, 724] on button "button" at bounding box center [114, 725] width 29 height 29
click at [477, 54] on span "save" at bounding box center [448, 49] width 57 height 17
click at [499, 54] on span "Save" at bounding box center [489, 49] width 19 height 11
click at [529, 52] on button "Toggle Dropdown" at bounding box center [518, 49] width 23 height 23
click at [497, 80] on button "file_copy Save a copy" at bounding box center [429, 75] width 197 height 19
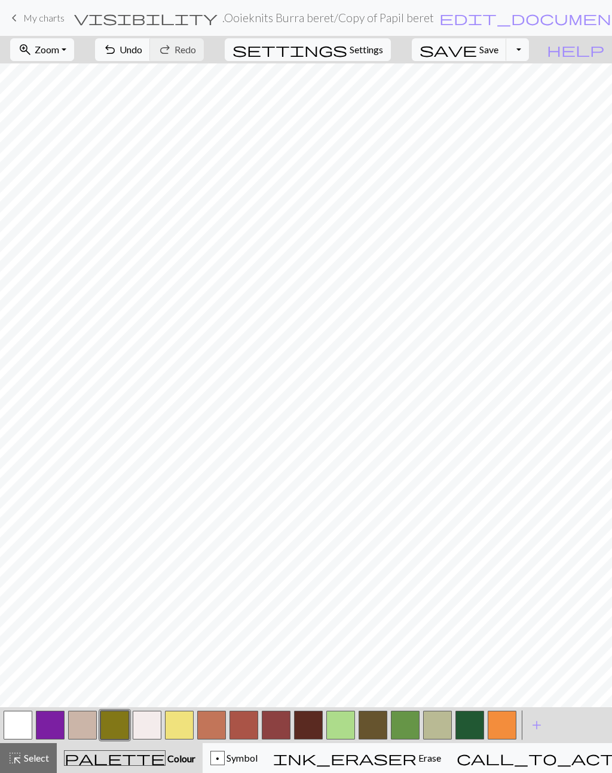
click at [47, 19] on span "My charts" at bounding box center [43, 17] width 41 height 11
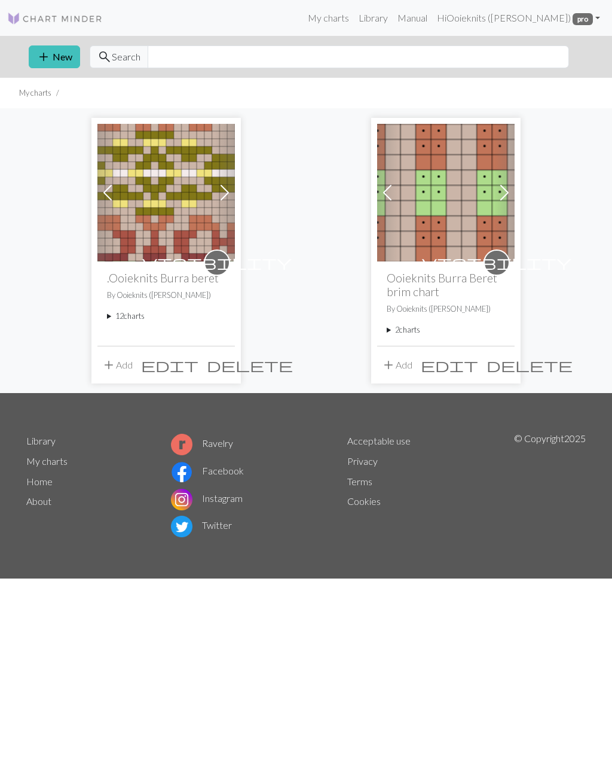
click at [123, 319] on summary "12 charts" at bounding box center [166, 315] width 118 height 11
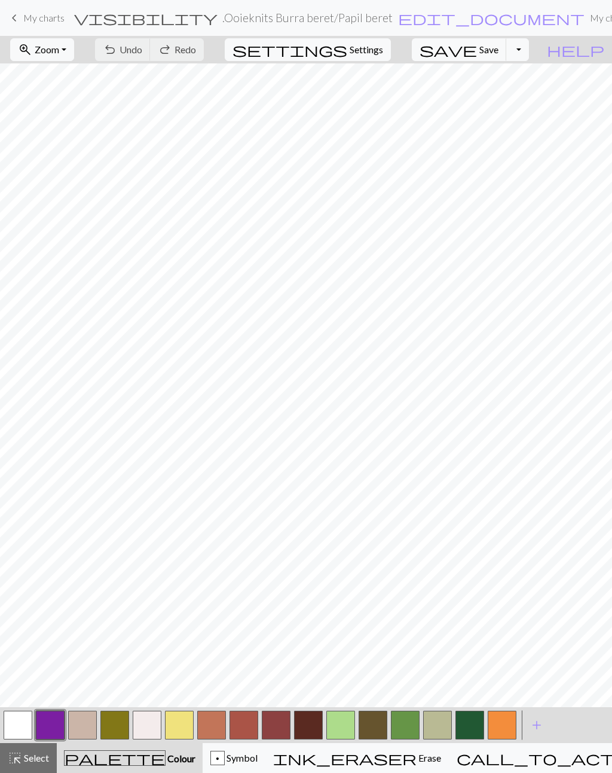
click at [529, 57] on button "Toggle Dropdown" at bounding box center [518, 49] width 23 height 23
click at [487, 100] on button "save_alt Download" at bounding box center [429, 95] width 197 height 19
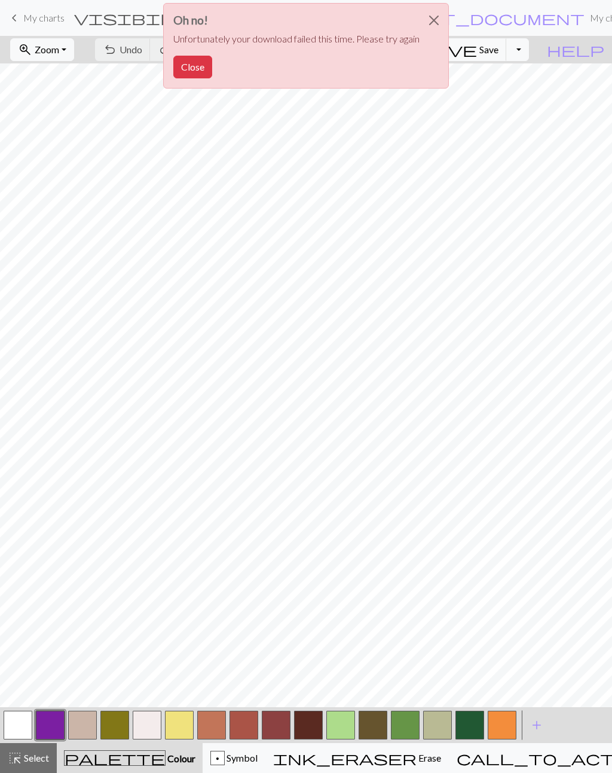
click at [437, 730] on button "button" at bounding box center [437, 725] width 29 height 29
click at [189, 69] on button "Close" at bounding box center [192, 67] width 39 height 23
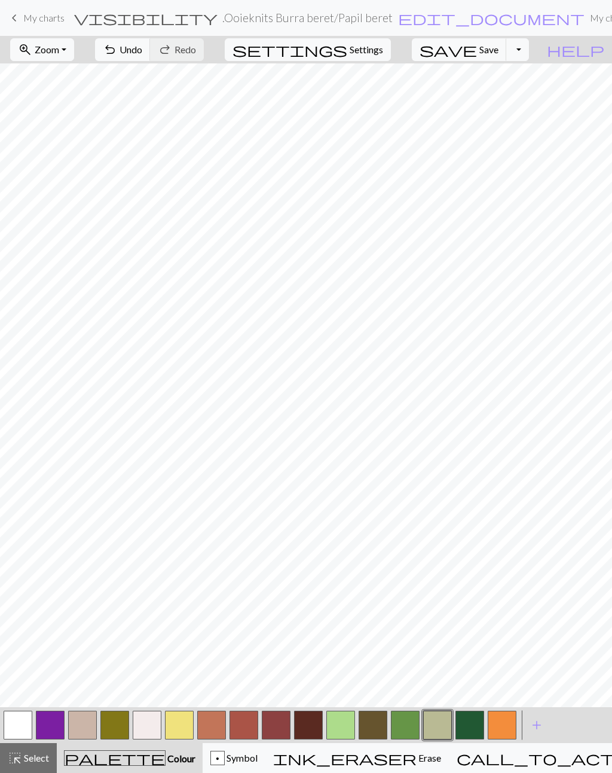
click at [432, 727] on button "button" at bounding box center [437, 725] width 29 height 29
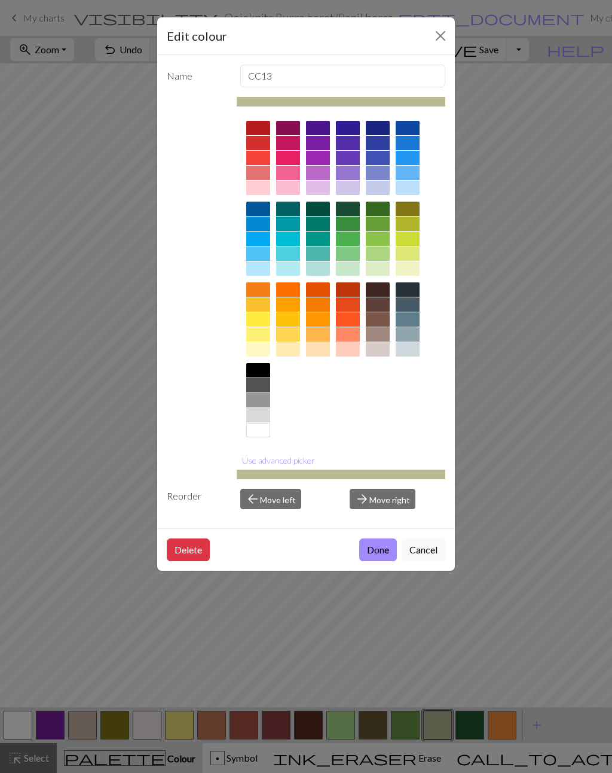
click at [377, 553] on button "Done" at bounding box center [378, 549] width 38 height 23
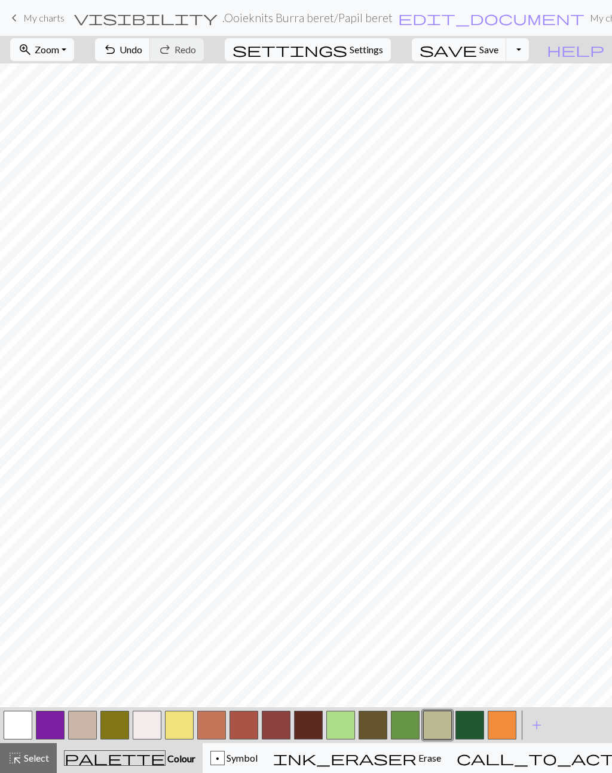
click at [496, 53] on button "save Save Save" at bounding box center [459, 49] width 95 height 23
click at [501, 57] on button "save Save Save" at bounding box center [459, 49] width 95 height 23
click at [529, 52] on button "Toggle Dropdown" at bounding box center [518, 49] width 23 height 23
click at [495, 80] on button "file_copy Save a copy" at bounding box center [429, 75] width 197 height 19
click at [46, 23] on span "My charts" at bounding box center [43, 17] width 41 height 11
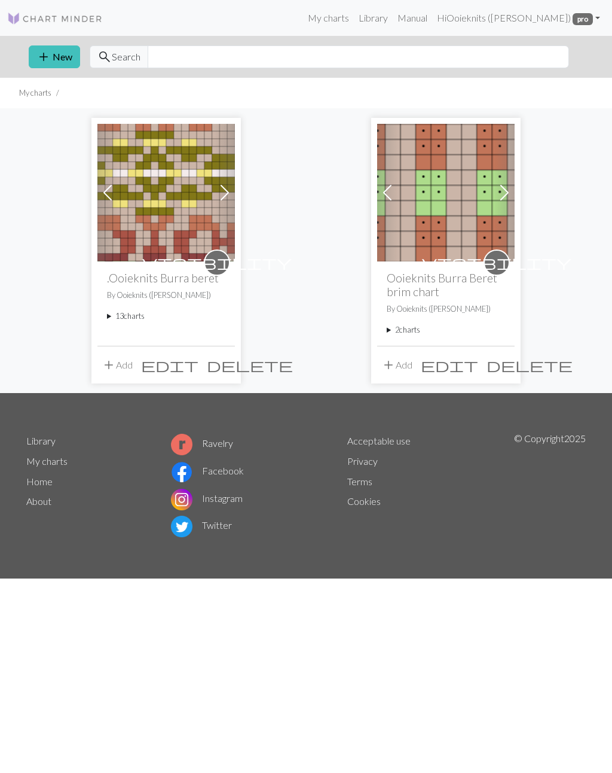
click at [111, 321] on summary "13 charts" at bounding box center [166, 315] width 118 height 11
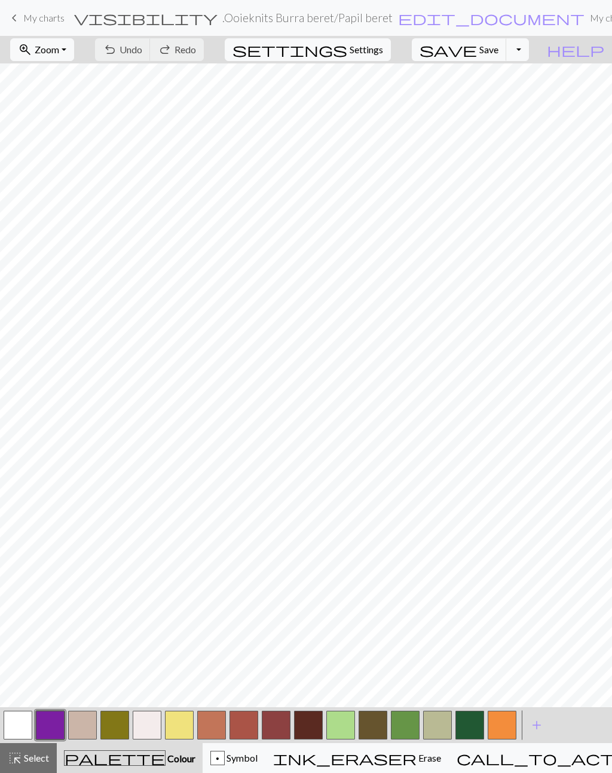
click at [44, 25] on link "keyboard_arrow_left My charts" at bounding box center [35, 18] width 57 height 20
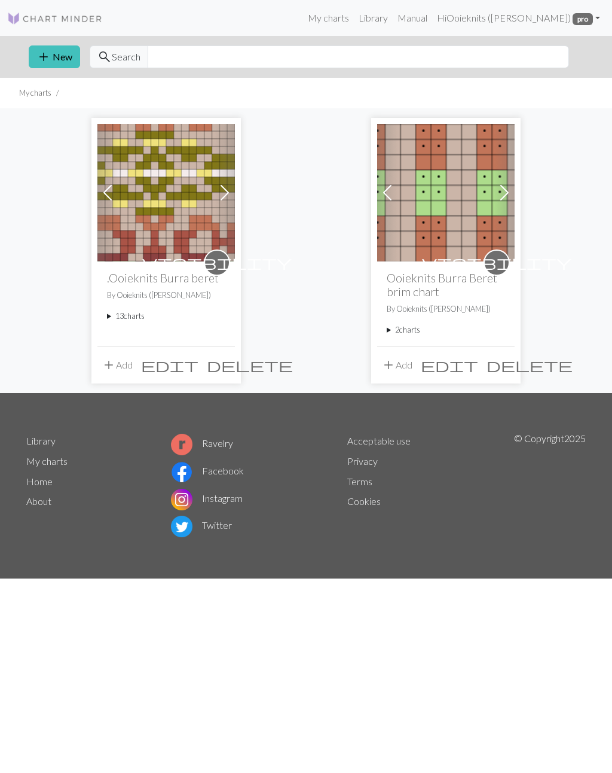
click at [118, 318] on summary "13 charts" at bounding box center [166, 315] width 118 height 11
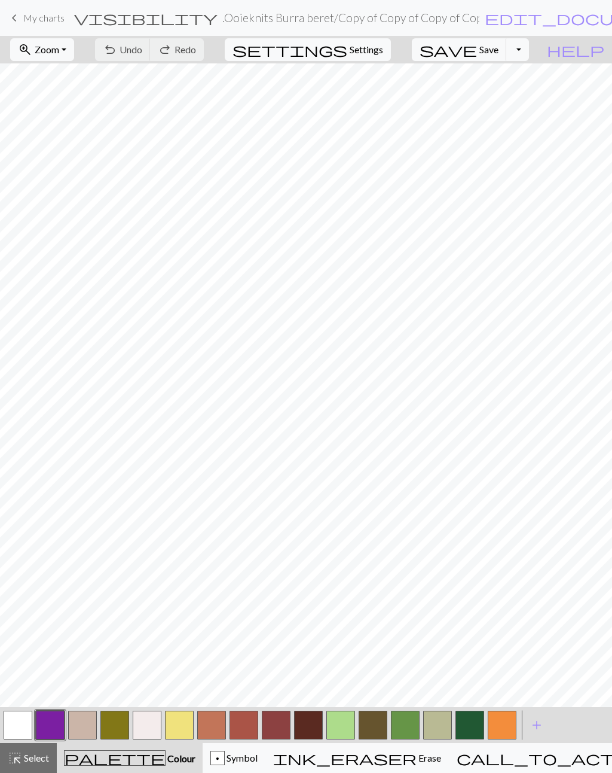
click at [47, 23] on span "My charts" at bounding box center [43, 17] width 41 height 11
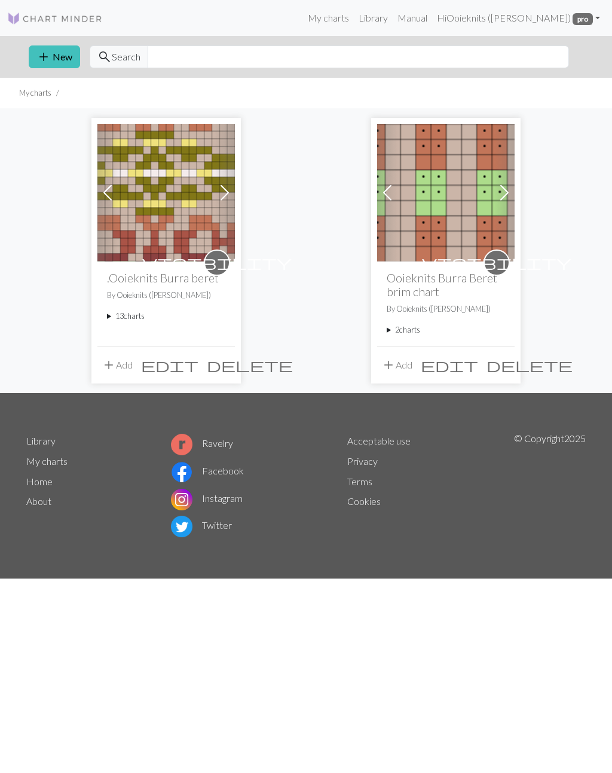
click at [121, 321] on summary "13 charts" at bounding box center [166, 315] width 118 height 11
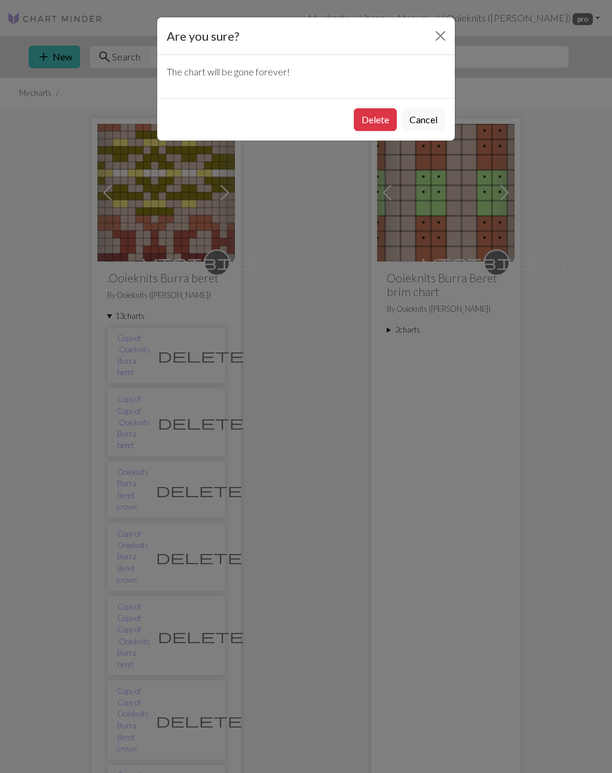
click at [368, 121] on button "Delete" at bounding box center [375, 119] width 43 height 23
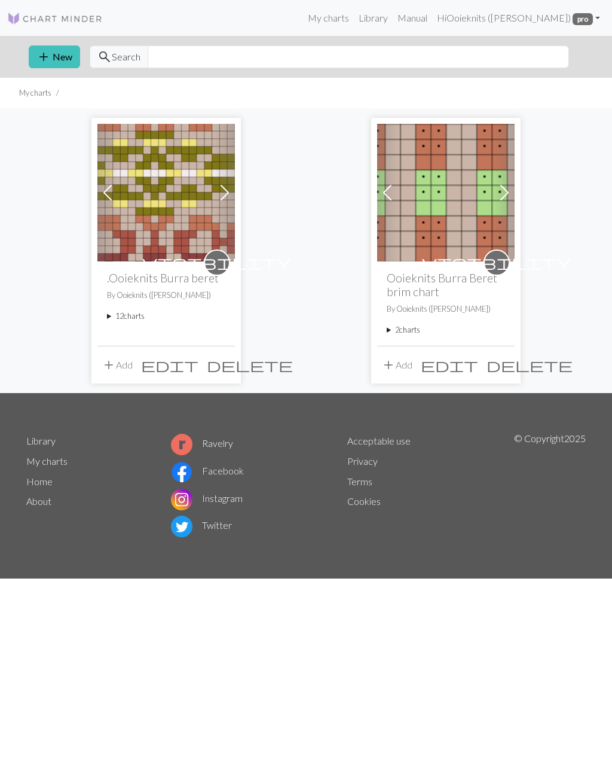
click at [123, 318] on summary "12 charts" at bounding box center [166, 315] width 118 height 11
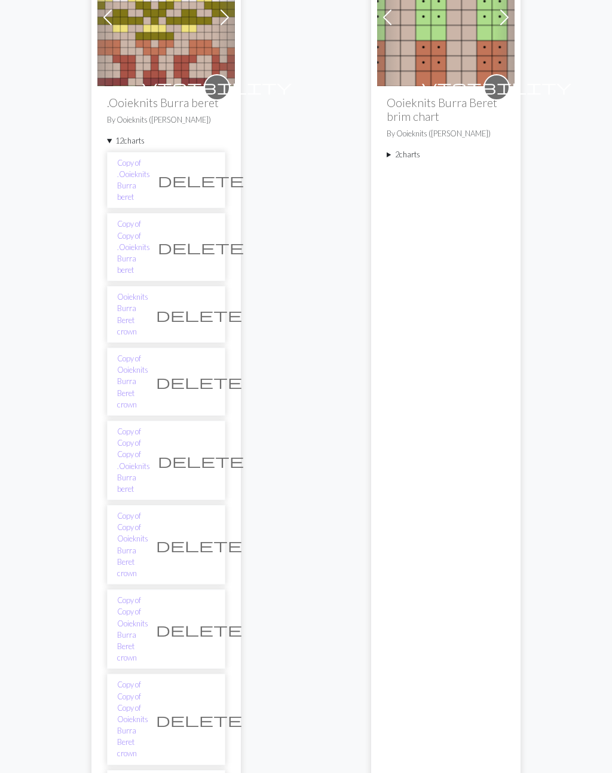
scroll to position [178, 0]
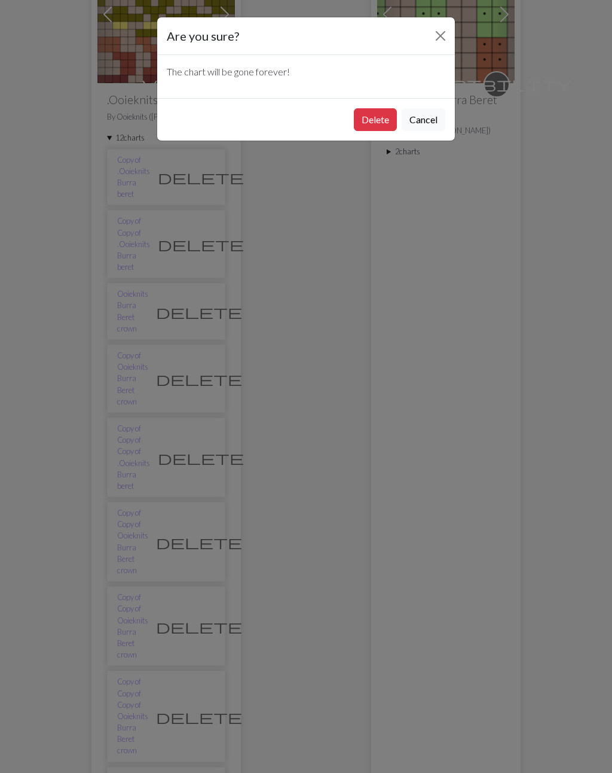
click at [379, 124] on button "Delete" at bounding box center [375, 119] width 43 height 23
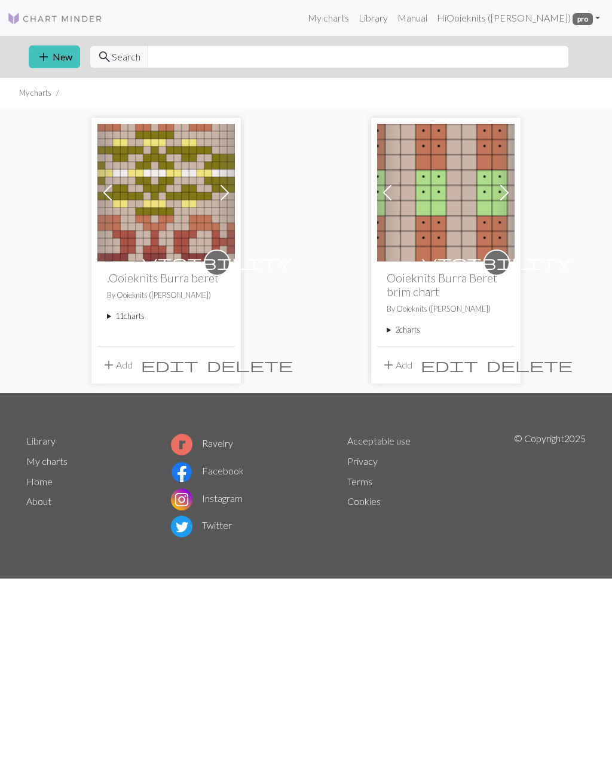
click at [122, 321] on summary "11 charts" at bounding box center [166, 315] width 118 height 11
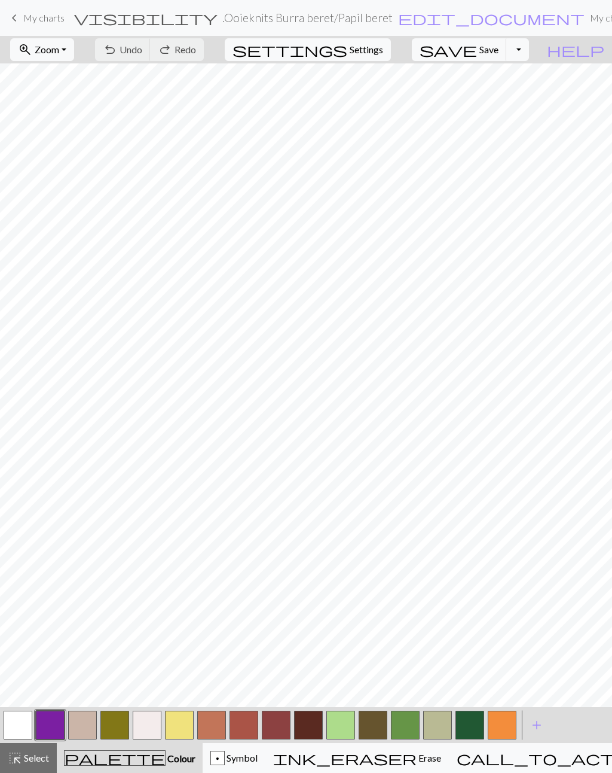
click at [41, 20] on span "My charts" at bounding box center [43, 17] width 41 height 11
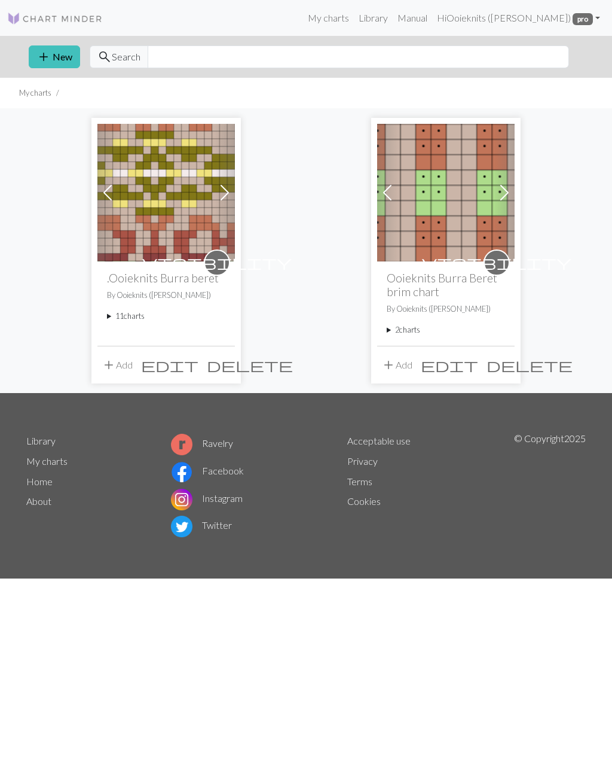
click at [118, 318] on summary "11 charts" at bounding box center [166, 315] width 118 height 11
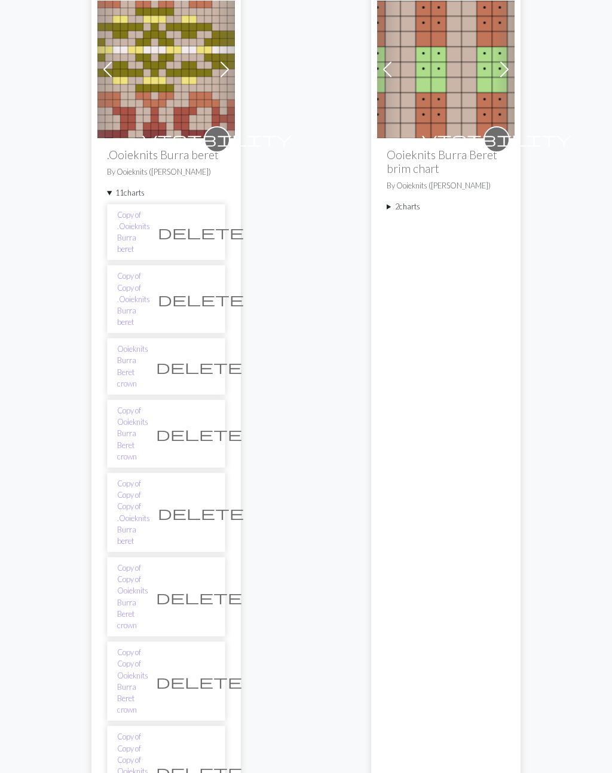
scroll to position [135, 0]
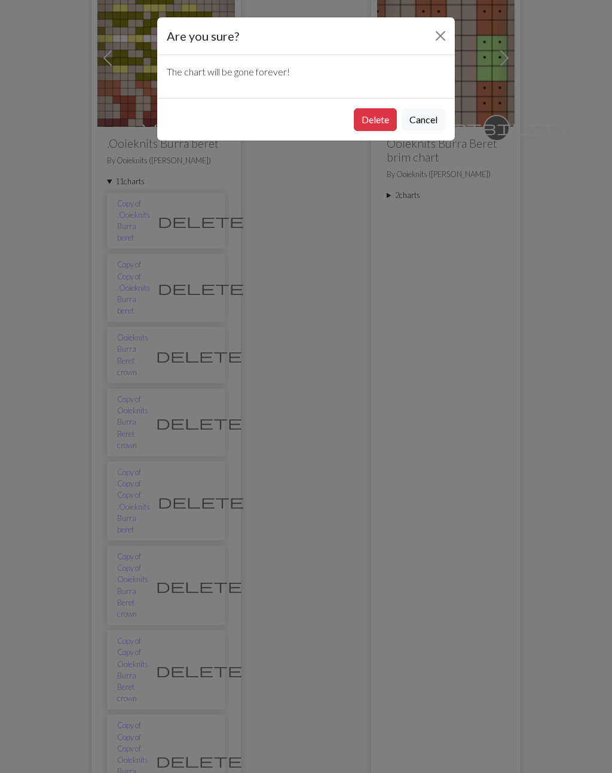
click at [369, 126] on button "Delete" at bounding box center [375, 119] width 43 height 23
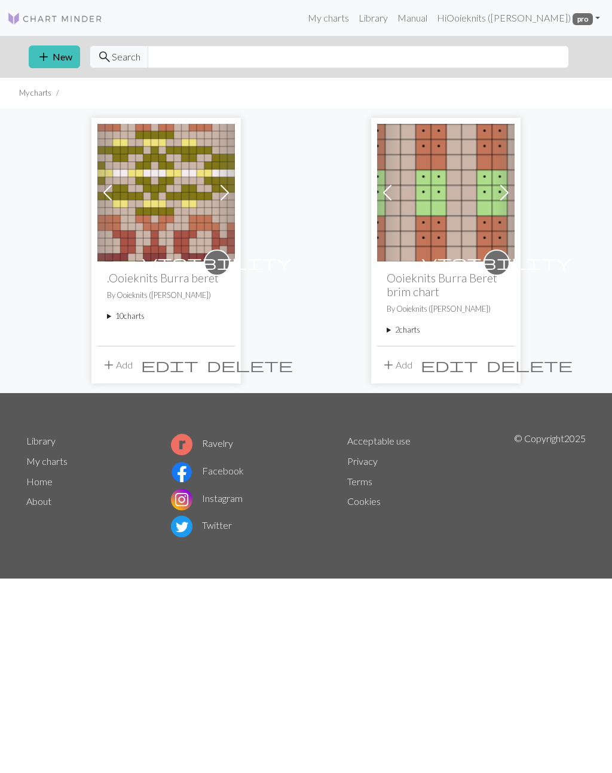
click at [122, 319] on summary "10 charts" at bounding box center [166, 315] width 118 height 11
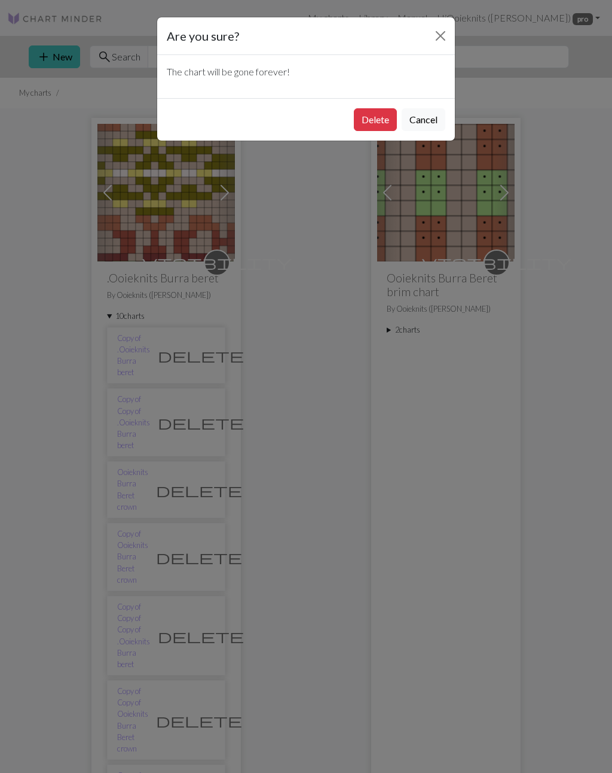
click at [378, 121] on button "Delete" at bounding box center [375, 119] width 43 height 23
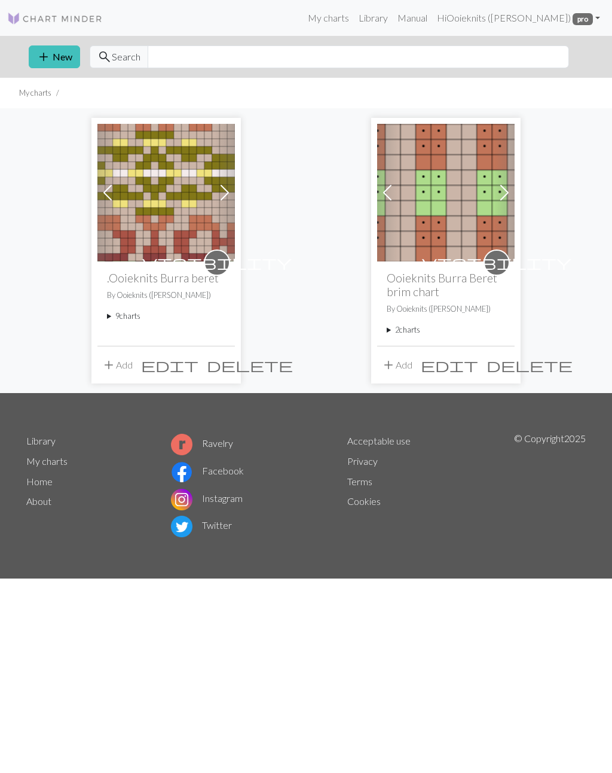
click at [120, 318] on summary "9 charts" at bounding box center [166, 315] width 118 height 11
